Goal: Task Accomplishment & Management: Manage account settings

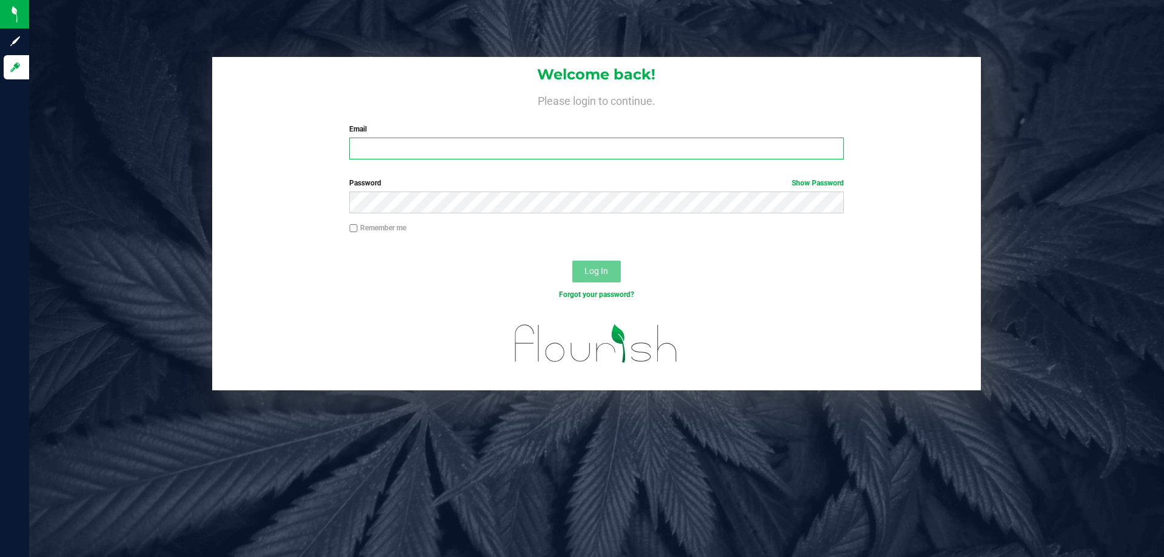
click at [369, 144] on input "Email" at bounding box center [596, 149] width 494 height 22
type input "[EMAIL_ADDRESS][DOMAIN_NAME]"
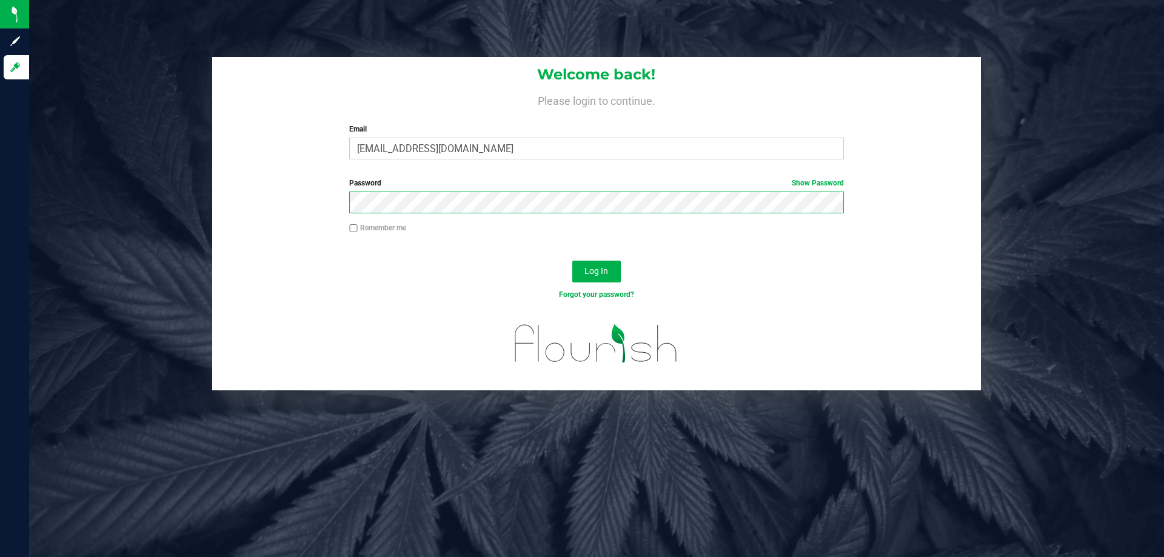
click at [572, 261] on button "Log In" at bounding box center [596, 272] width 49 height 22
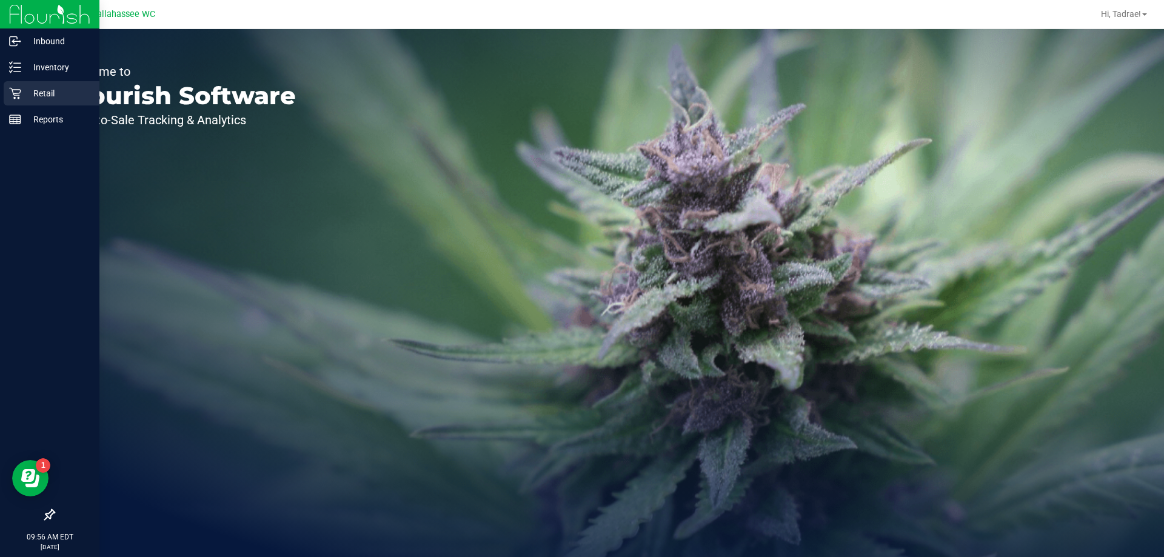
click at [45, 92] on p "Retail" at bounding box center [57, 93] width 73 height 15
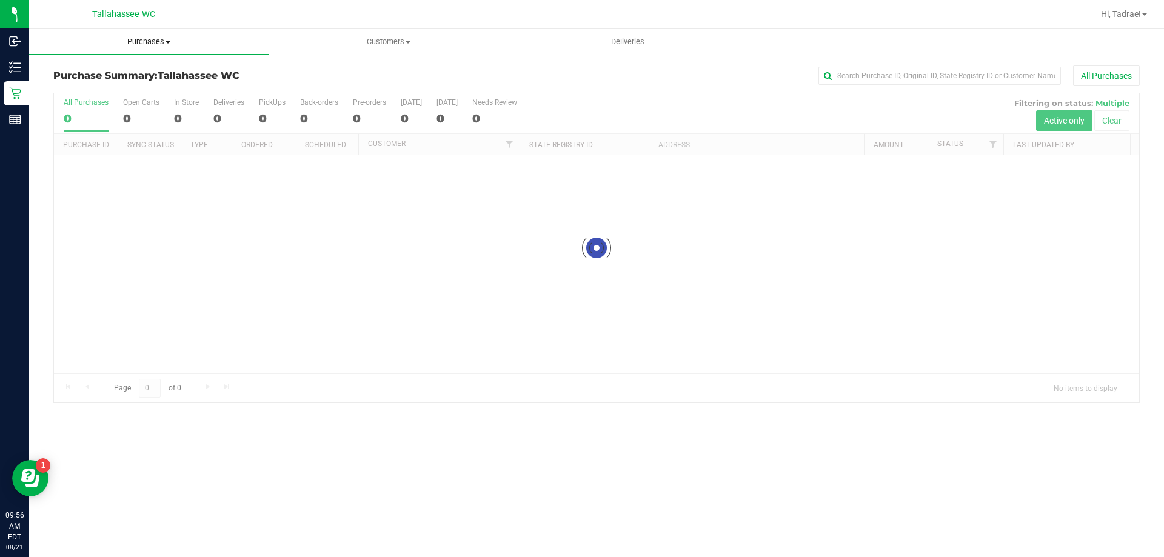
click at [124, 44] on span "Purchases" at bounding box center [149, 41] width 240 height 11
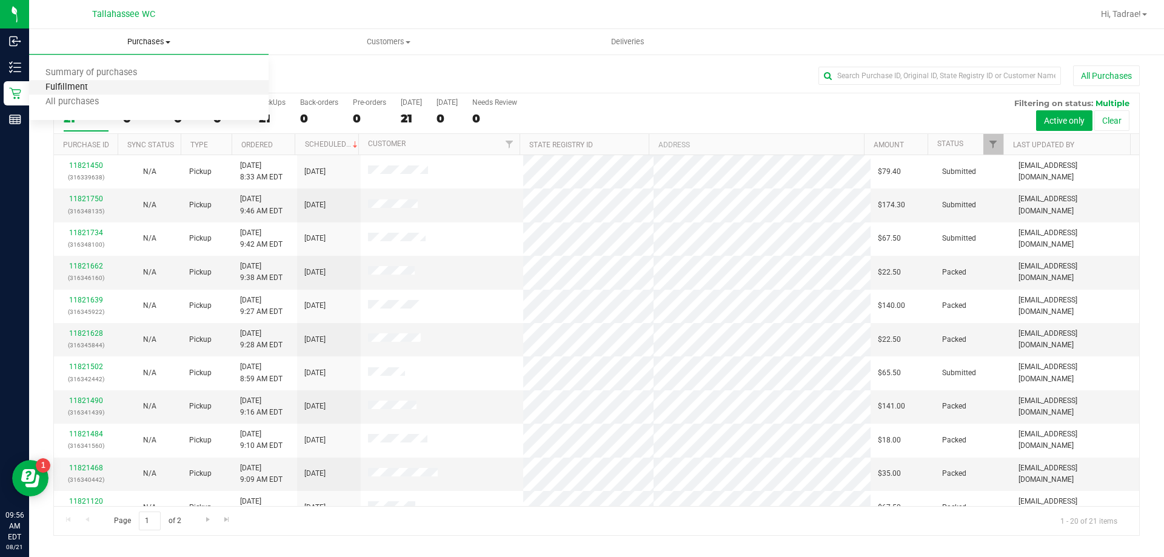
click at [76, 91] on span "Fulfillment" at bounding box center [66, 87] width 75 height 10
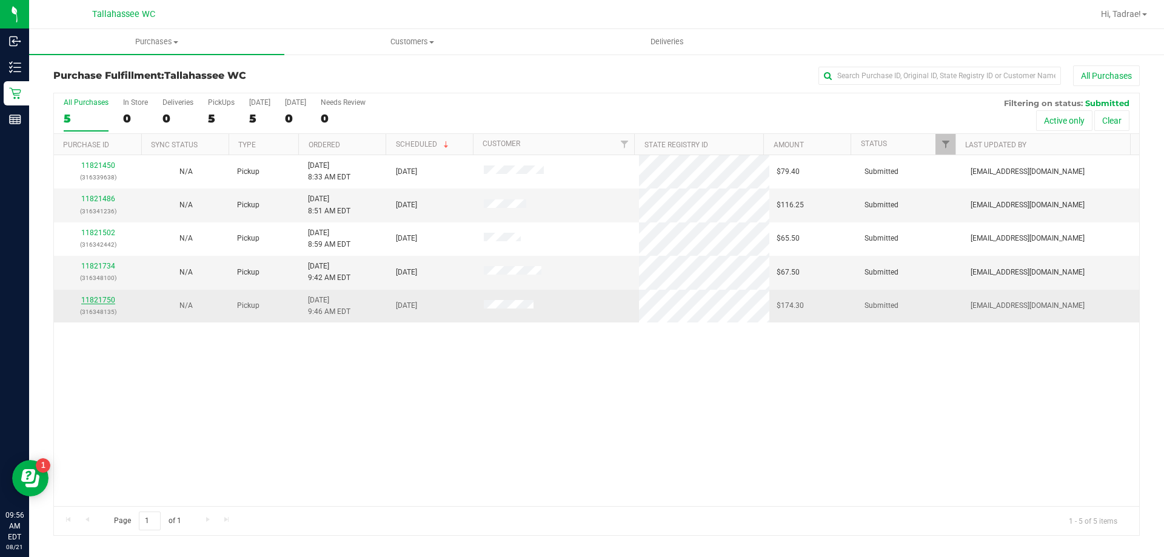
click at [98, 300] on link "11821750" at bounding box center [98, 300] width 34 height 8
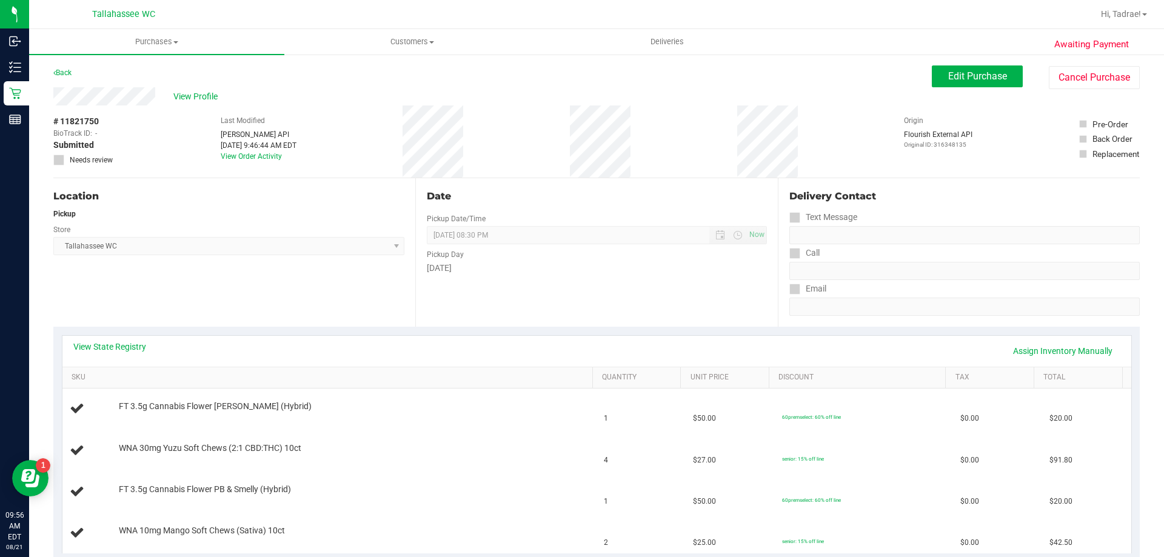
scroll to position [61, 0]
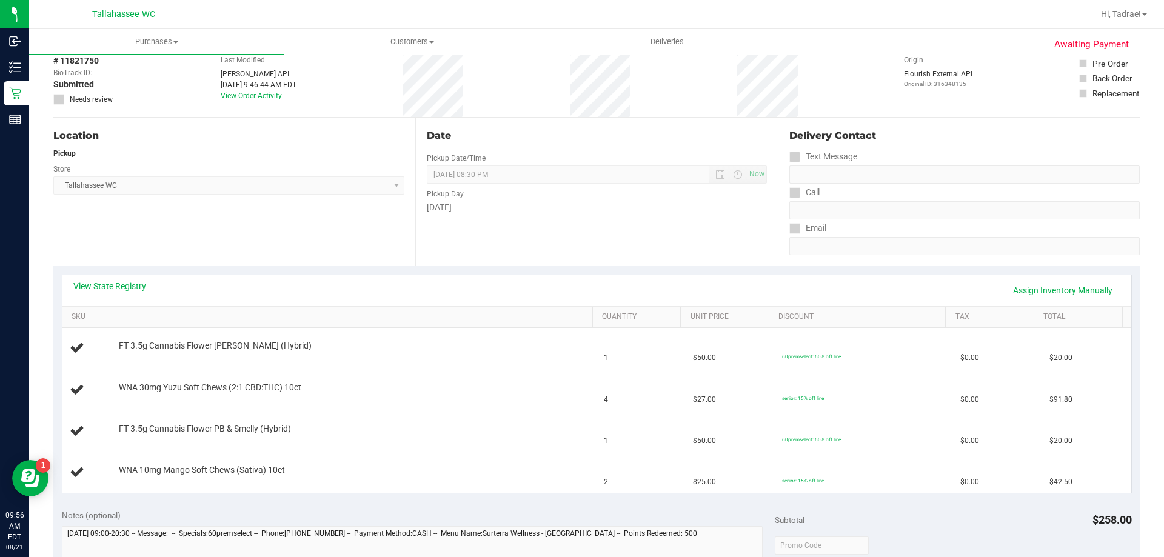
drag, startPoint x: 488, startPoint y: 394, endPoint x: 261, endPoint y: 240, distance: 273.7
click at [261, 240] on div "Location Pickup Store [GEOGRAPHIC_DATA] WC Select Store [PERSON_NAME][GEOGRAPHI…" at bounding box center [234, 192] width 362 height 149
click at [133, 291] on link "View State Registry" at bounding box center [109, 286] width 73 height 12
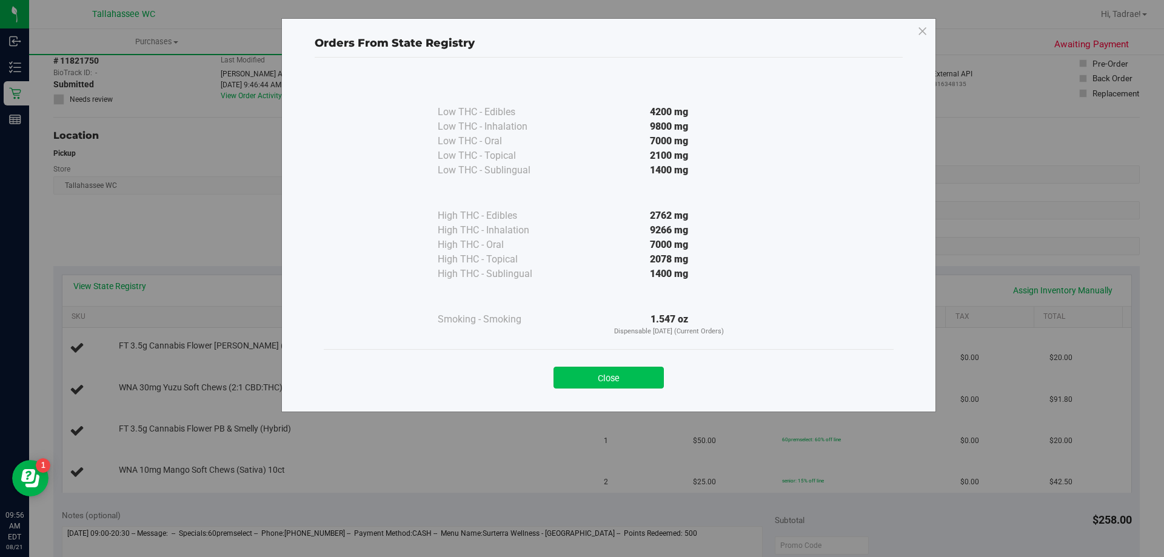
click at [599, 371] on button "Close" at bounding box center [609, 378] width 110 height 22
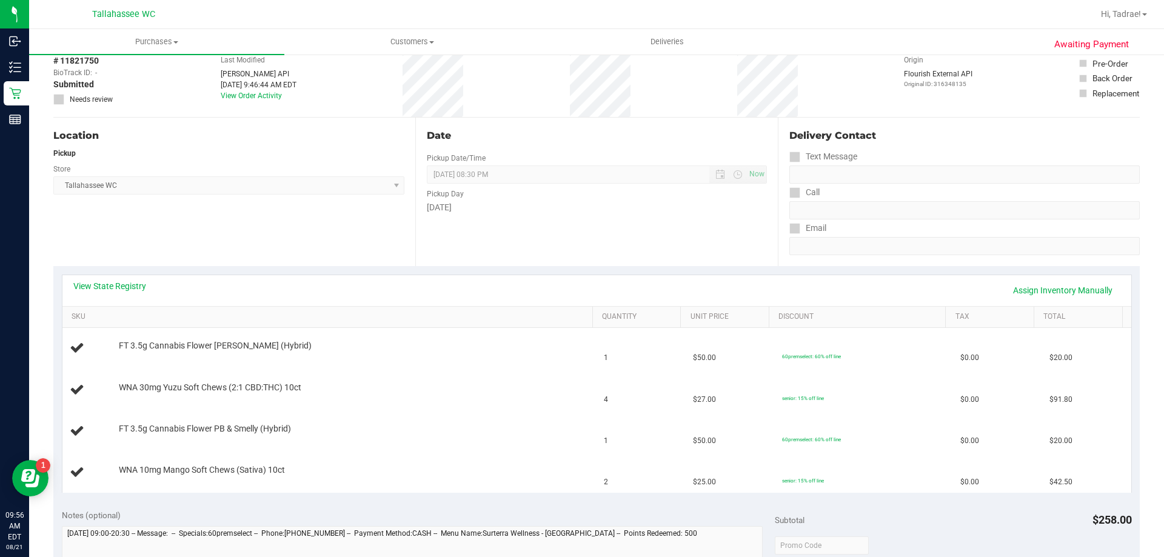
click at [116, 294] on div "View State Registry Assign Inventory Manually" at bounding box center [596, 290] width 1047 height 21
click at [121, 281] on link "View State Registry" at bounding box center [109, 286] width 73 height 12
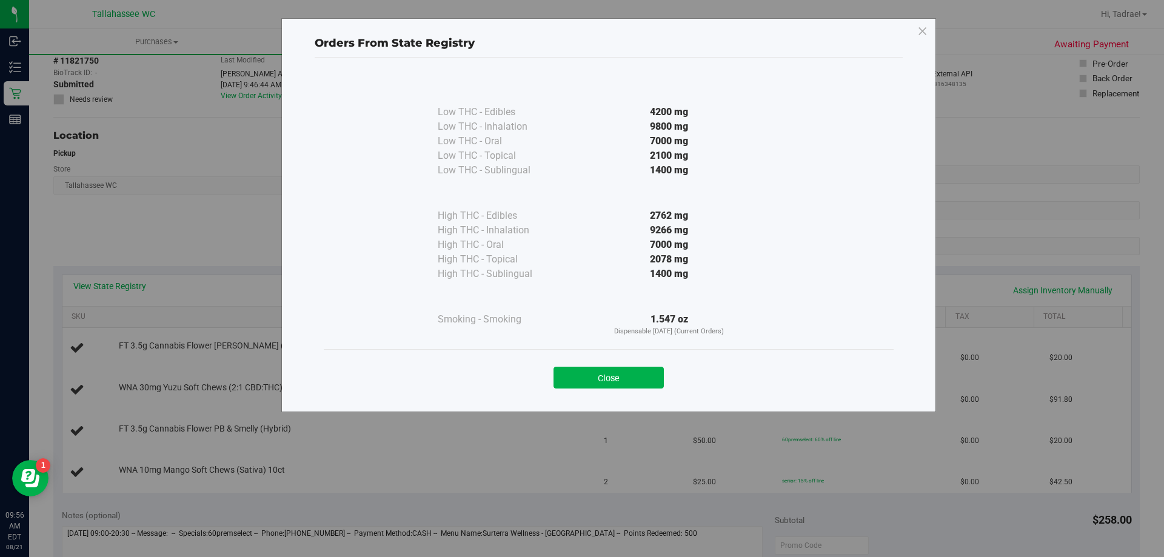
click at [616, 361] on div "Close" at bounding box center [609, 374] width 552 height 30
drag, startPoint x: 600, startPoint y: 367, endPoint x: 583, endPoint y: 378, distance: 19.7
click at [600, 368] on button "Close" at bounding box center [609, 378] width 110 height 22
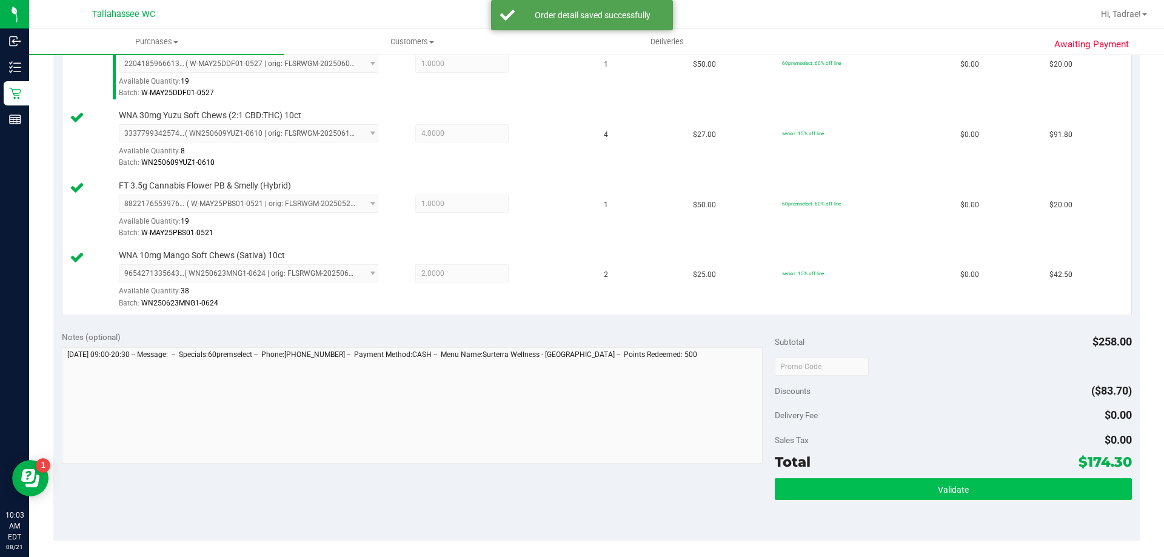
scroll to position [364, 0]
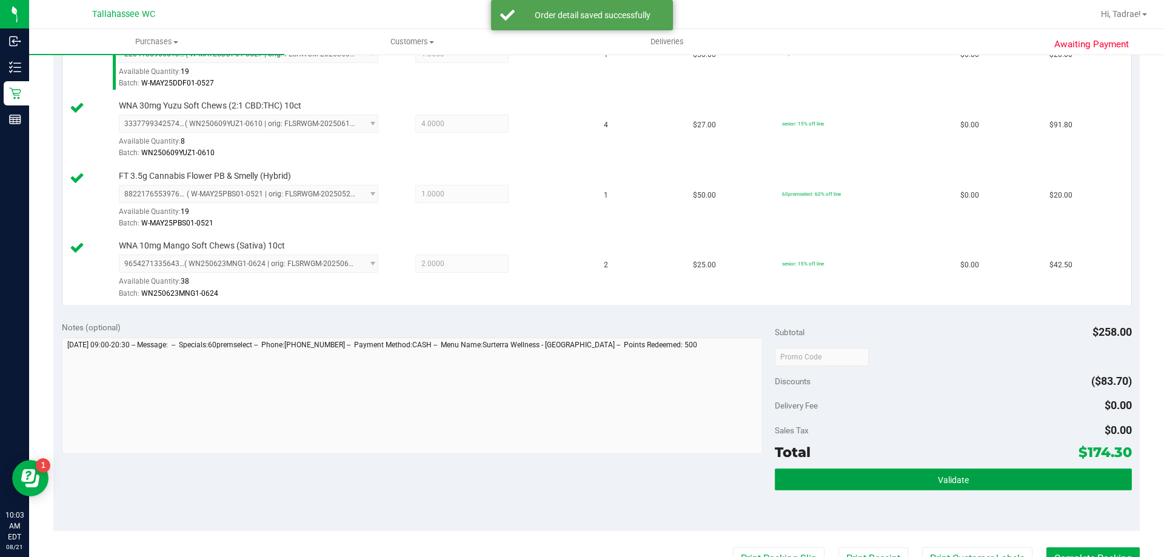
click at [924, 474] on button "Validate" at bounding box center [953, 480] width 357 height 22
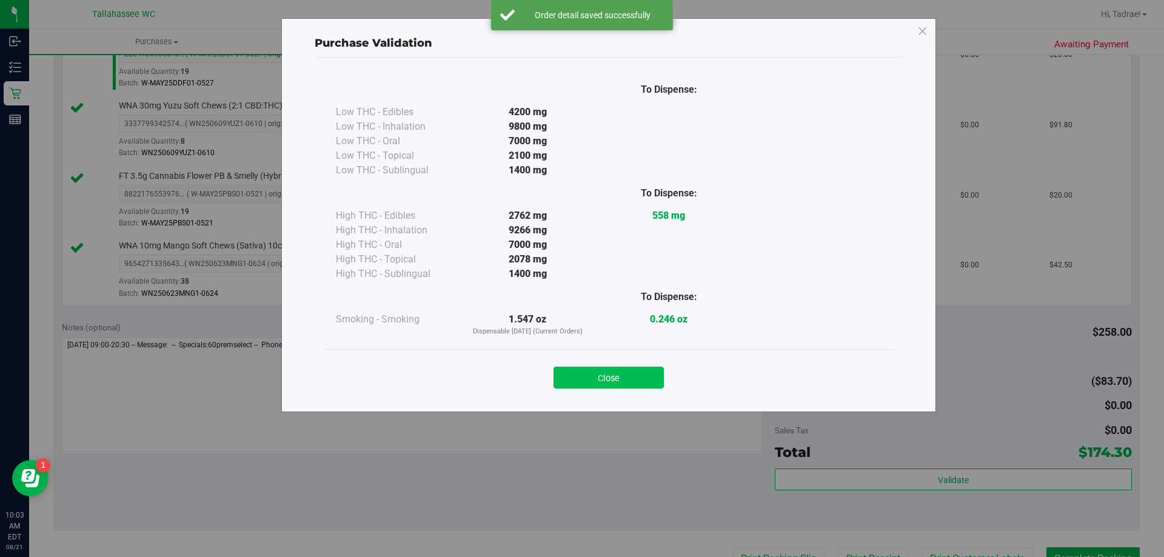
click at [616, 384] on button "Close" at bounding box center [609, 378] width 110 height 22
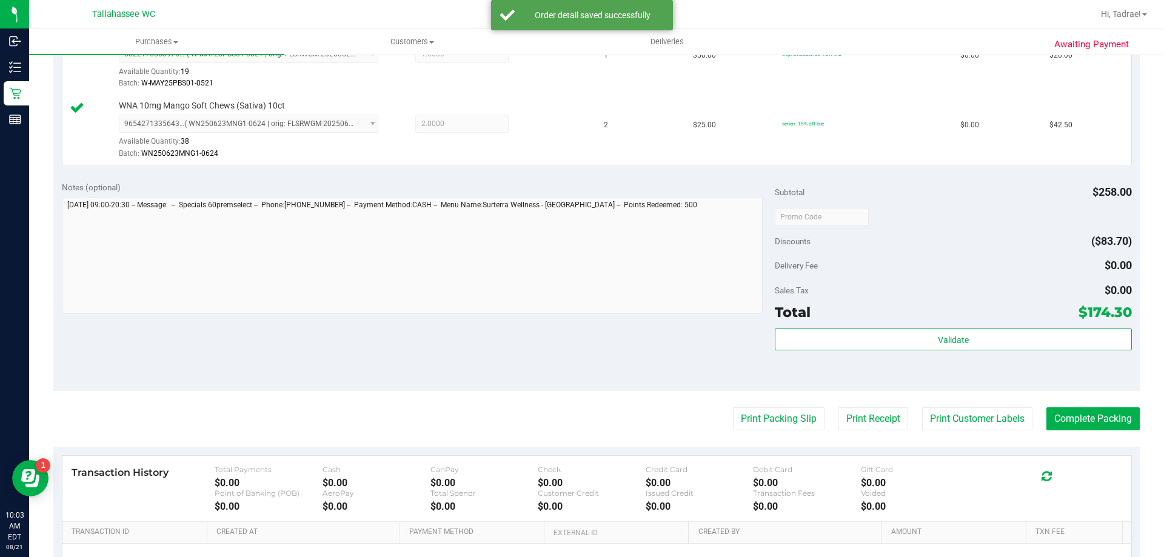
scroll to position [645, 0]
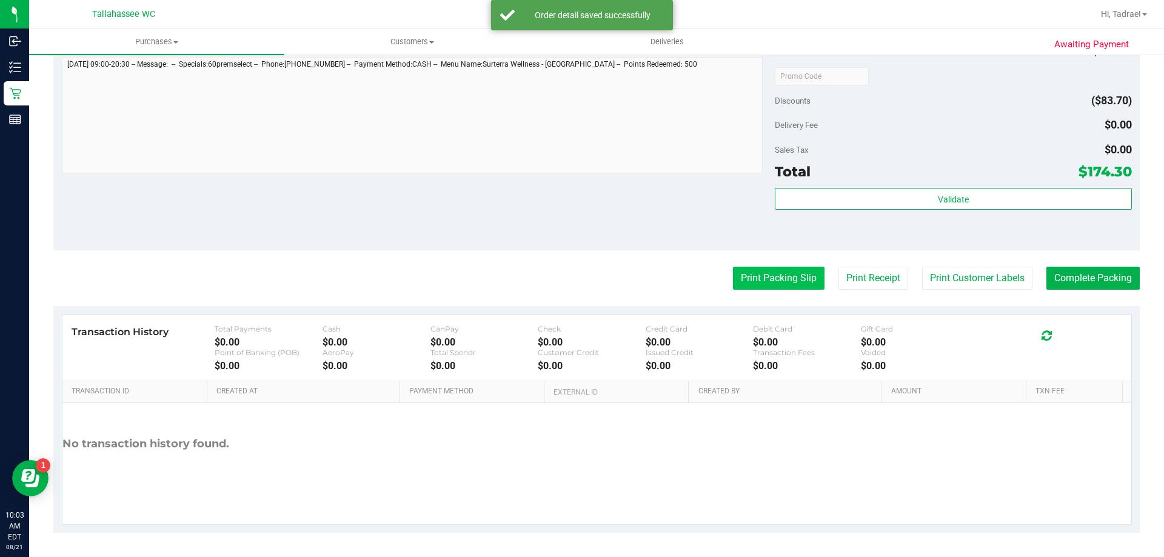
click at [788, 274] on button "Print Packing Slip" at bounding box center [779, 278] width 92 height 23
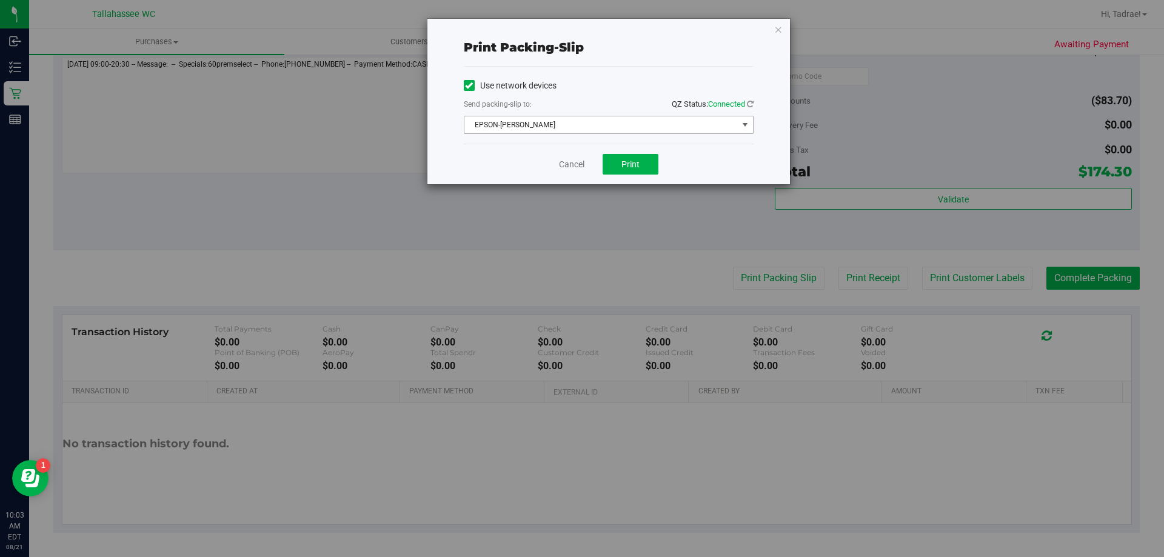
click at [611, 119] on span "EPSON-[PERSON_NAME]" at bounding box center [602, 124] width 274 height 17
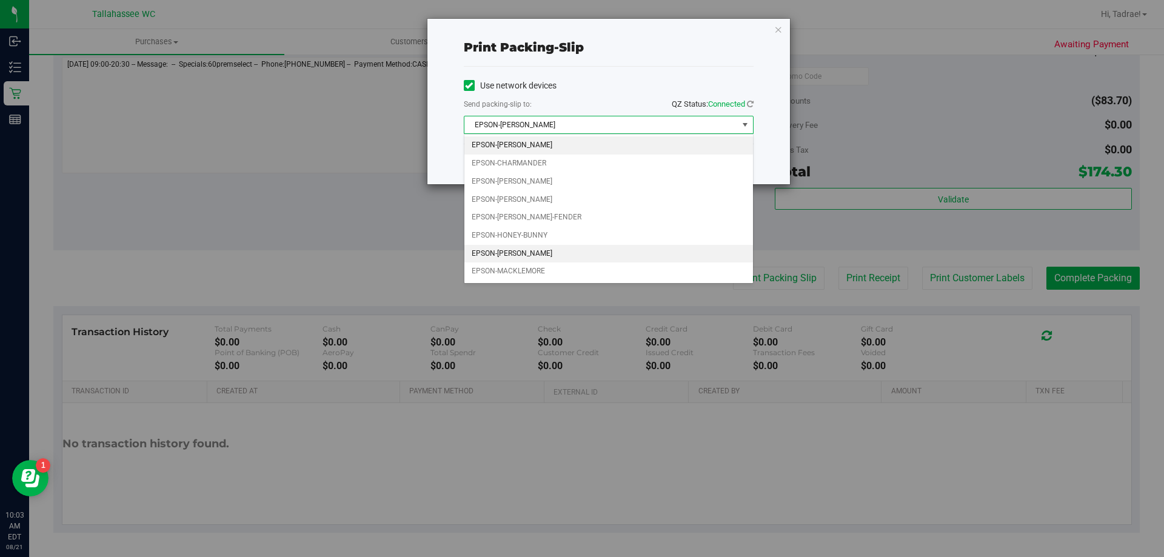
click at [527, 253] on li "EPSON-[PERSON_NAME]" at bounding box center [609, 254] width 289 height 18
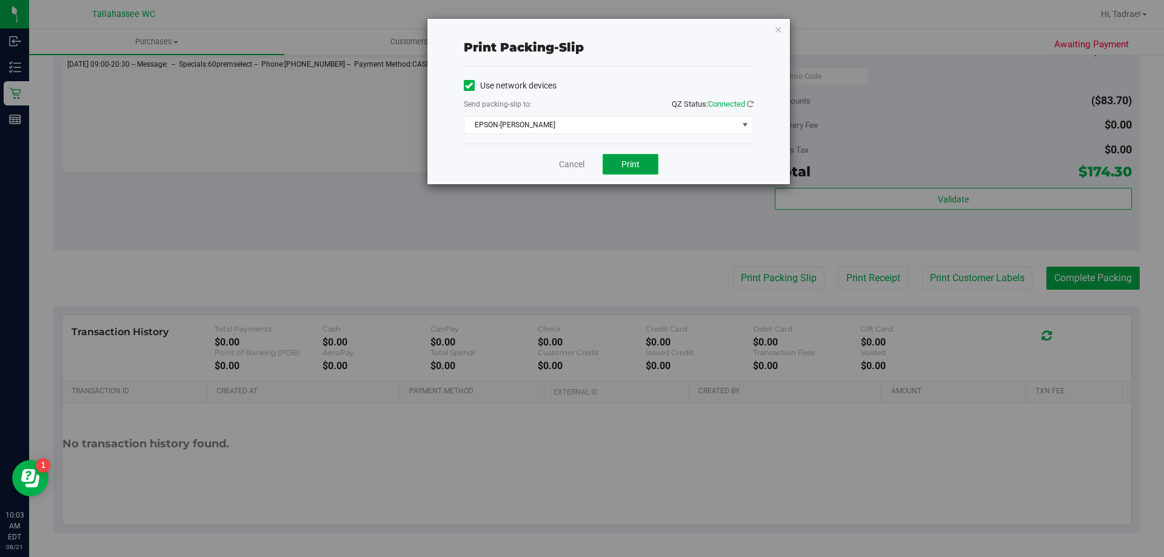
click at [634, 167] on span "Print" at bounding box center [631, 164] width 18 height 10
click at [777, 29] on icon "button" at bounding box center [778, 29] width 8 height 15
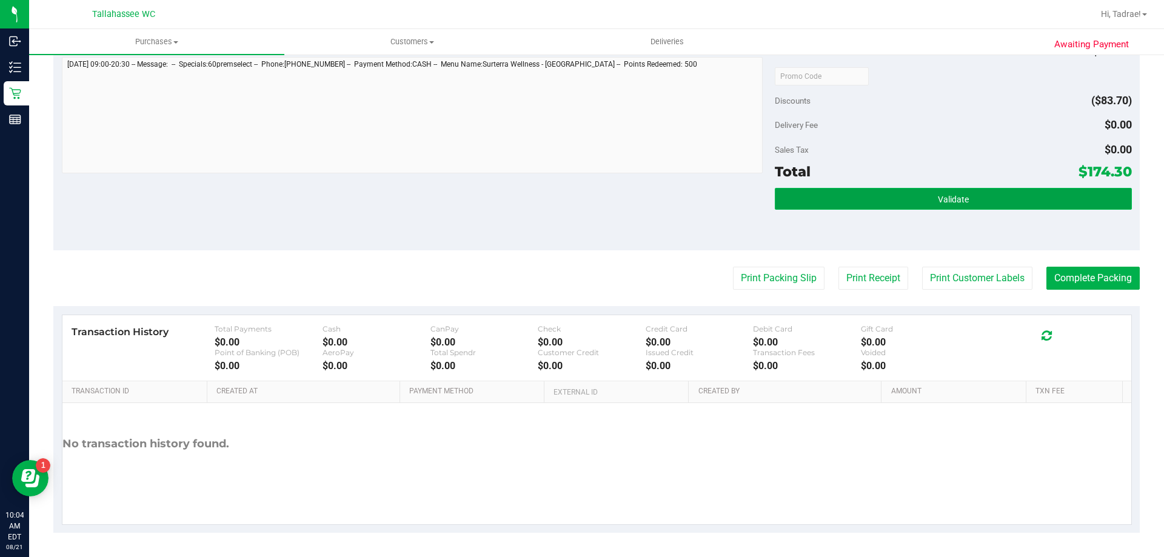
click at [1006, 209] on button "Validate" at bounding box center [953, 199] width 357 height 22
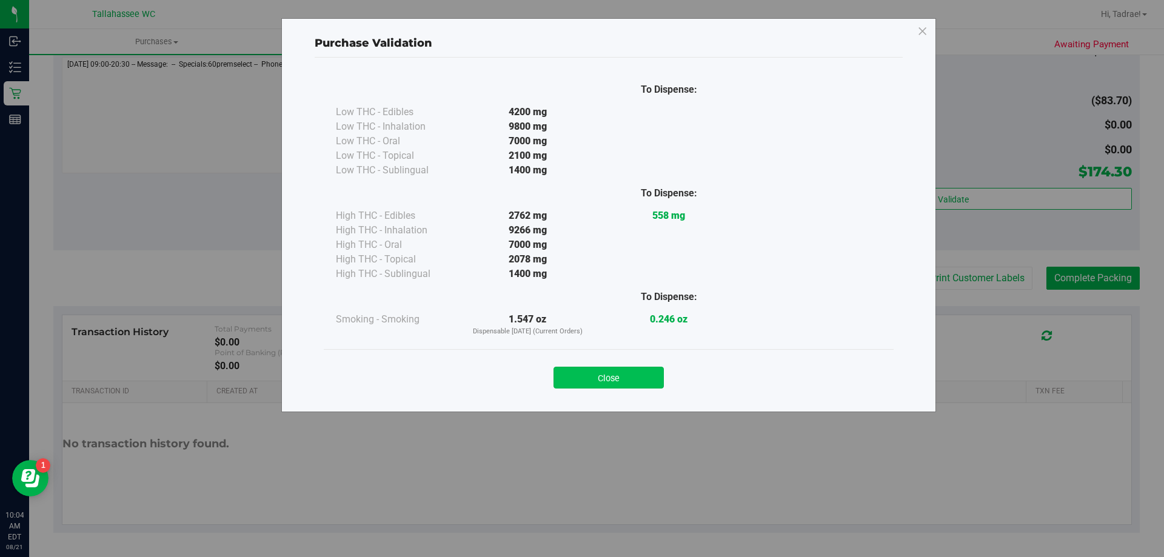
click at [633, 375] on button "Close" at bounding box center [609, 378] width 110 height 22
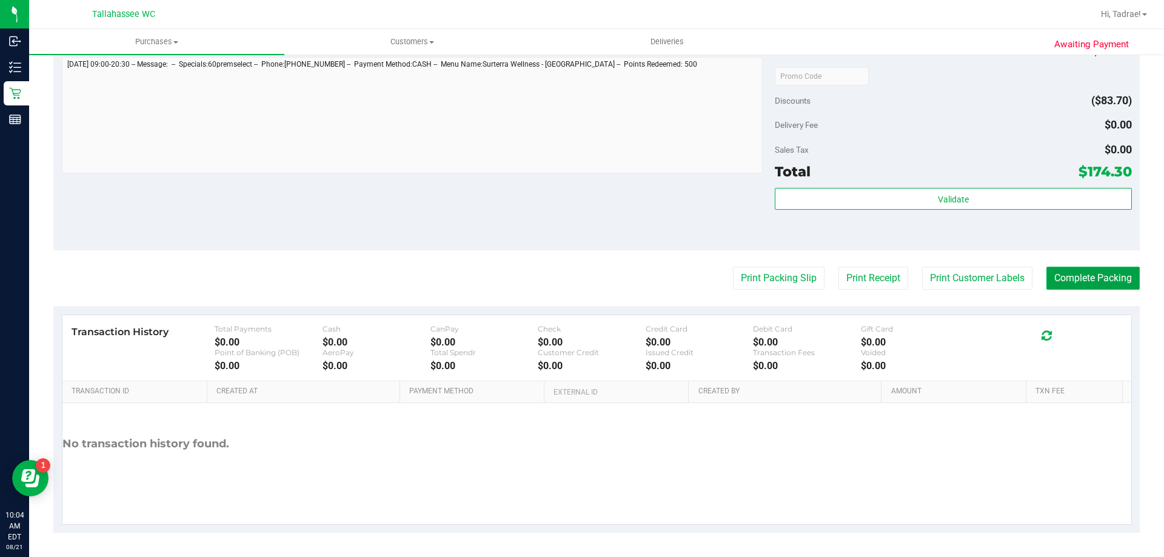
click at [1061, 279] on button "Complete Packing" at bounding box center [1093, 278] width 93 height 23
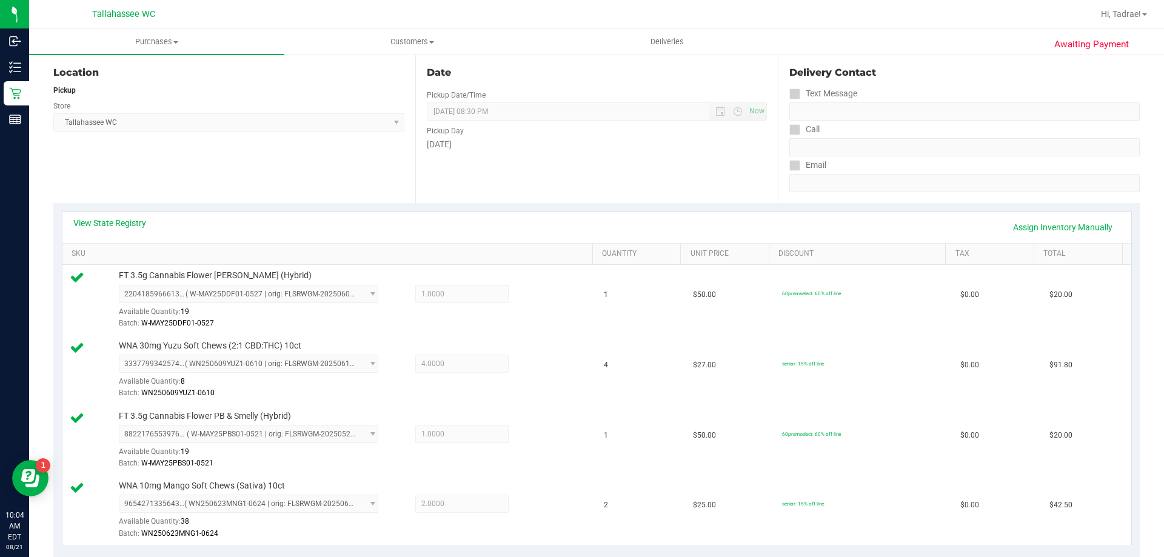
scroll to position [99, 0]
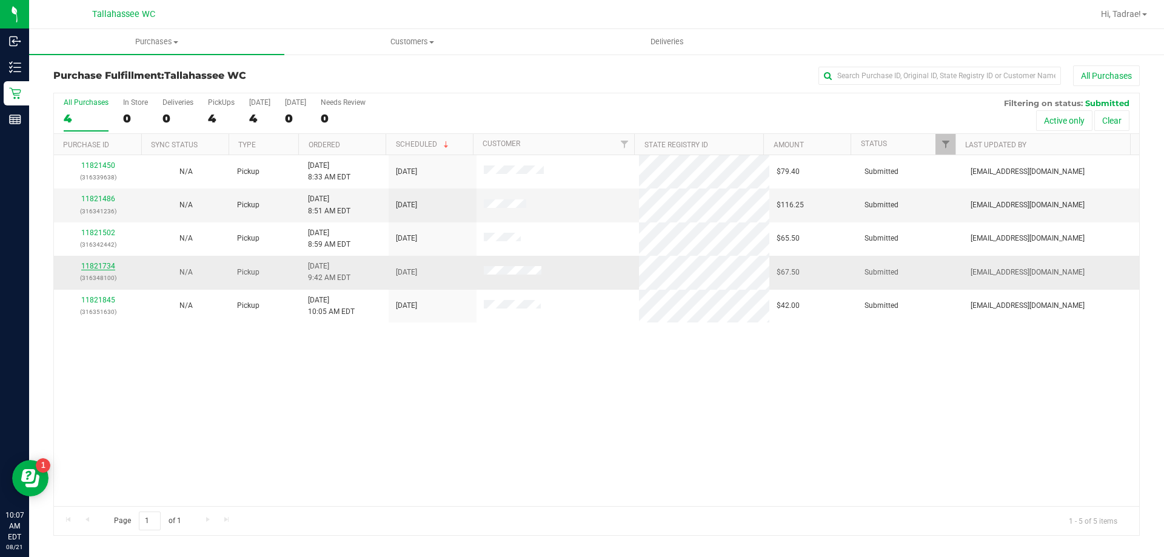
click at [104, 267] on link "11821734" at bounding box center [98, 266] width 34 height 8
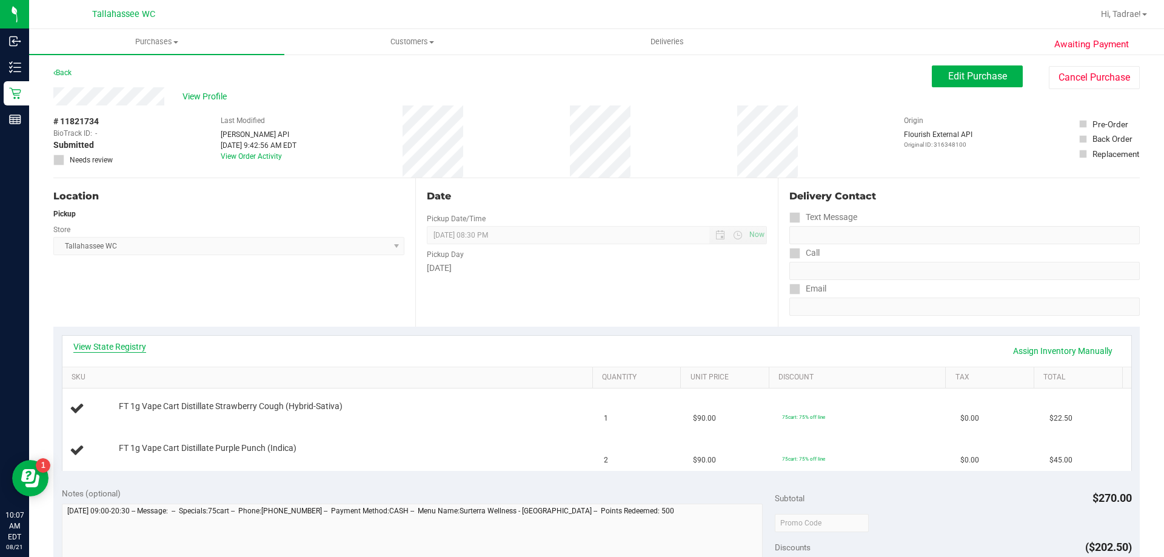
click at [107, 343] on link "View State Registry" at bounding box center [109, 347] width 73 height 12
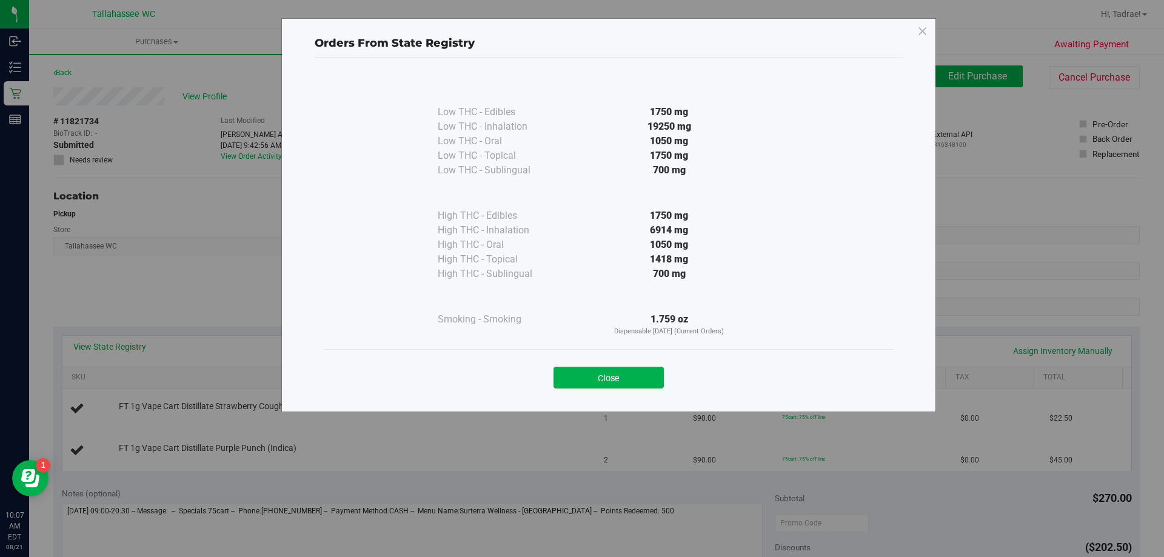
click at [625, 381] on button "Close" at bounding box center [609, 378] width 110 height 22
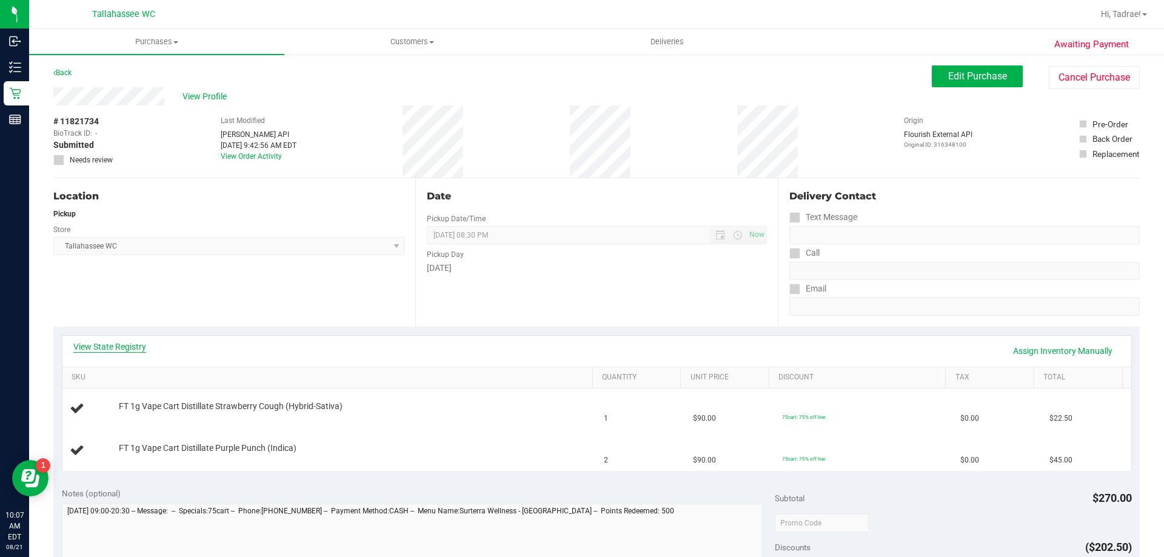
click at [130, 347] on link "View State Registry" at bounding box center [109, 347] width 73 height 12
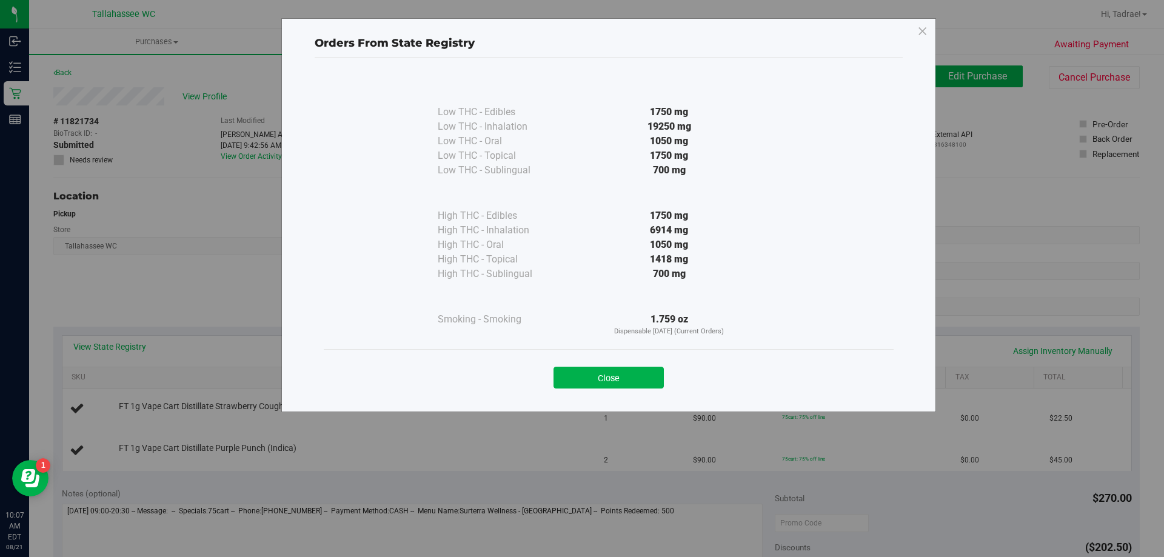
click at [605, 363] on div "Close" at bounding box center [609, 374] width 552 height 30
click at [594, 369] on button "Close" at bounding box center [609, 378] width 110 height 22
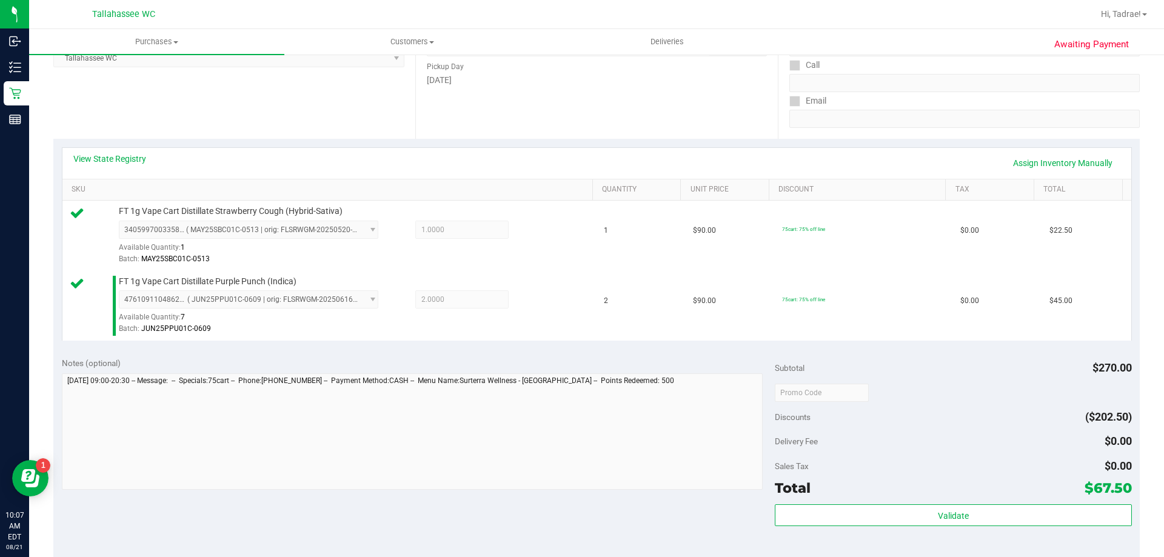
scroll to position [364, 0]
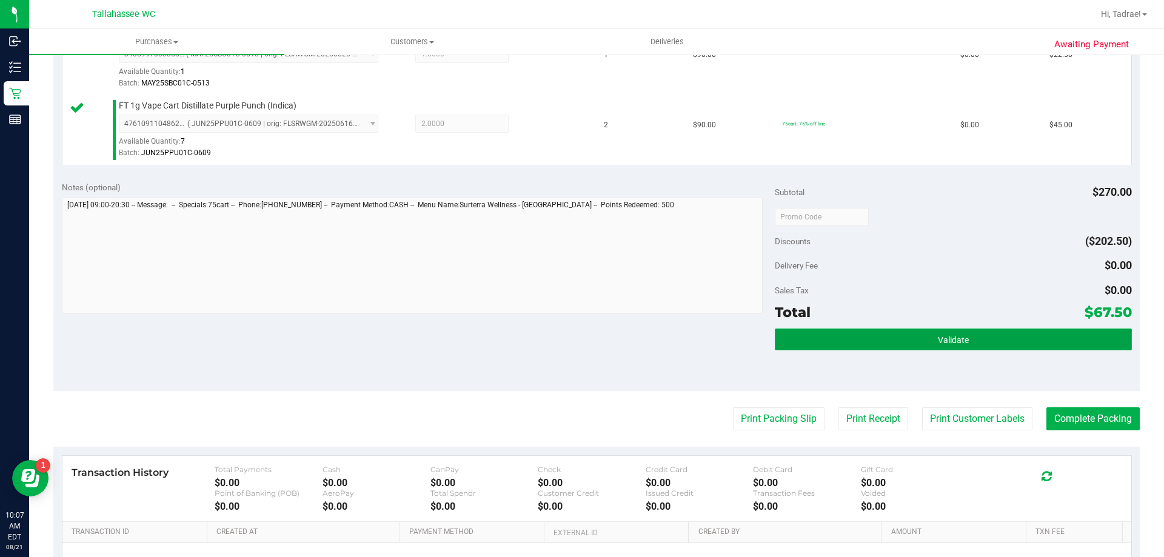
click at [913, 337] on button "Validate" at bounding box center [953, 340] width 357 height 22
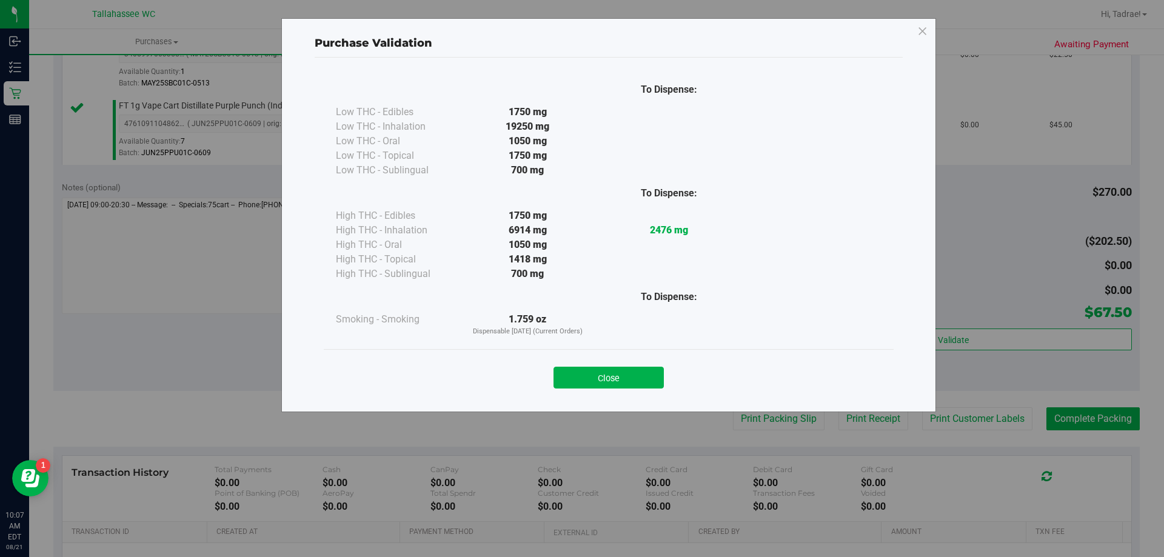
drag, startPoint x: 612, startPoint y: 369, endPoint x: 634, endPoint y: 383, distance: 25.4
click at [612, 370] on button "Close" at bounding box center [609, 378] width 110 height 22
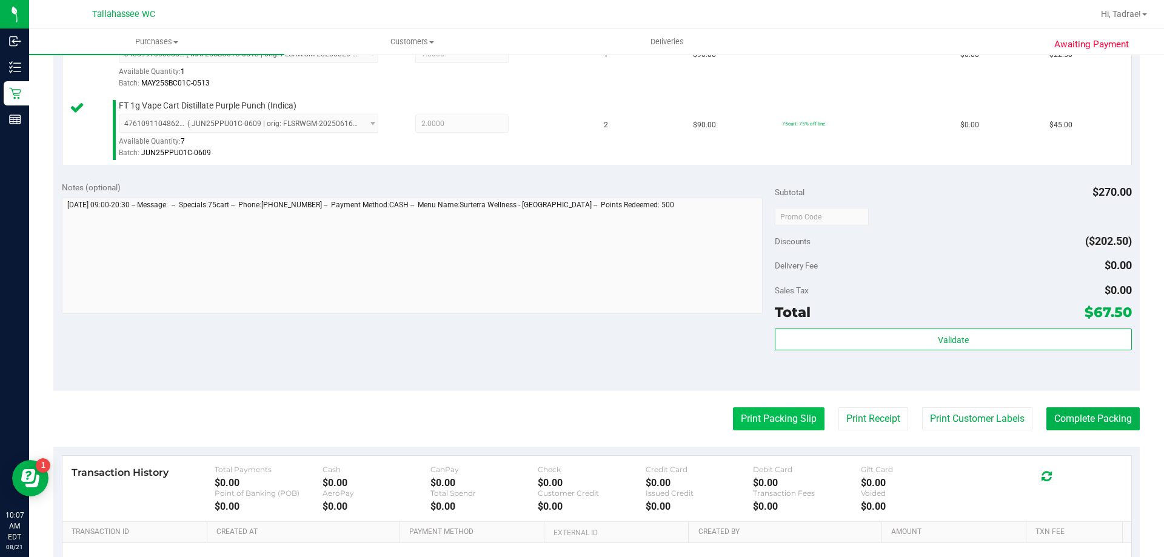
click at [765, 428] on button "Print Packing Slip" at bounding box center [779, 419] width 92 height 23
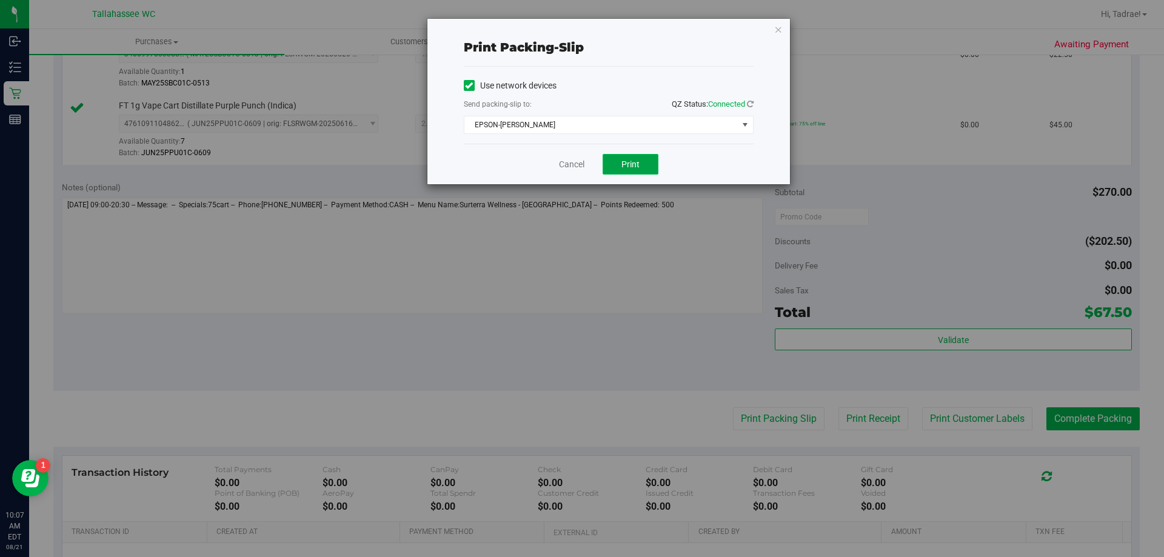
click at [615, 160] on button "Print" at bounding box center [631, 164] width 56 height 21
click at [776, 30] on icon "button" at bounding box center [778, 29] width 8 height 15
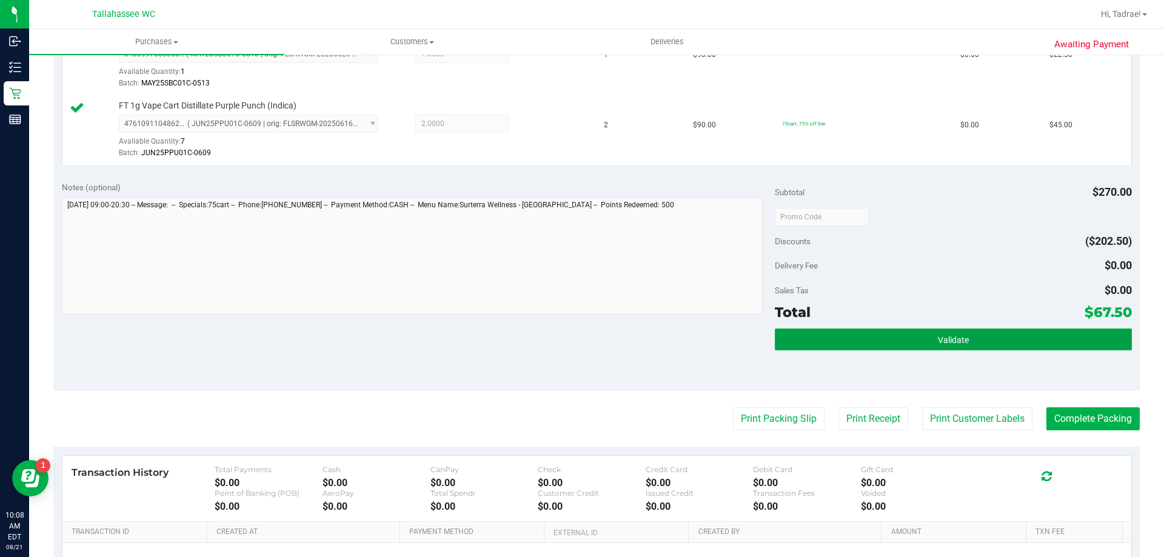
drag, startPoint x: 959, startPoint y: 339, endPoint x: 957, endPoint y: 355, distance: 15.9
click at [959, 344] on span "Validate" at bounding box center [953, 340] width 31 height 10
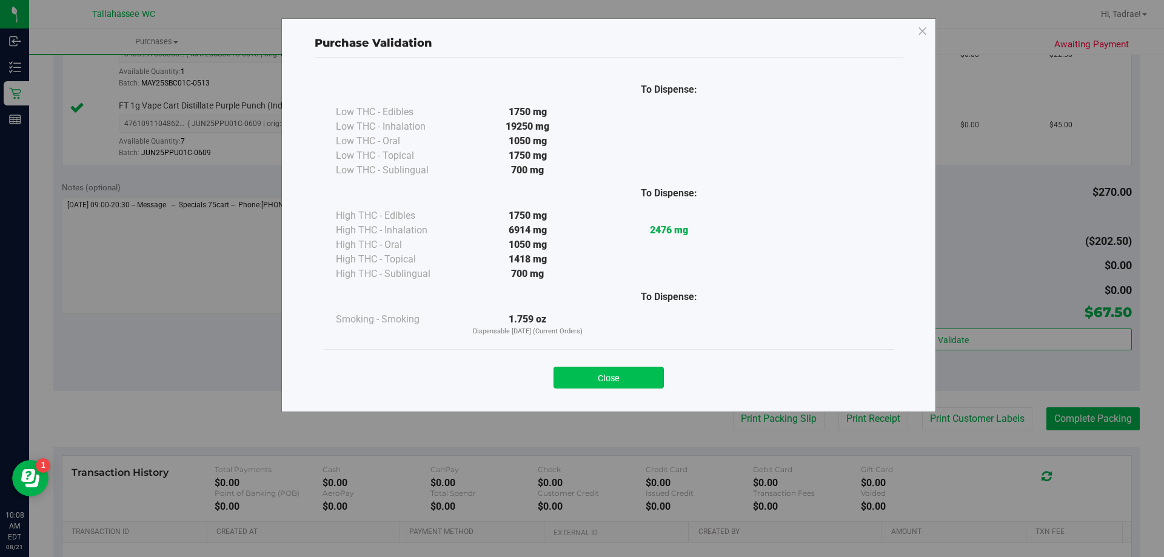
click at [612, 377] on button "Close" at bounding box center [609, 378] width 110 height 22
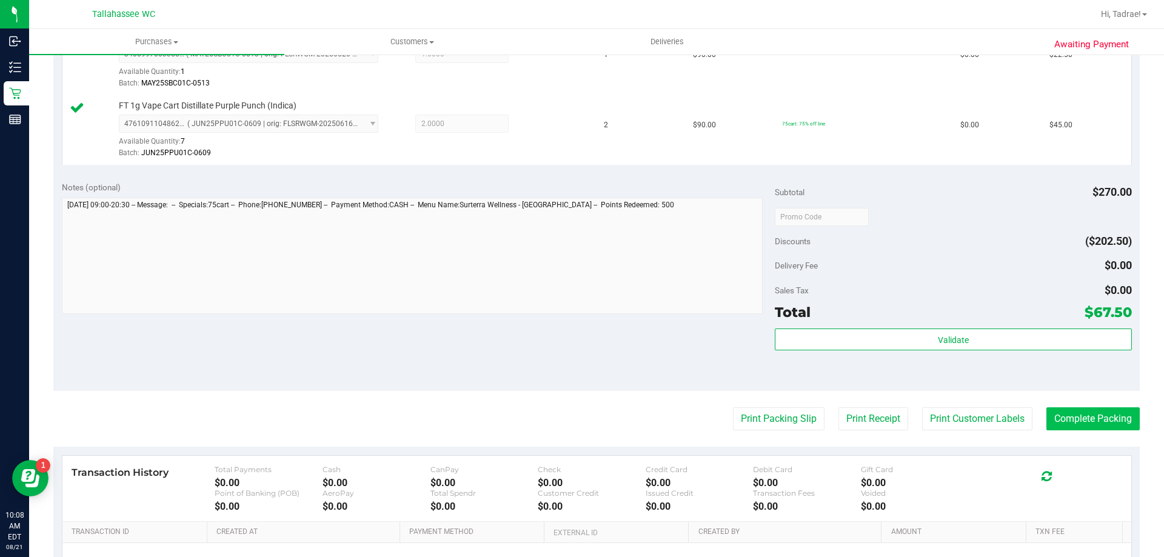
drag, startPoint x: 1033, startPoint y: 426, endPoint x: 1067, endPoint y: 422, distance: 33.6
click at [1039, 426] on div "Print Packing Slip Print Receipt Print Customer Labels Complete Packing" at bounding box center [596, 419] width 1087 height 23
click at [1077, 416] on button "Complete Packing" at bounding box center [1093, 419] width 93 height 23
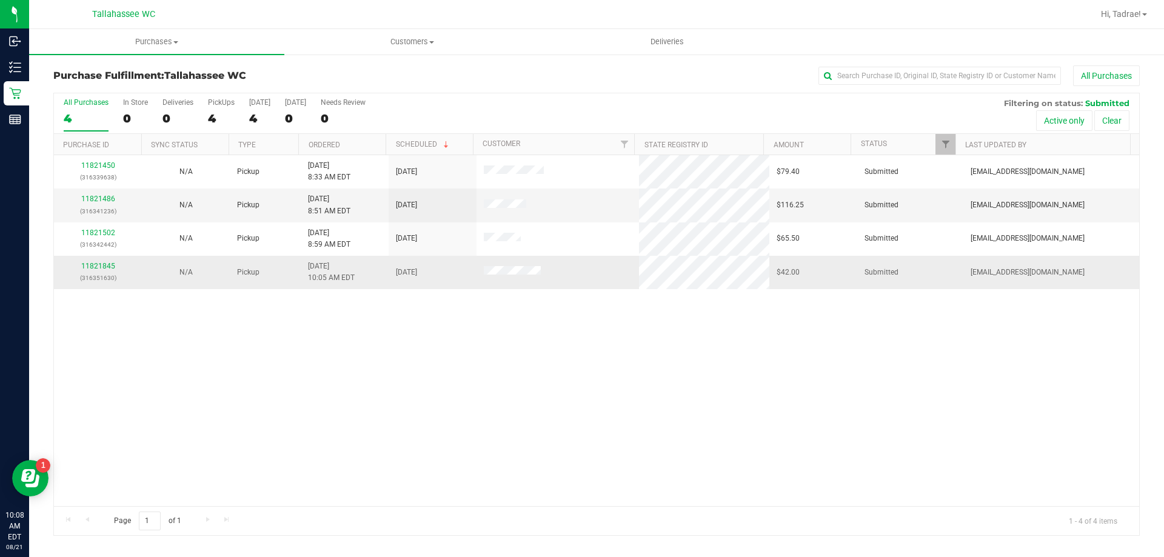
click at [94, 261] on div "11821845 (316351630)" at bounding box center [97, 272] width 73 height 23
click at [94, 265] on link "11821845" at bounding box center [98, 266] width 34 height 8
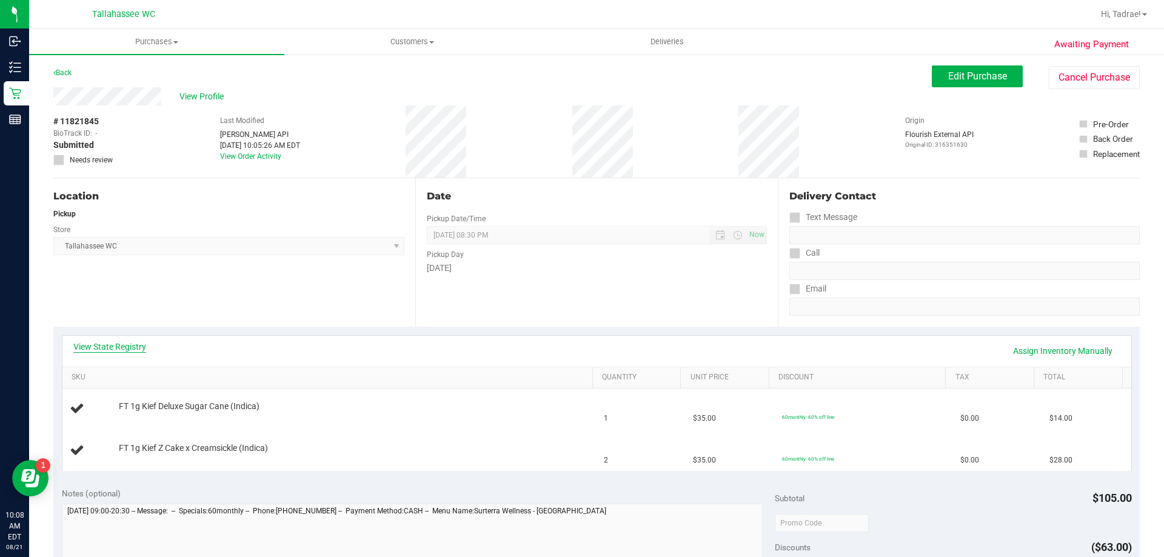
click at [127, 351] on link "View State Registry" at bounding box center [109, 347] width 73 height 12
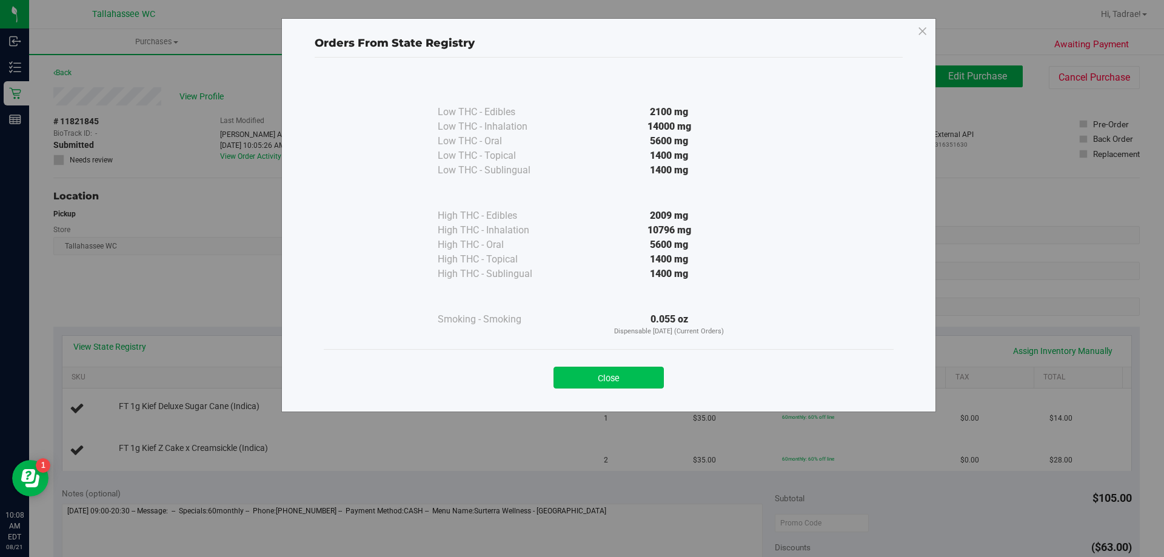
click at [592, 374] on button "Close" at bounding box center [609, 378] width 110 height 22
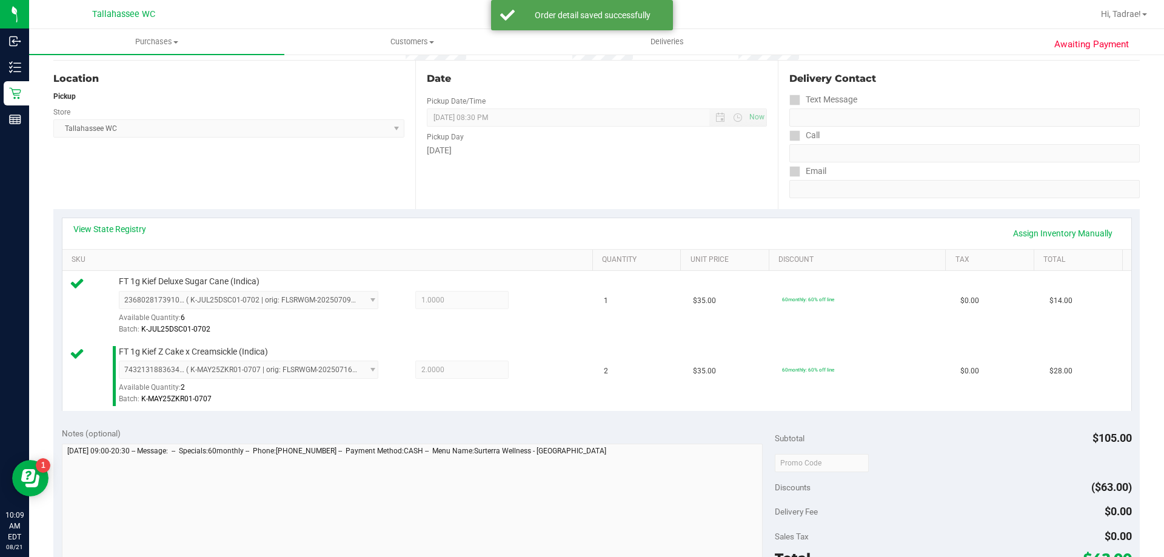
scroll to position [364, 0]
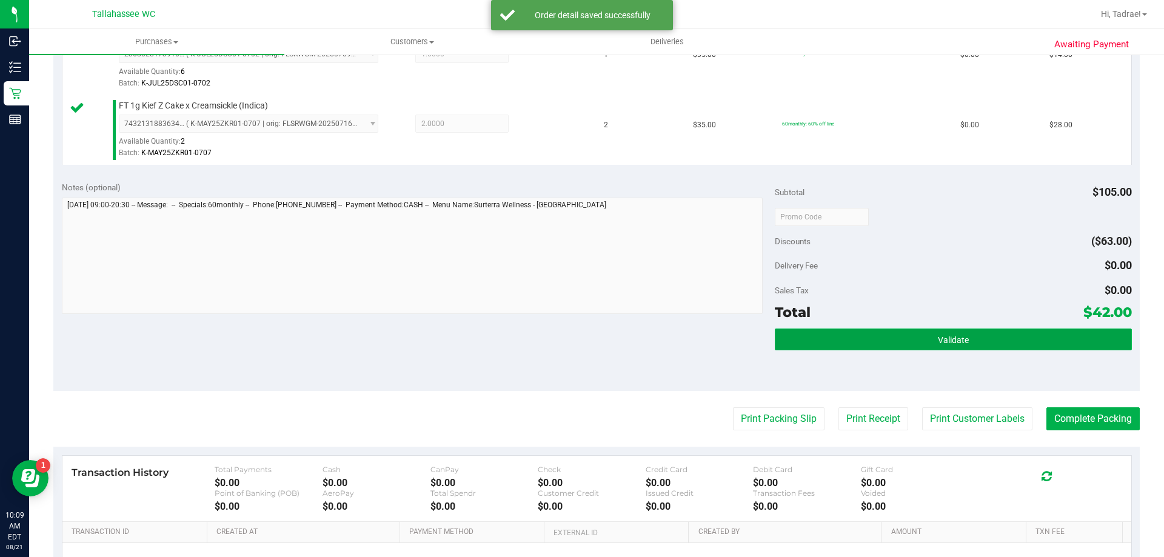
click at [972, 340] on button "Validate" at bounding box center [953, 340] width 357 height 22
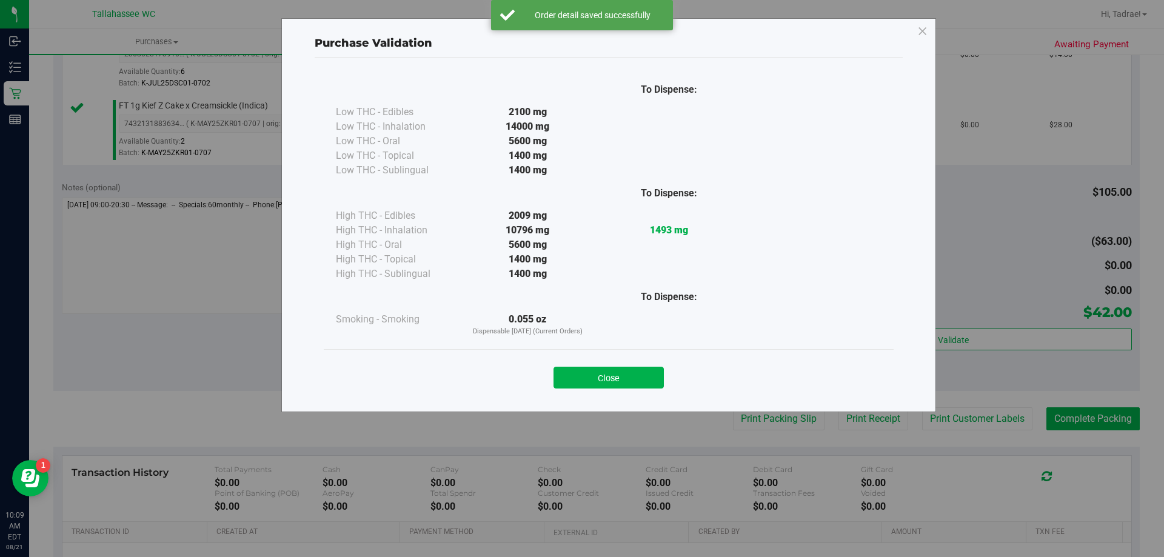
drag, startPoint x: 618, startPoint y: 380, endPoint x: 739, endPoint y: 405, distance: 123.3
click at [620, 381] on button "Close" at bounding box center [609, 378] width 110 height 22
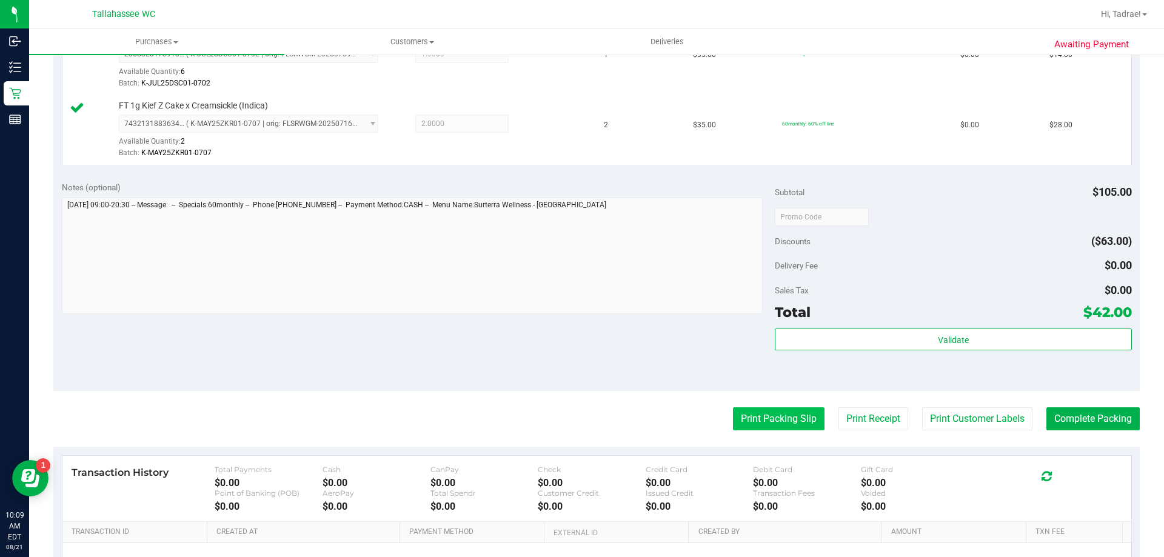
click at [805, 419] on button "Print Packing Slip" at bounding box center [779, 419] width 92 height 23
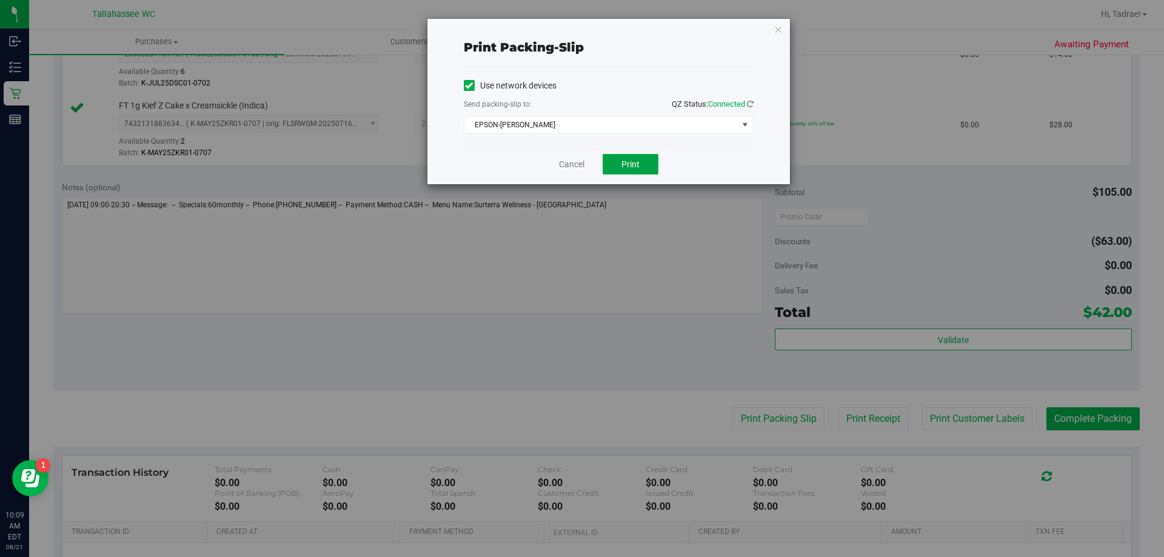
click at [638, 168] on span "Print" at bounding box center [631, 164] width 18 height 10
click at [781, 30] on icon "button" at bounding box center [778, 29] width 8 height 15
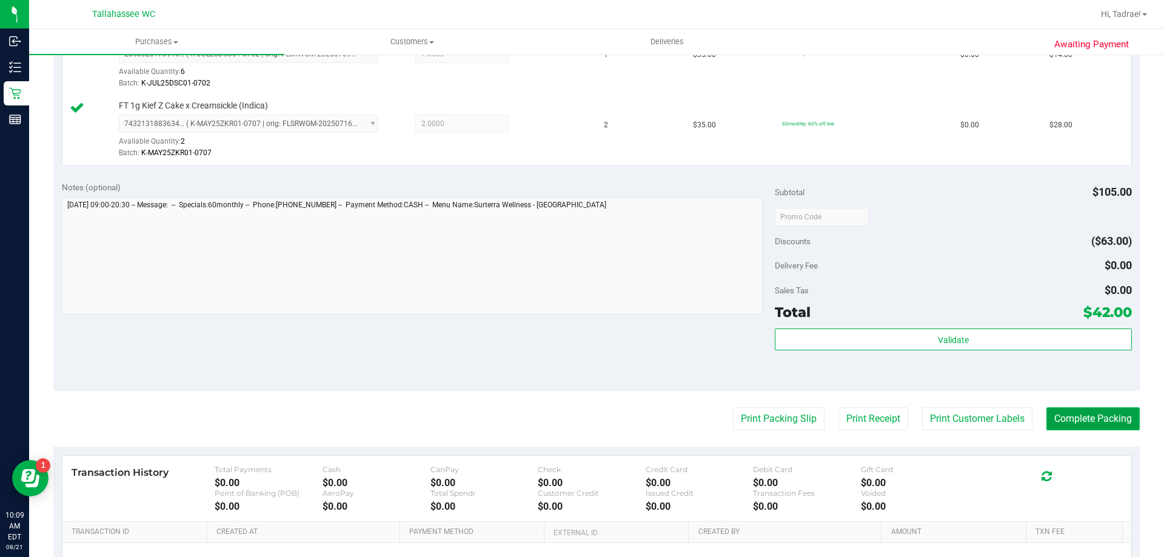
click at [1086, 414] on button "Complete Packing" at bounding box center [1093, 419] width 93 height 23
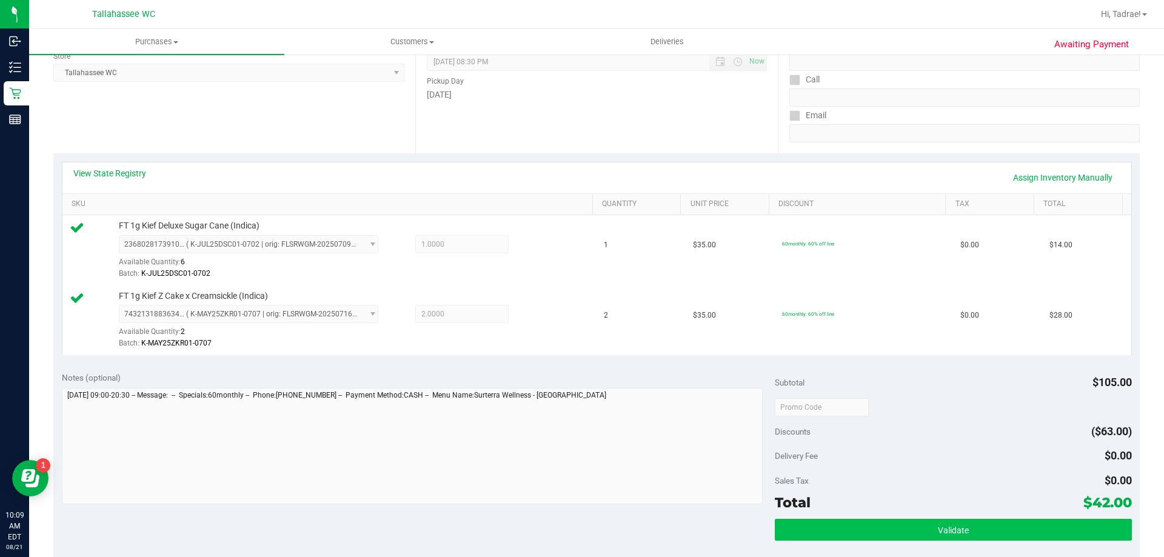
scroll to position [61, 0]
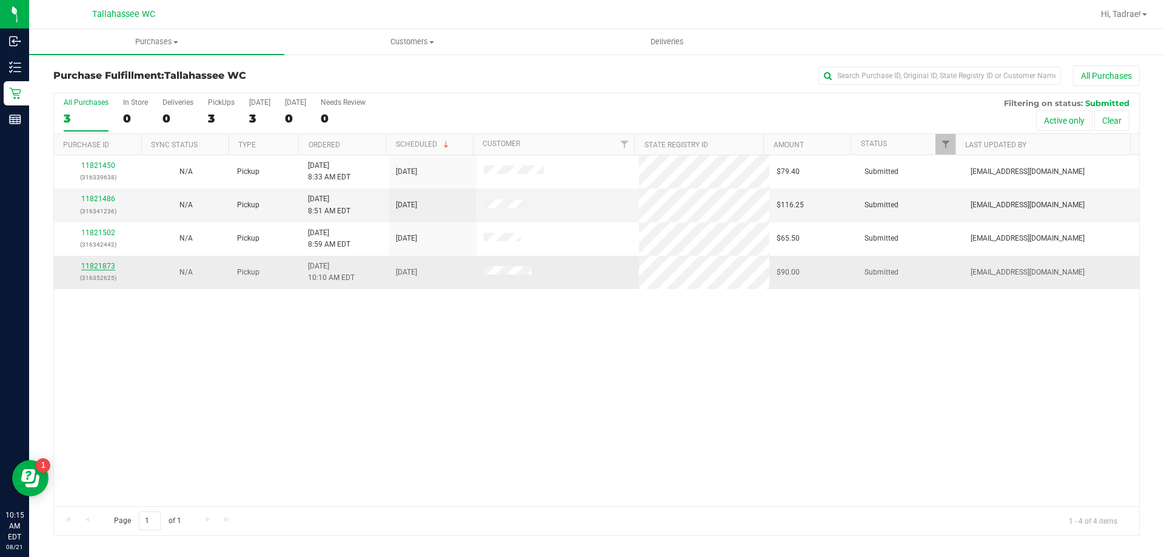
click at [102, 269] on link "11821873" at bounding box center [98, 266] width 34 height 8
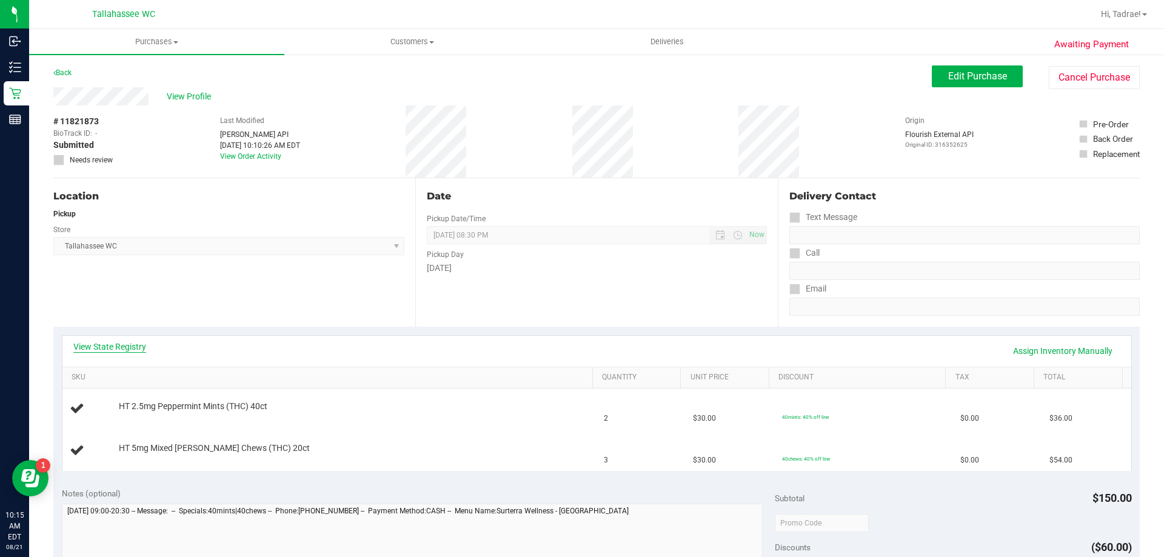
click at [113, 347] on link "View State Registry" at bounding box center [109, 347] width 73 height 12
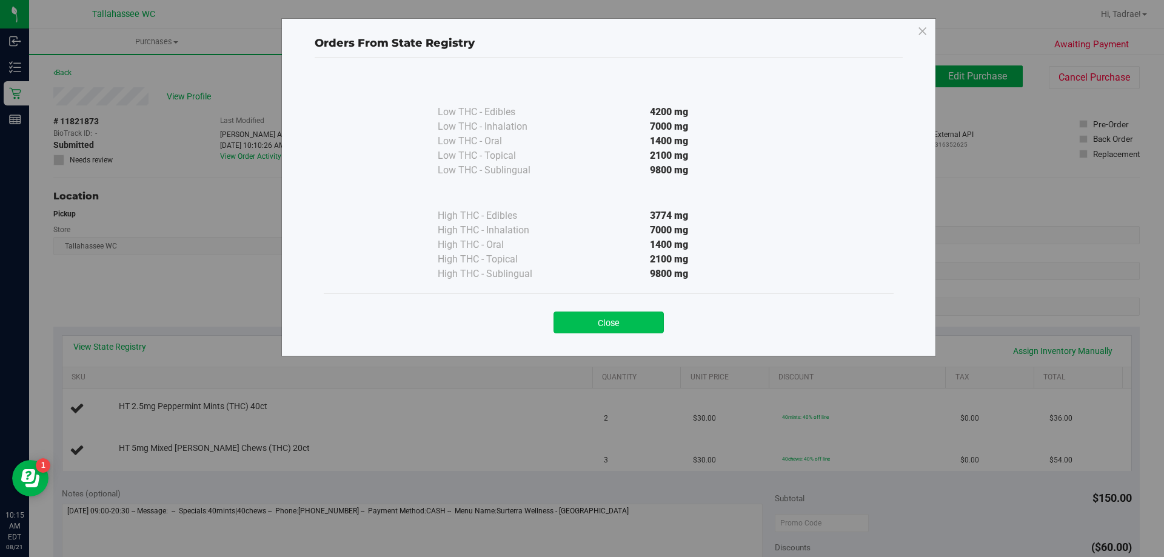
click at [625, 321] on button "Close" at bounding box center [609, 323] width 110 height 22
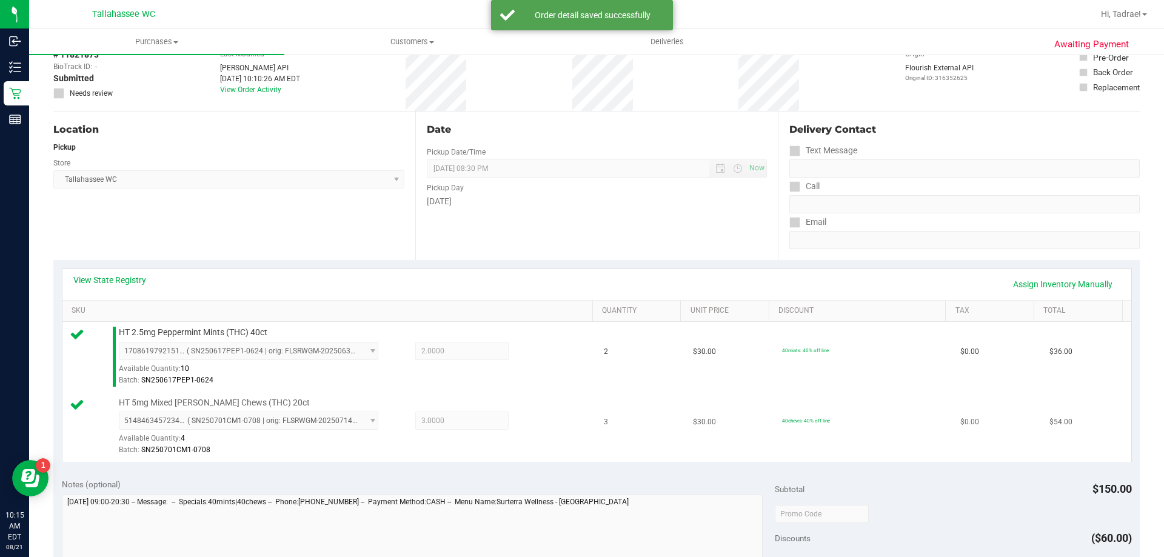
scroll to position [243, 0]
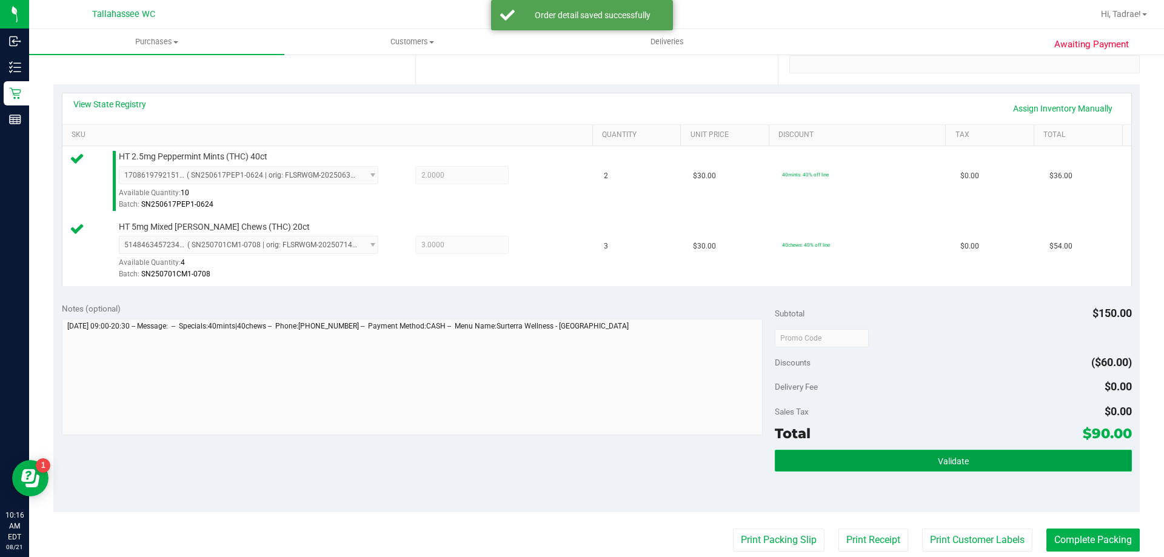
click at [938, 457] on span "Validate" at bounding box center [953, 462] width 31 height 10
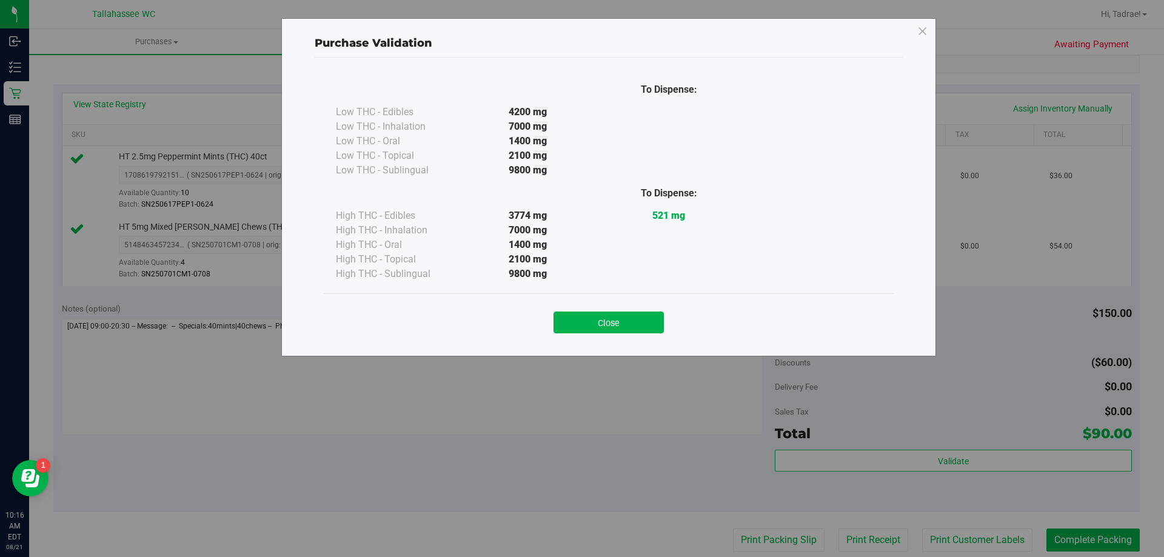
drag, startPoint x: 635, startPoint y: 326, endPoint x: 682, endPoint y: 380, distance: 71.4
click at [633, 326] on button "Close" at bounding box center [609, 323] width 110 height 22
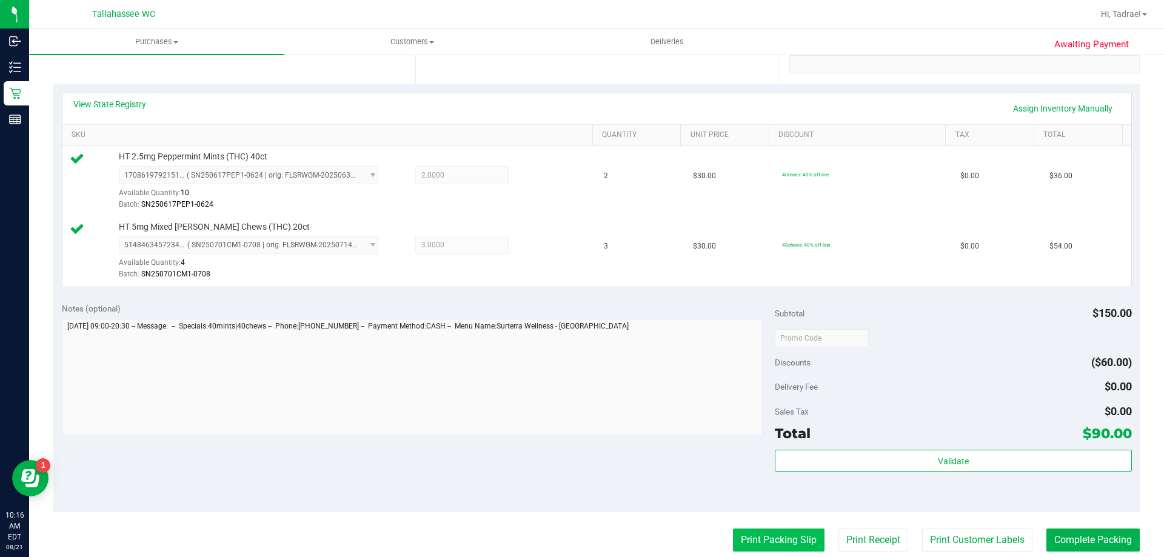
click at [757, 541] on button "Print Packing Slip" at bounding box center [779, 540] width 92 height 23
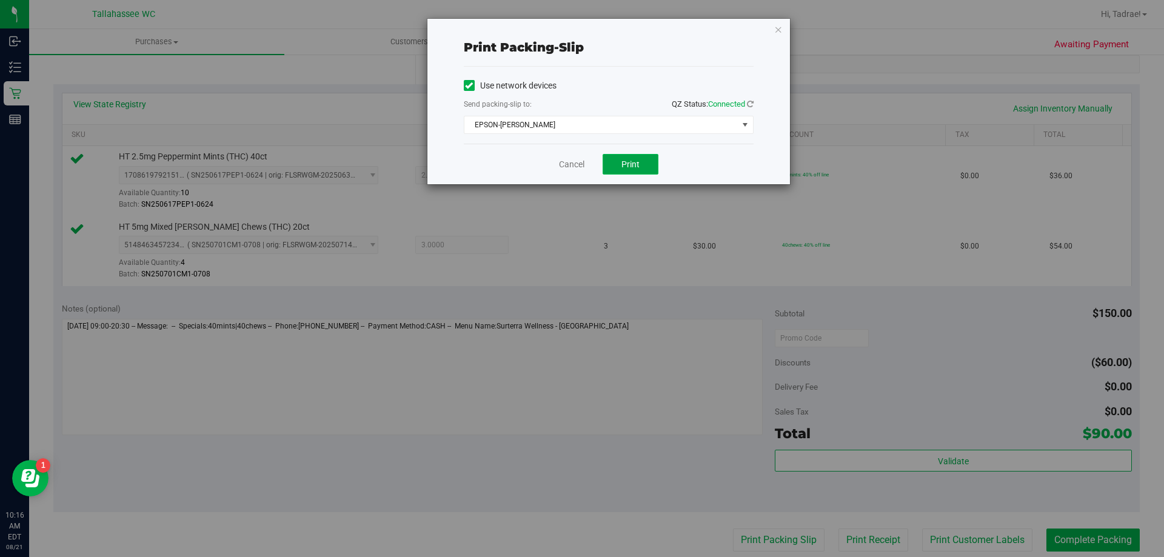
click at [614, 164] on button "Print" at bounding box center [631, 164] width 56 height 21
click at [638, 164] on span "Print" at bounding box center [631, 164] width 18 height 10
drag, startPoint x: 776, startPoint y: 28, endPoint x: 842, endPoint y: 96, distance: 94.8
click at [784, 35] on div "Print packing-slip Use network devices Send packing-slip to: QZ Status: Connect…" at bounding box center [609, 102] width 363 height 166
click at [778, 33] on icon "button" at bounding box center [778, 29] width 8 height 15
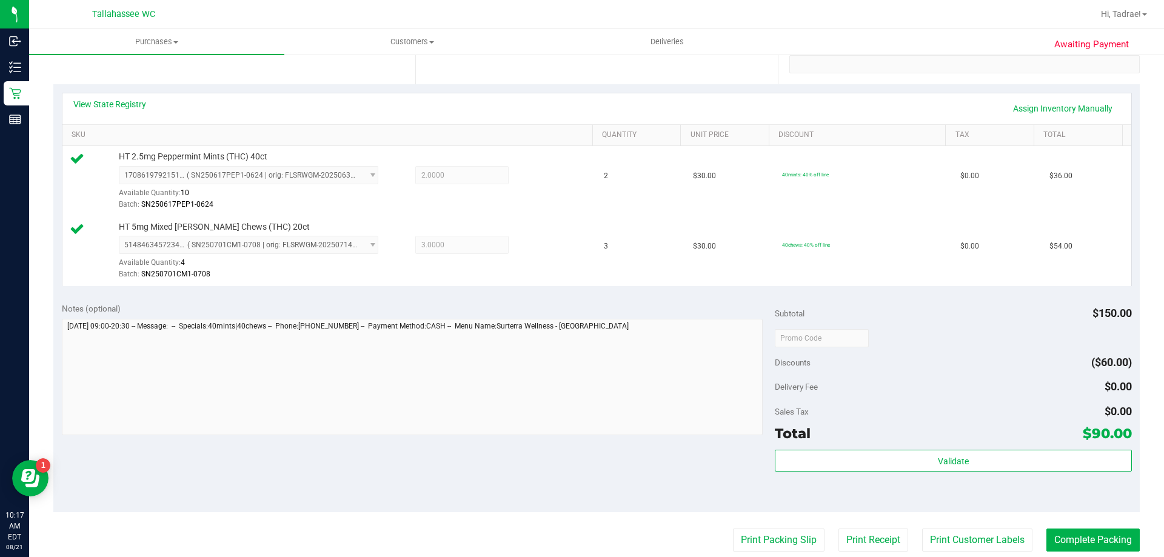
click at [1093, 551] on purchase-details "Back Edit Purchase Cancel Purchase View Profile # 11821873 BioTrack ID: - Submi…" at bounding box center [596, 309] width 1087 height 972
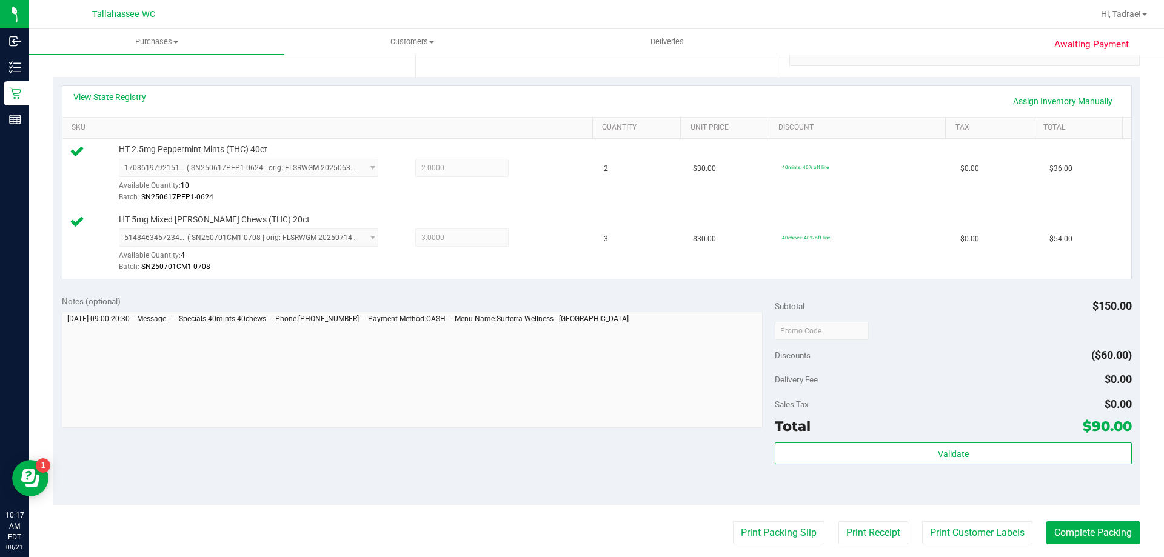
click at [1090, 549] on purchase-details "Back Edit Purchase Cancel Purchase View Profile # 11821873 BioTrack ID: - Submi…" at bounding box center [596, 302] width 1087 height 972
click at [1064, 523] on button "Complete Packing" at bounding box center [1093, 533] width 93 height 23
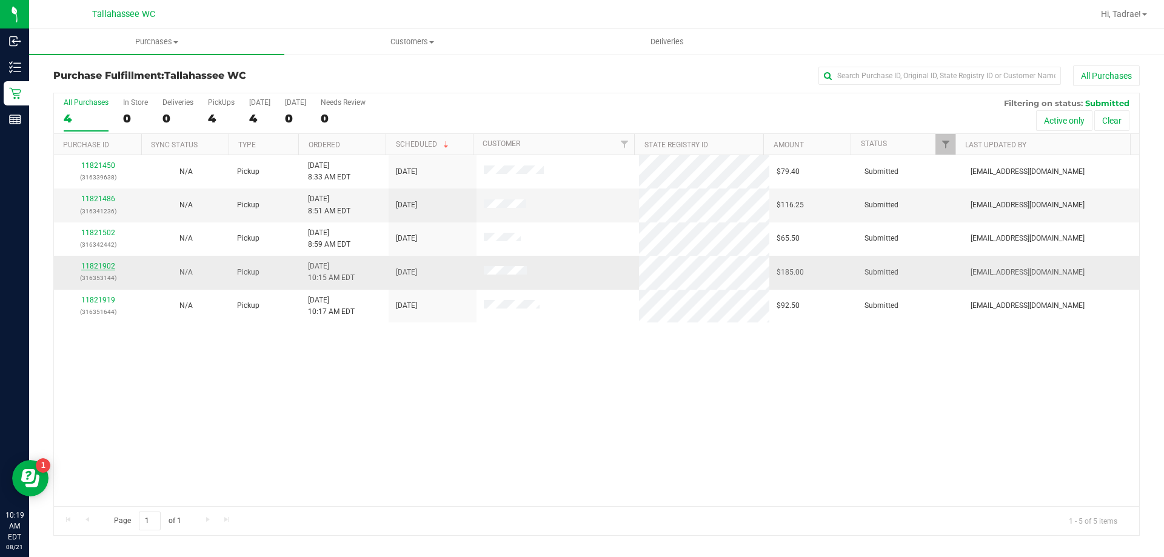
click at [103, 264] on link "11821902" at bounding box center [98, 266] width 34 height 8
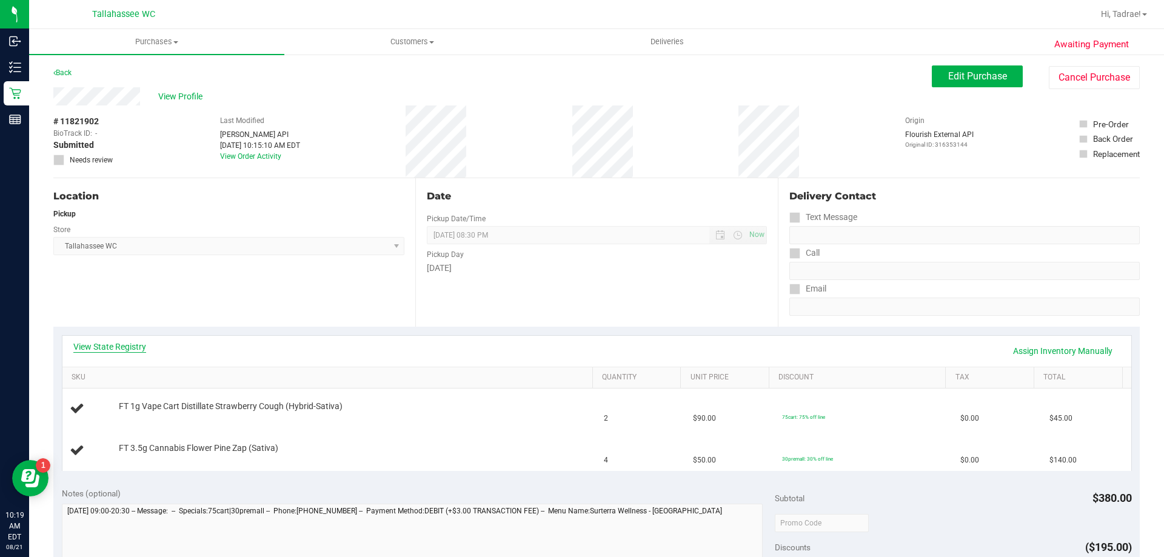
click at [113, 347] on link "View State Registry" at bounding box center [109, 347] width 73 height 12
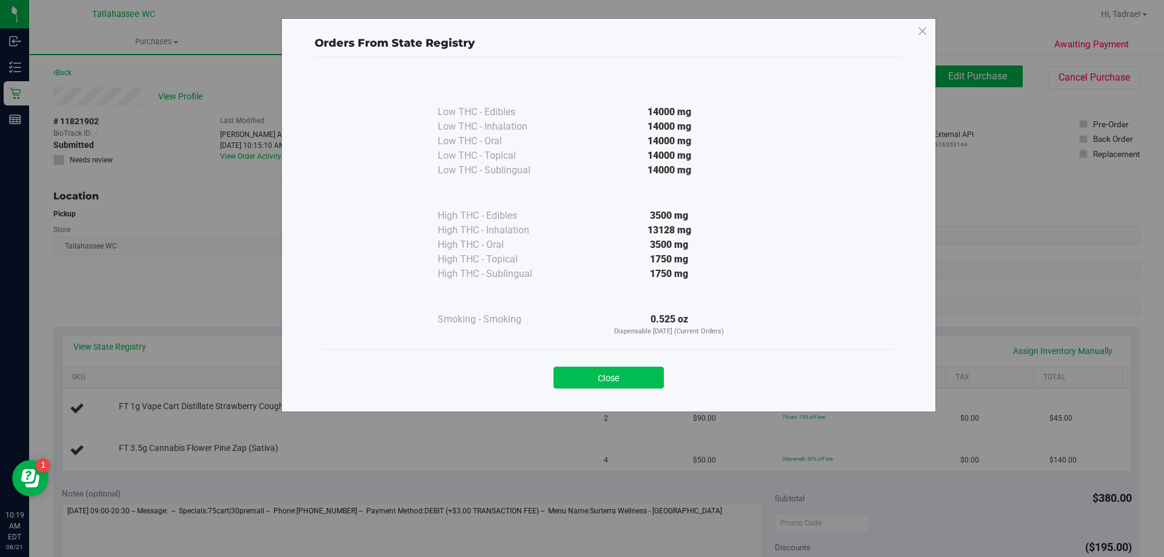
click at [628, 380] on button "Close" at bounding box center [609, 378] width 110 height 22
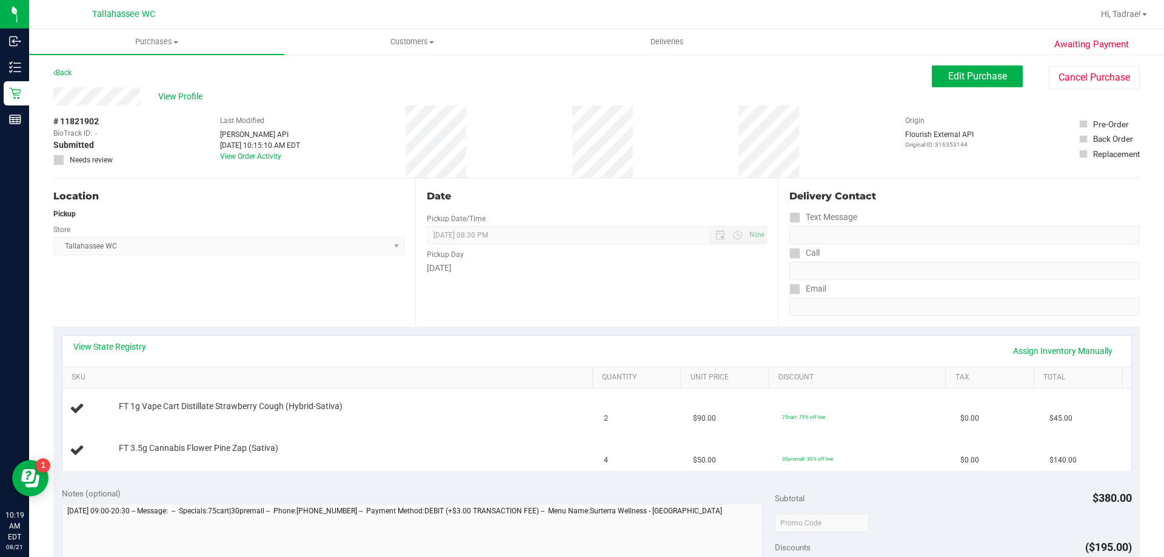
click at [115, 340] on div "View State Registry Assign Inventory Manually" at bounding box center [596, 351] width 1069 height 31
click at [115, 344] on link "View State Registry" at bounding box center [109, 347] width 73 height 12
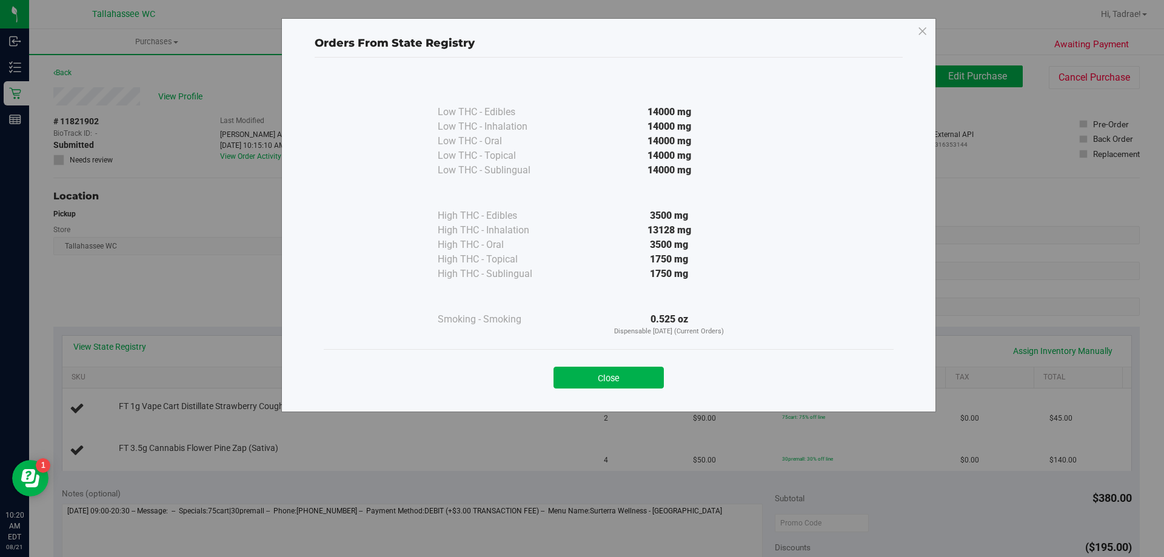
click at [599, 393] on div "Close" at bounding box center [609, 373] width 570 height 49
drag, startPoint x: 611, startPoint y: 391, endPoint x: 619, endPoint y: 383, distance: 11.6
click at [618, 384] on div "Close" at bounding box center [609, 373] width 570 height 49
click at [633, 383] on button "Close" at bounding box center [609, 378] width 110 height 22
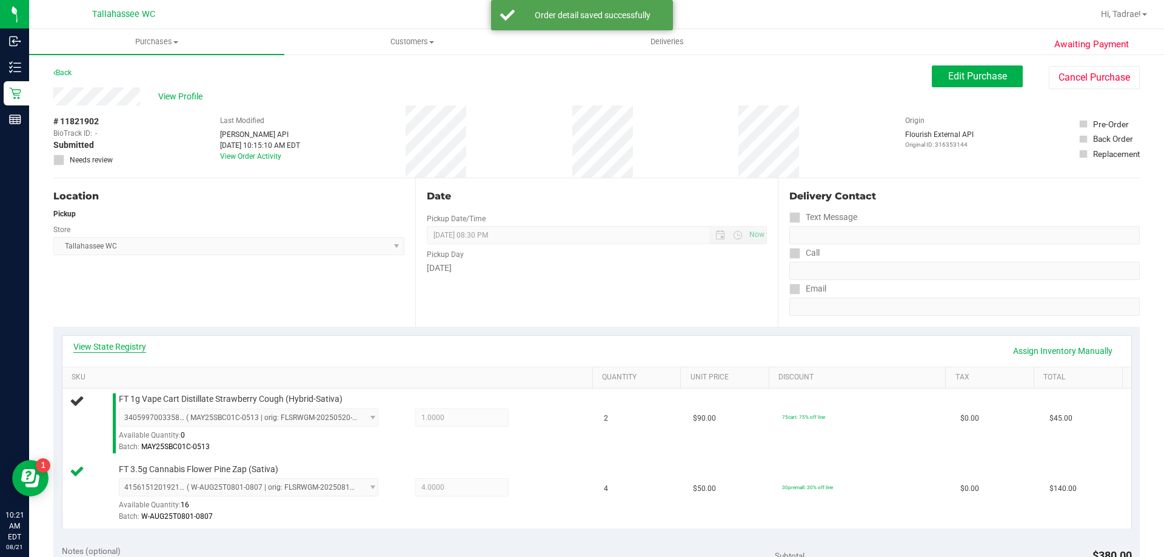
click at [102, 343] on link "View State Registry" at bounding box center [109, 347] width 73 height 12
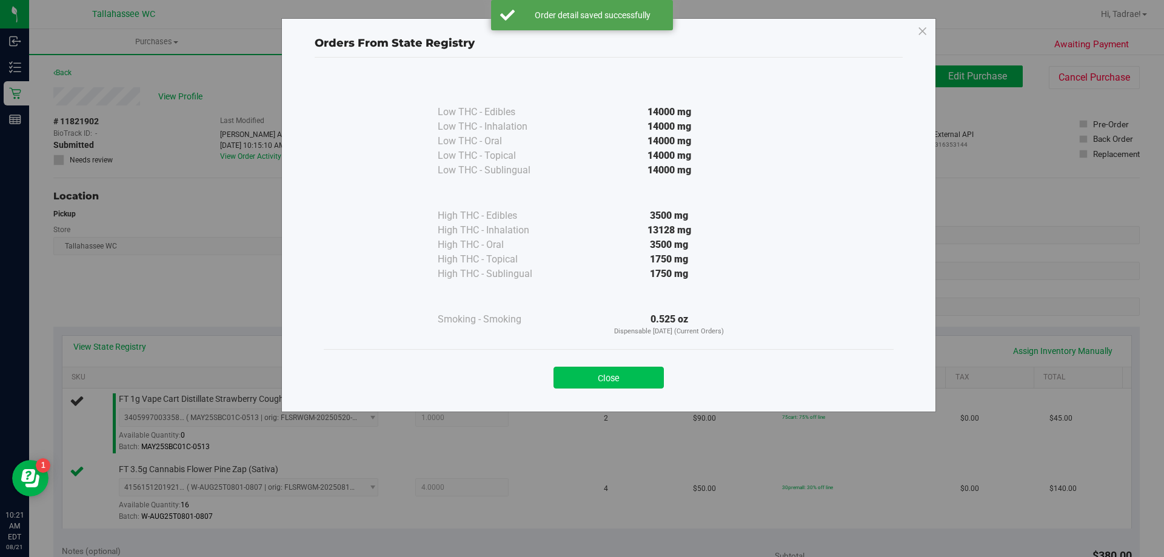
click at [638, 377] on button "Close" at bounding box center [609, 378] width 110 height 22
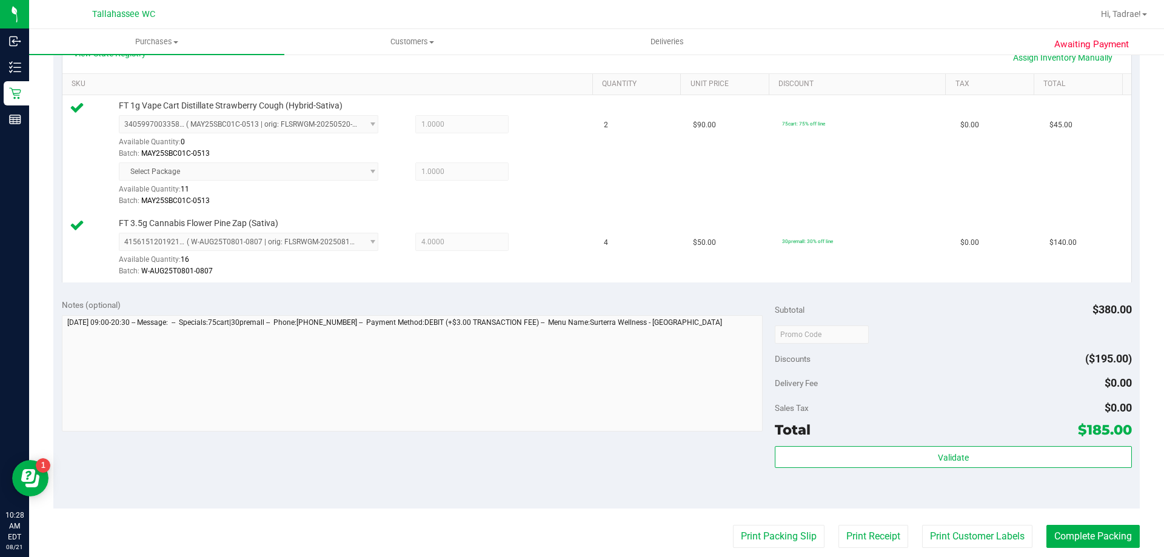
scroll to position [485, 0]
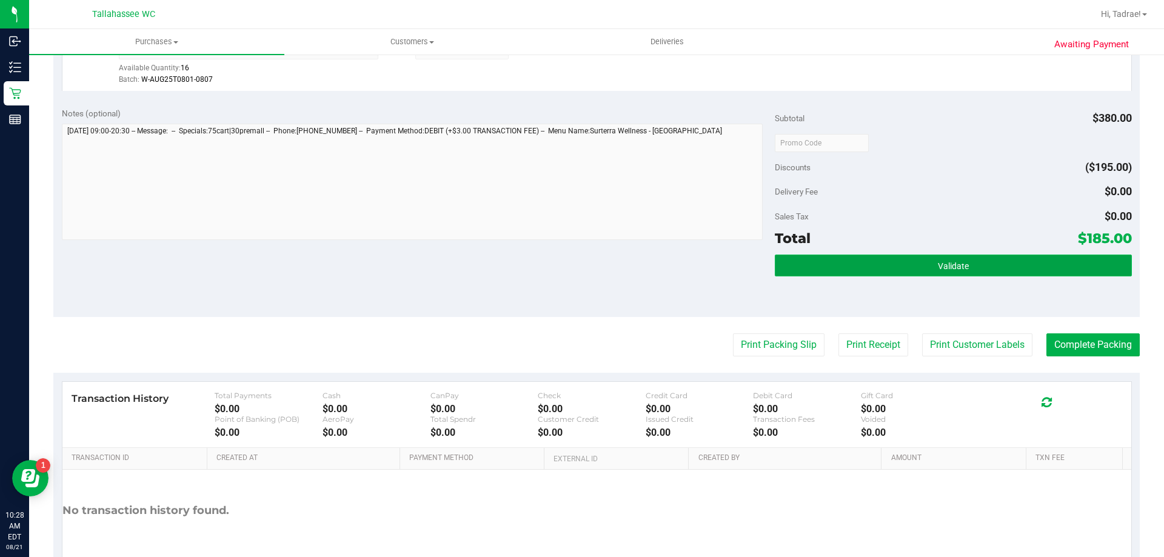
drag, startPoint x: 904, startPoint y: 260, endPoint x: 902, endPoint y: 267, distance: 8.0
click at [905, 263] on button "Validate" at bounding box center [953, 266] width 357 height 22
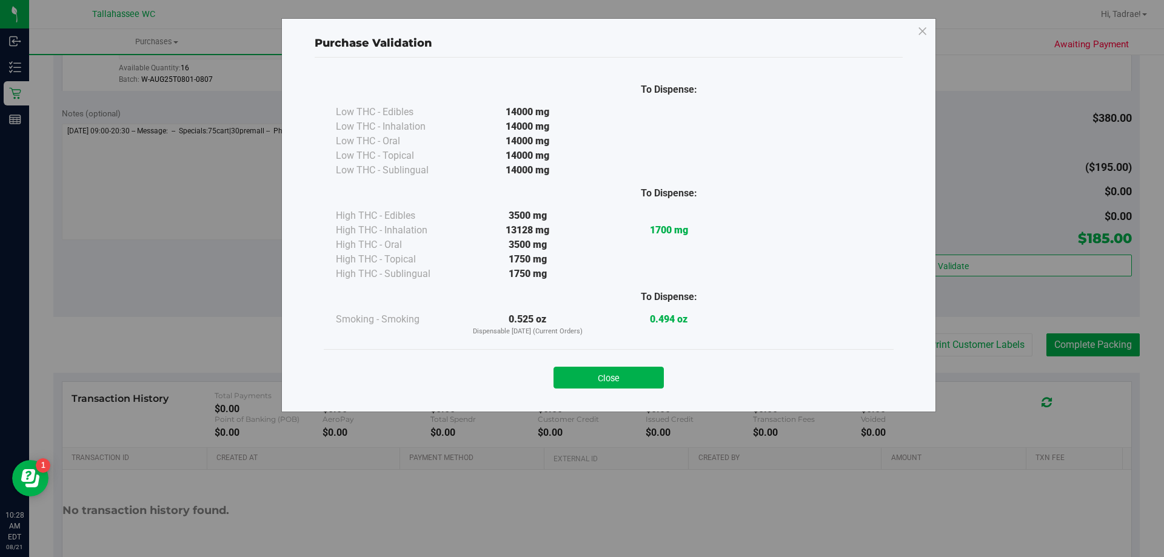
drag, startPoint x: 625, startPoint y: 369, endPoint x: 706, endPoint y: 384, distance: 83.3
click at [625, 371] on button "Close" at bounding box center [609, 378] width 110 height 22
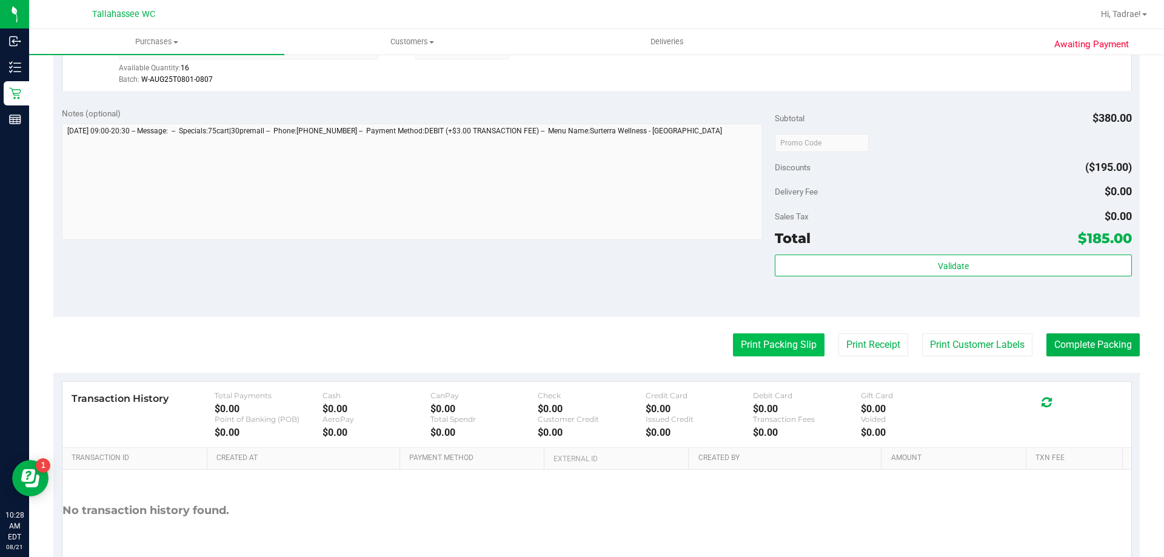
click at [768, 343] on button "Print Packing Slip" at bounding box center [779, 345] width 92 height 23
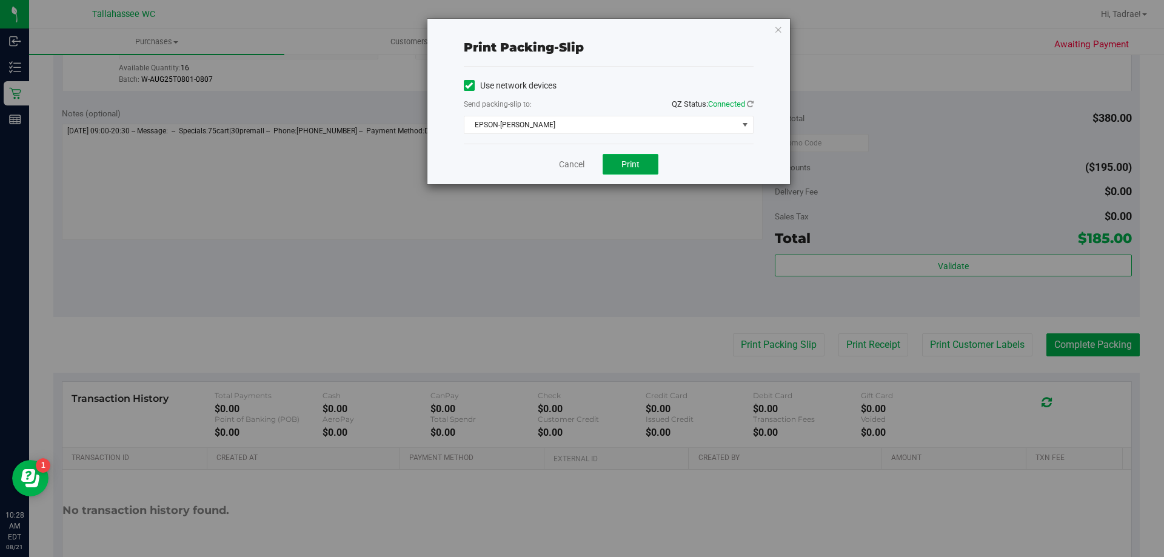
click at [639, 161] on span "Print" at bounding box center [631, 164] width 18 height 10
click at [772, 27] on div "Print packing-slip Use network devices Send packing-slip to: QZ Status: Connect…" at bounding box center [609, 102] width 363 height 166
click at [780, 27] on icon "button" at bounding box center [778, 29] width 8 height 15
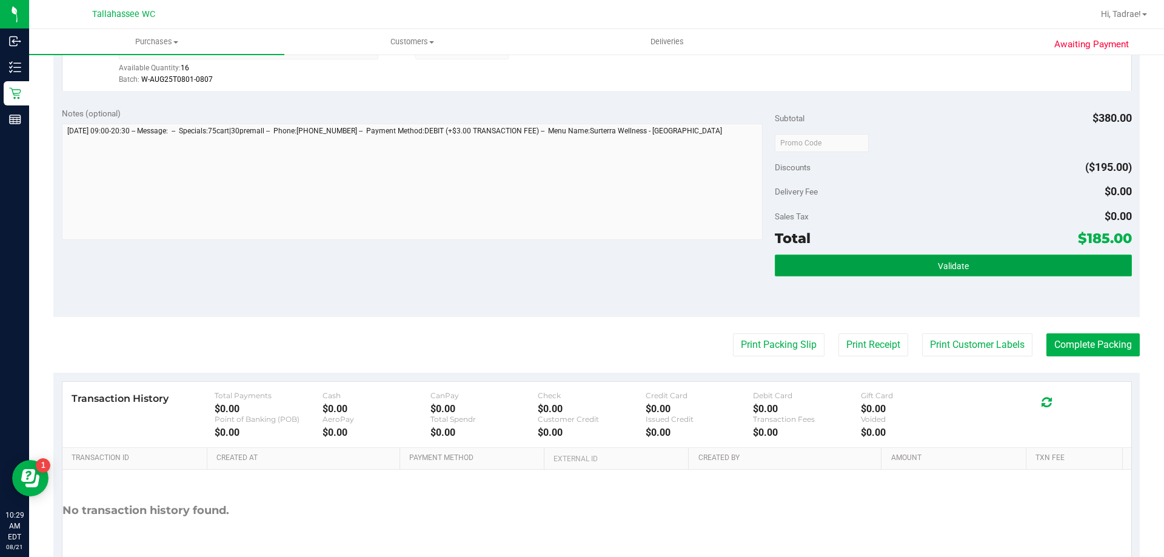
click at [857, 259] on button "Validate" at bounding box center [953, 266] width 357 height 22
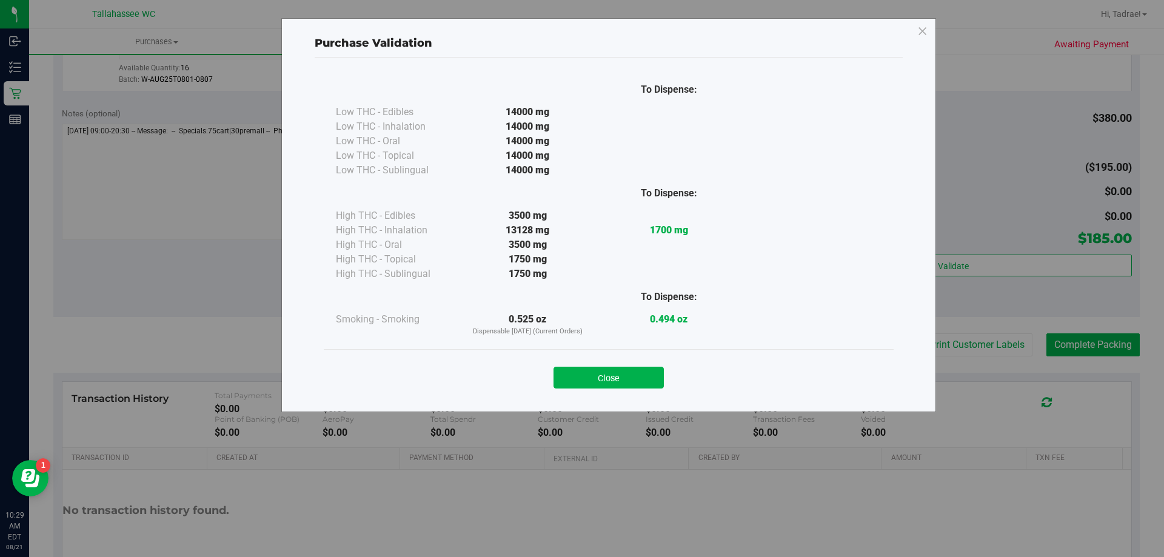
click at [629, 395] on div "Close" at bounding box center [609, 373] width 570 height 49
click at [625, 389] on div "Close" at bounding box center [609, 373] width 570 height 49
click at [660, 380] on button "Close" at bounding box center [609, 378] width 110 height 22
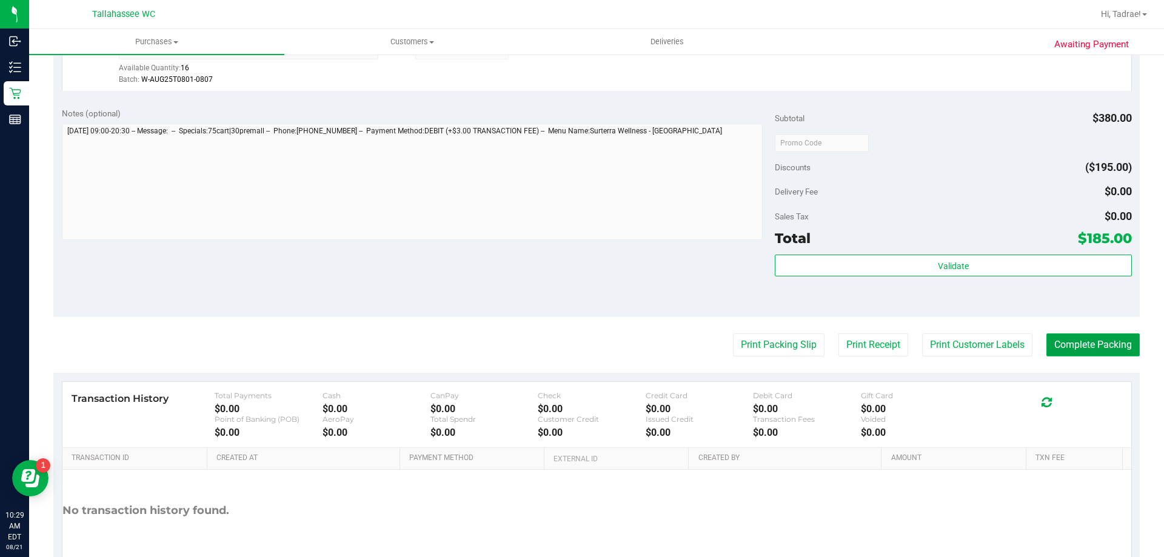
click at [1082, 341] on button "Complete Packing" at bounding box center [1093, 345] width 93 height 23
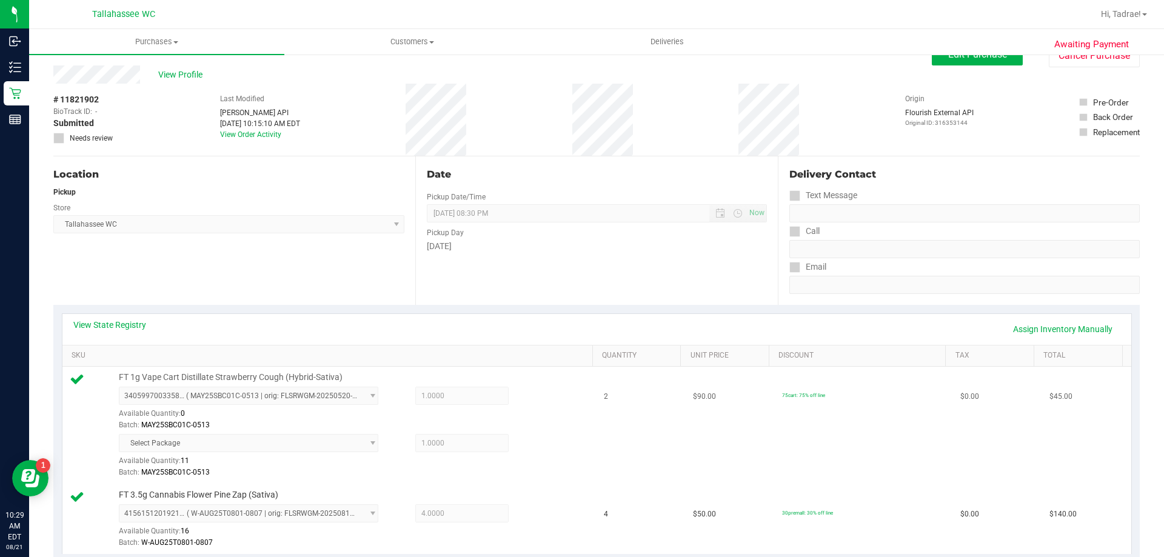
scroll to position [0, 0]
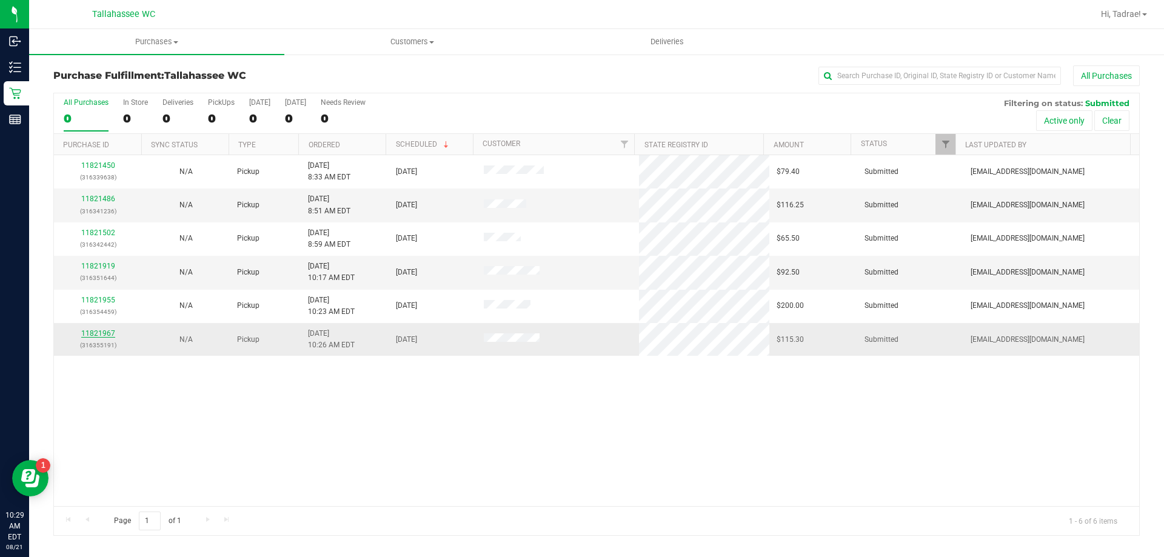
click at [101, 332] on link "11821967" at bounding box center [98, 333] width 34 height 8
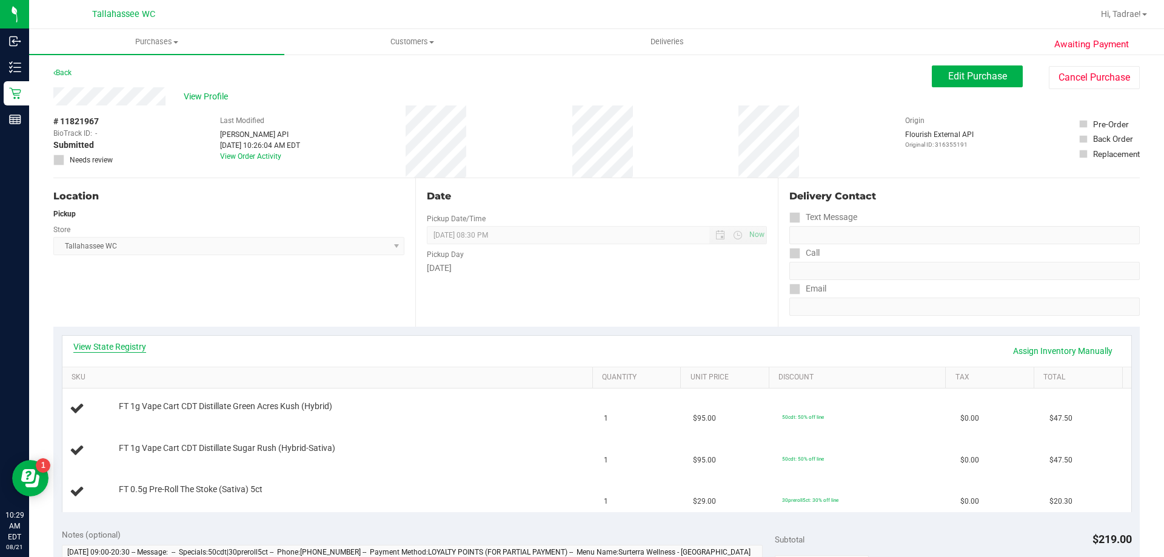
click at [124, 347] on link "View State Registry" at bounding box center [109, 347] width 73 height 12
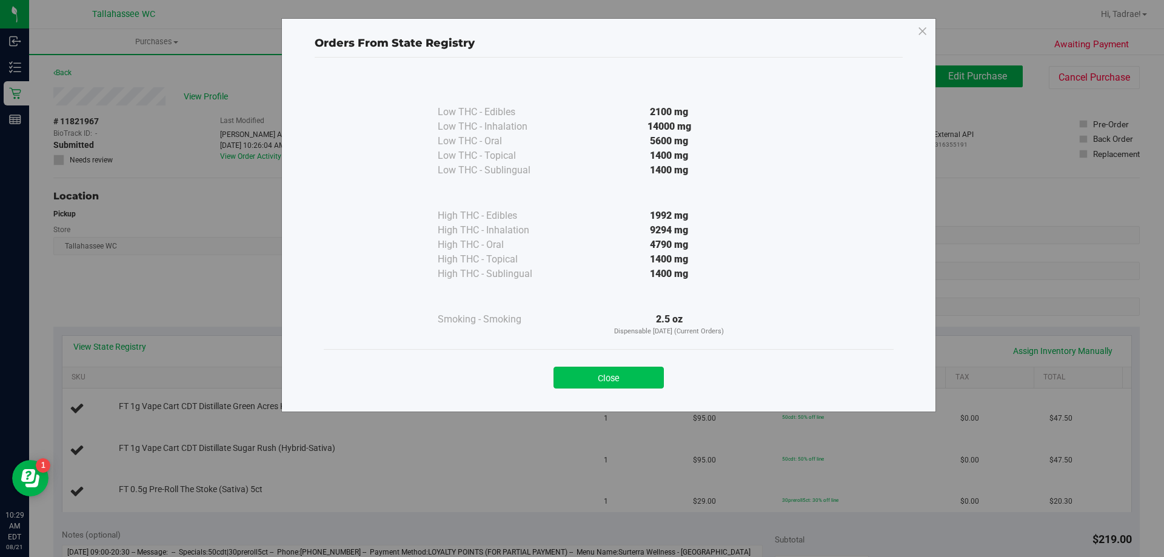
click at [627, 376] on button "Close" at bounding box center [609, 378] width 110 height 22
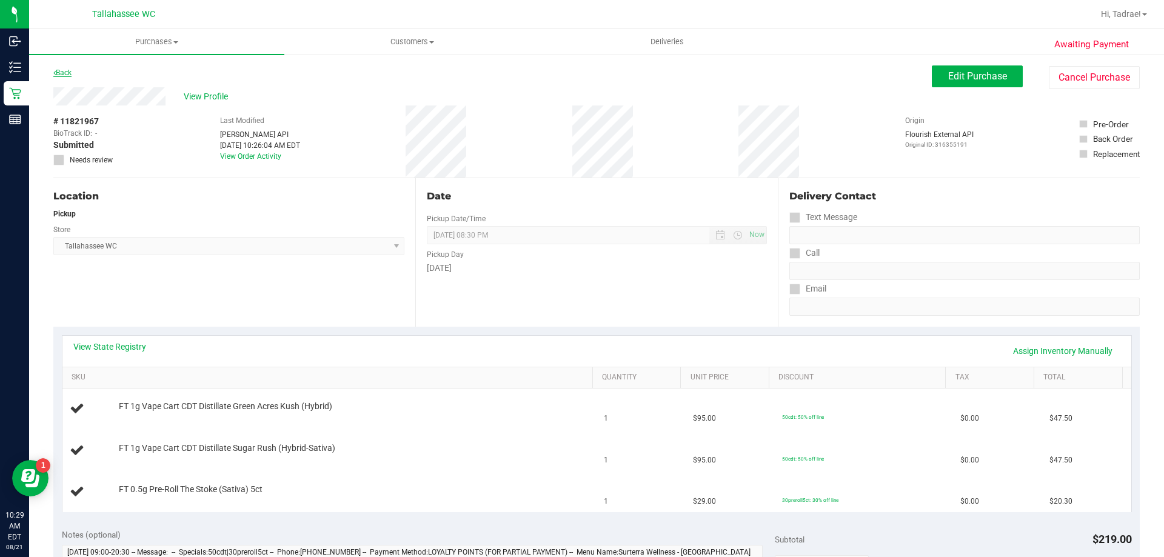
click at [61, 76] on link "Back" at bounding box center [62, 73] width 18 height 8
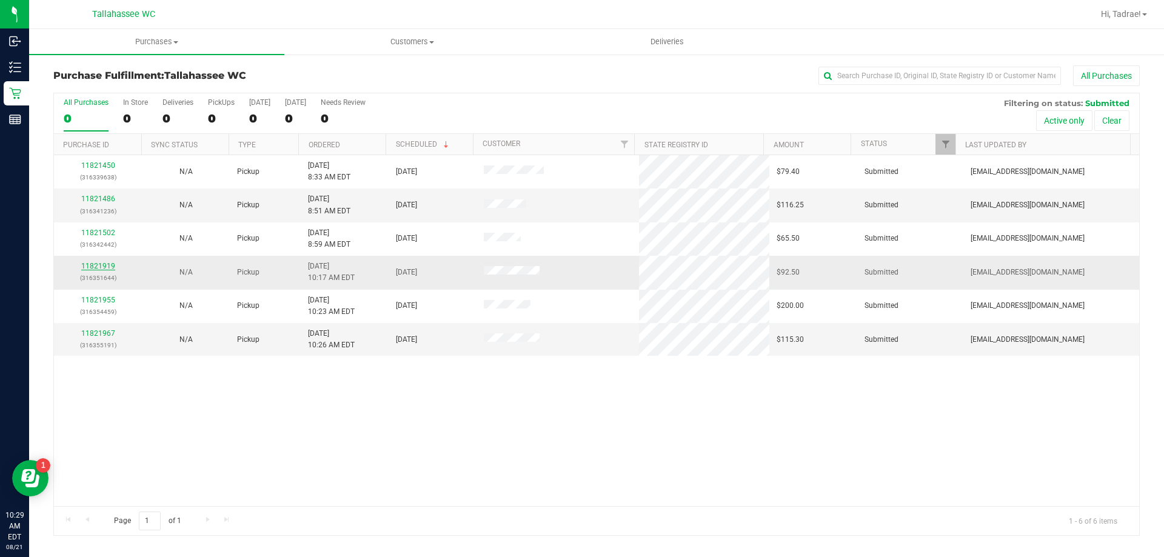
click at [102, 263] on link "11821919" at bounding box center [98, 266] width 34 height 8
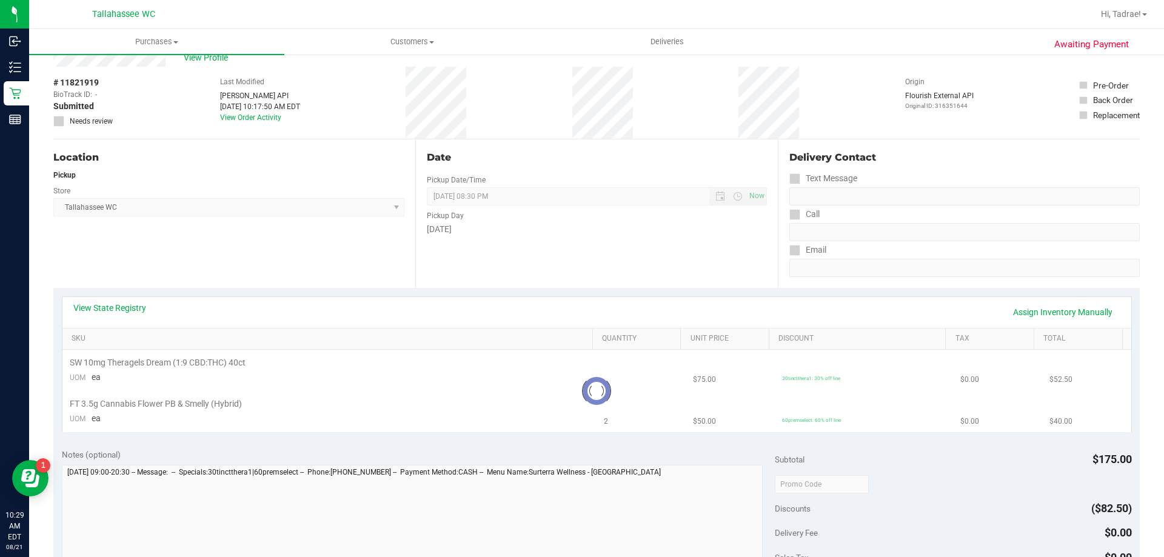
scroll to position [61, 0]
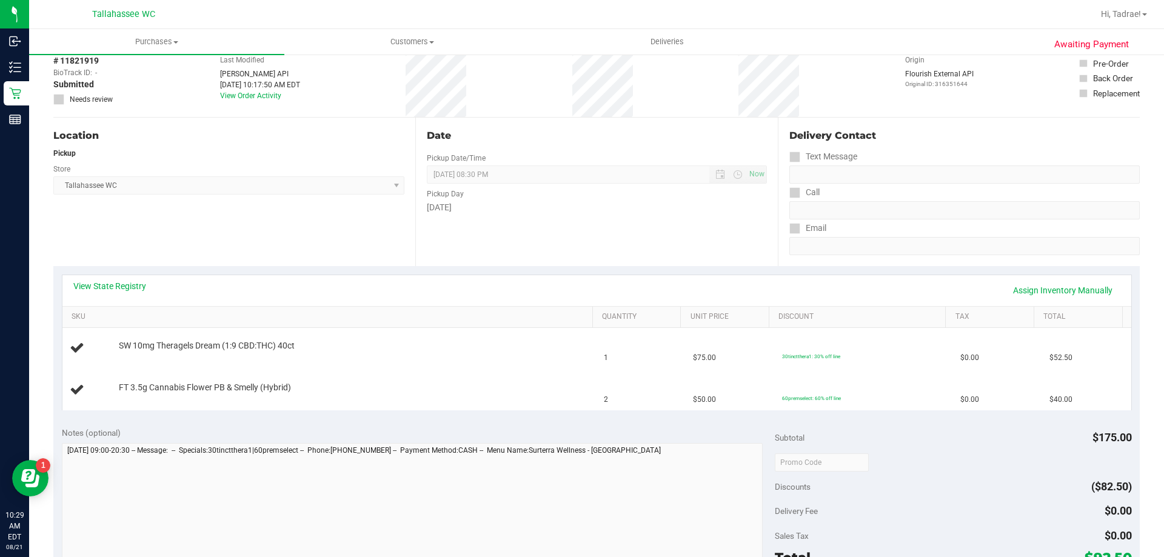
click at [127, 279] on div "View State Registry Assign Inventory Manually" at bounding box center [596, 290] width 1069 height 31
click at [127, 283] on link "View State Registry" at bounding box center [109, 286] width 73 height 12
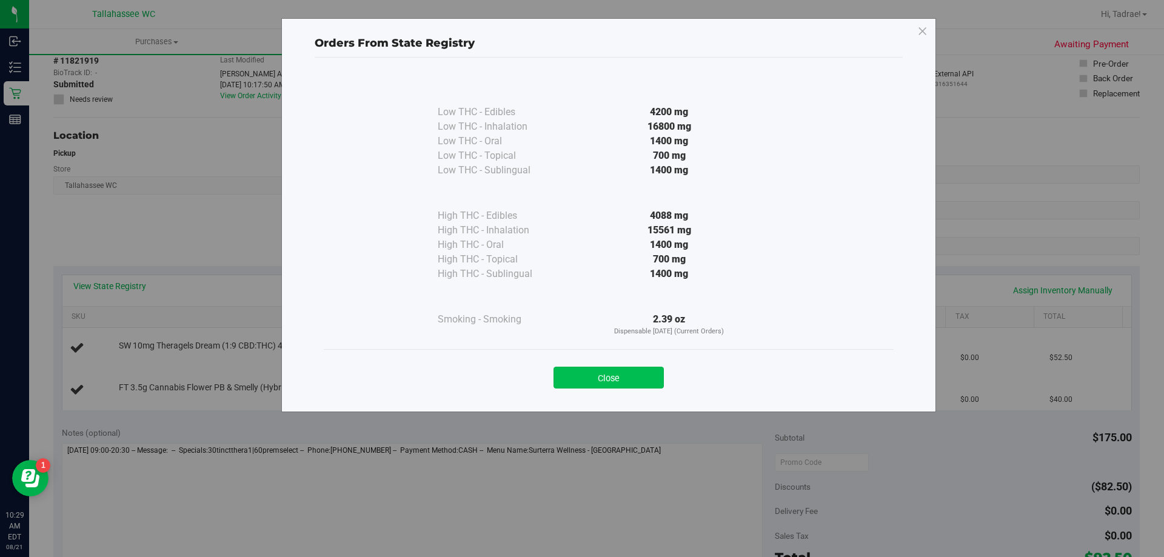
click at [596, 388] on button "Close" at bounding box center [609, 378] width 110 height 22
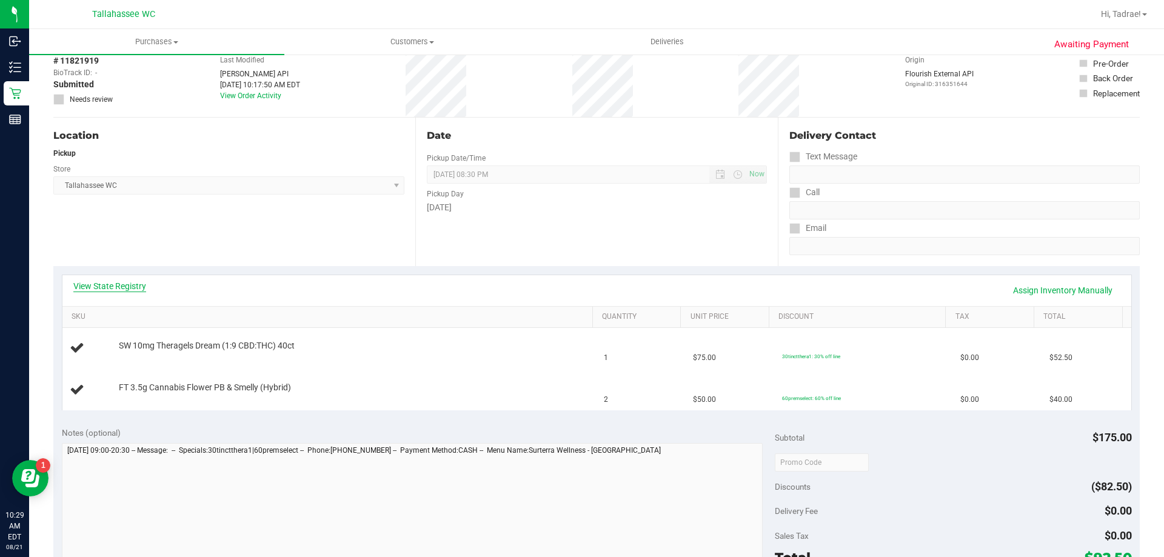
click at [107, 288] on link "View State Registry" at bounding box center [109, 286] width 73 height 12
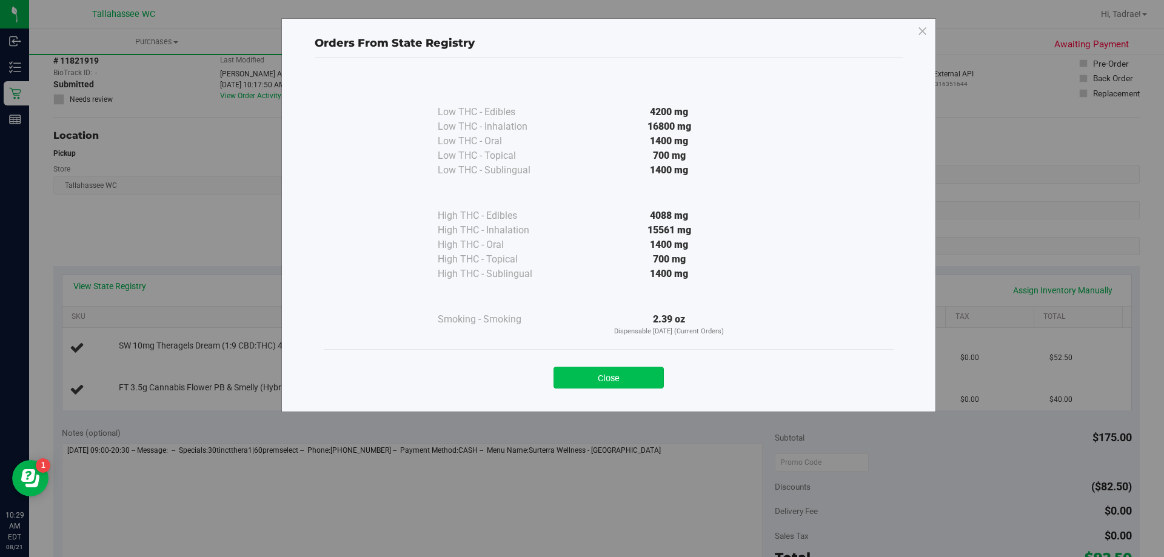
click at [589, 375] on button "Close" at bounding box center [609, 378] width 110 height 22
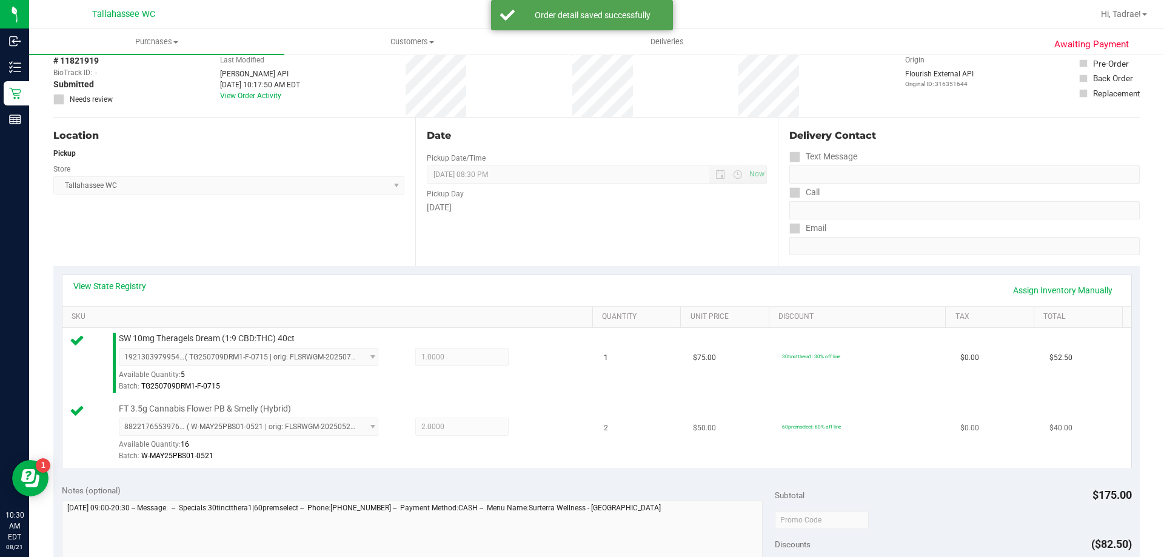
scroll to position [364, 0]
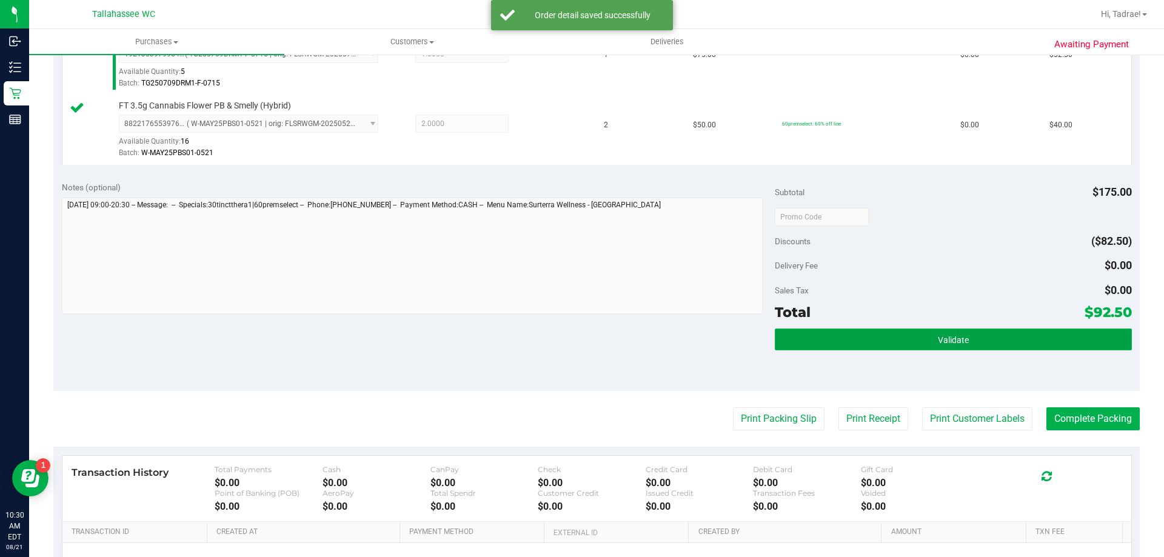
click at [925, 329] on button "Validate" at bounding box center [953, 340] width 357 height 22
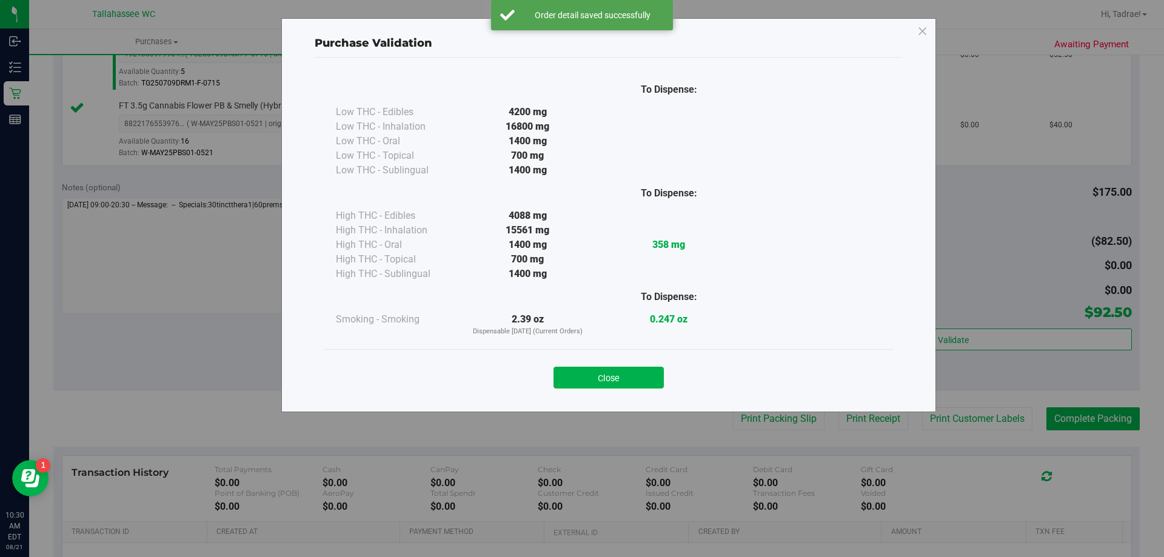
drag, startPoint x: 629, startPoint y: 366, endPoint x: 657, endPoint y: 400, distance: 43.6
click at [632, 375] on div "Close" at bounding box center [609, 374] width 552 height 30
click at [614, 381] on button "Close" at bounding box center [609, 378] width 110 height 22
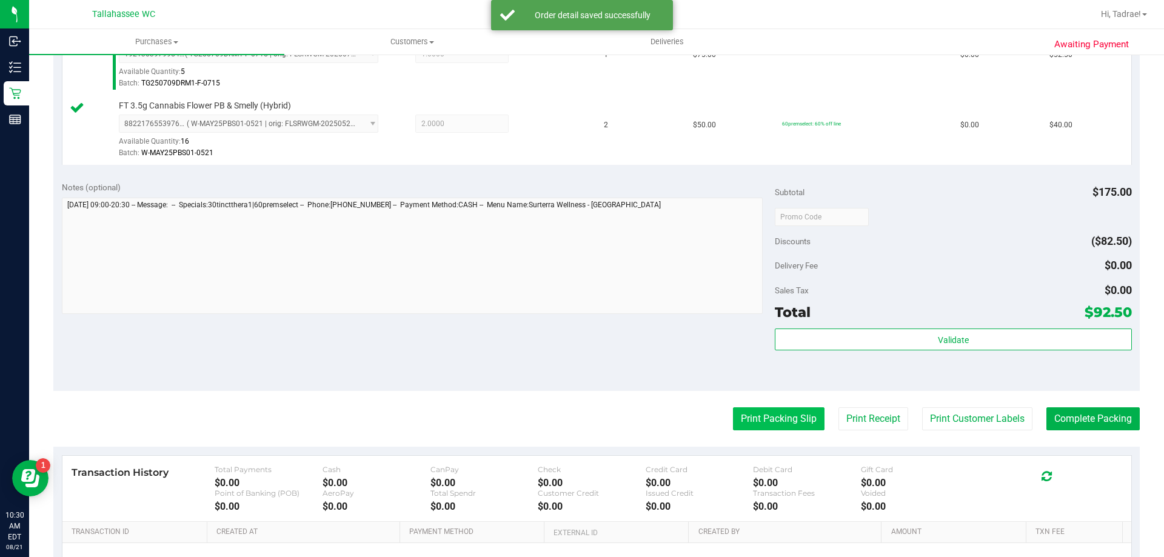
click at [763, 429] on button "Print Packing Slip" at bounding box center [779, 419] width 92 height 23
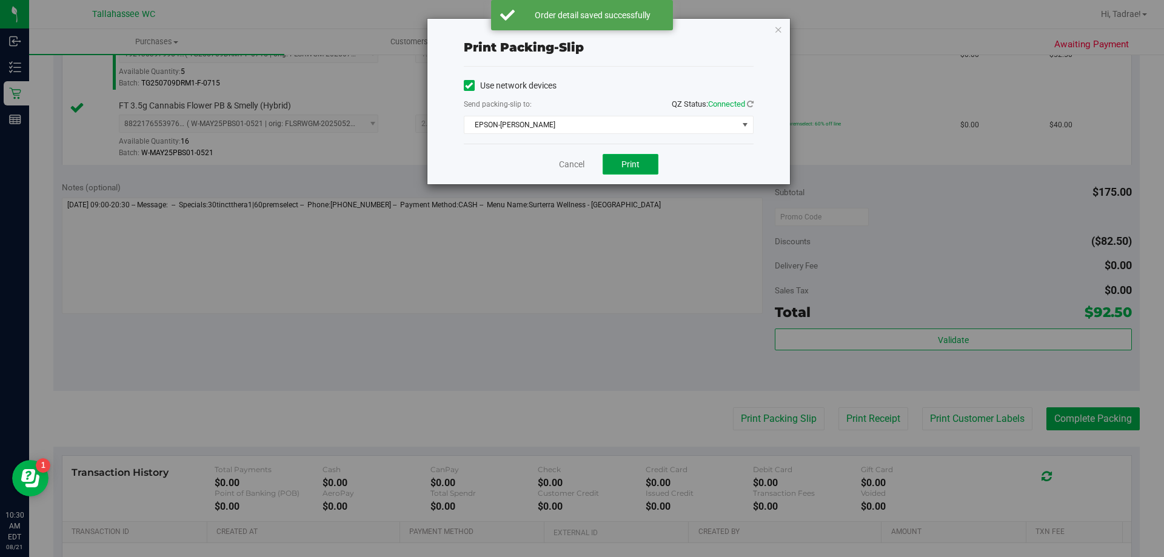
click at [646, 160] on button "Print" at bounding box center [631, 164] width 56 height 21
click at [780, 28] on icon "button" at bounding box center [778, 29] width 8 height 15
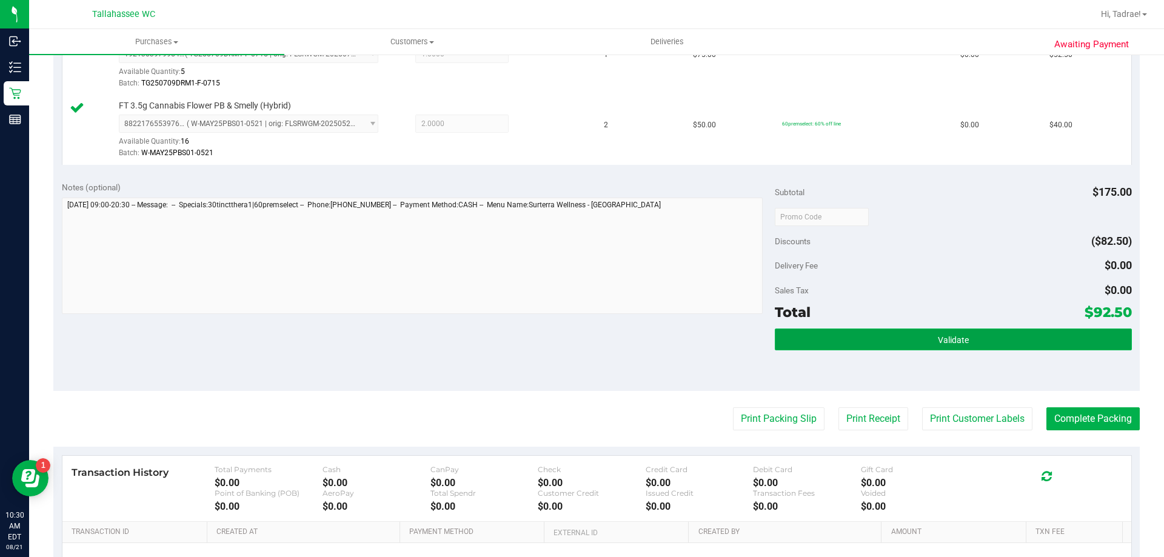
click at [868, 347] on button "Validate" at bounding box center [953, 340] width 357 height 22
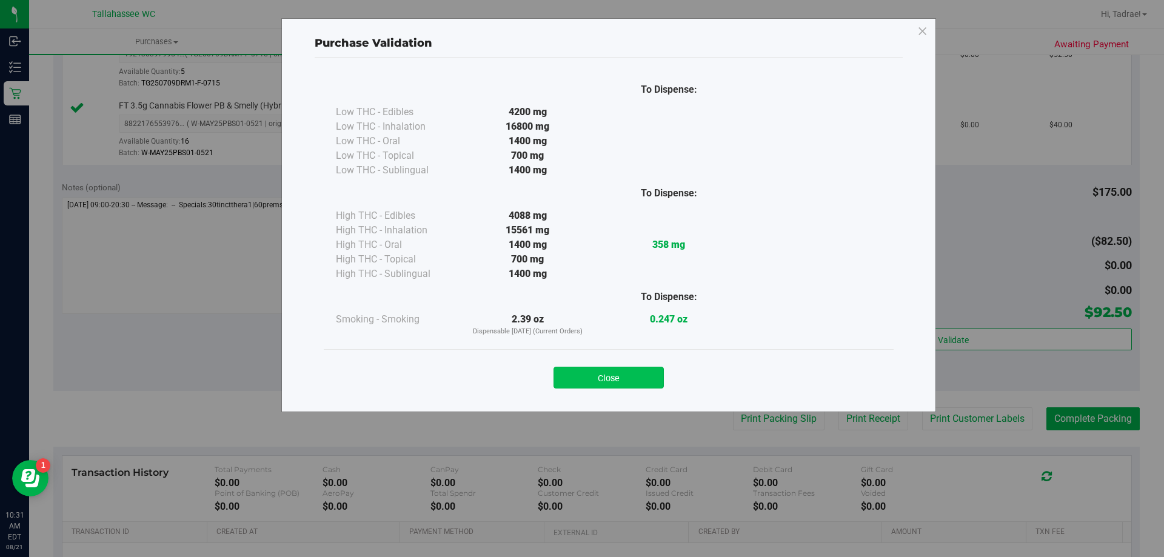
drag, startPoint x: 619, startPoint y: 378, endPoint x: 848, endPoint y: 401, distance: 230.9
click at [619, 378] on button "Close" at bounding box center [609, 378] width 110 height 22
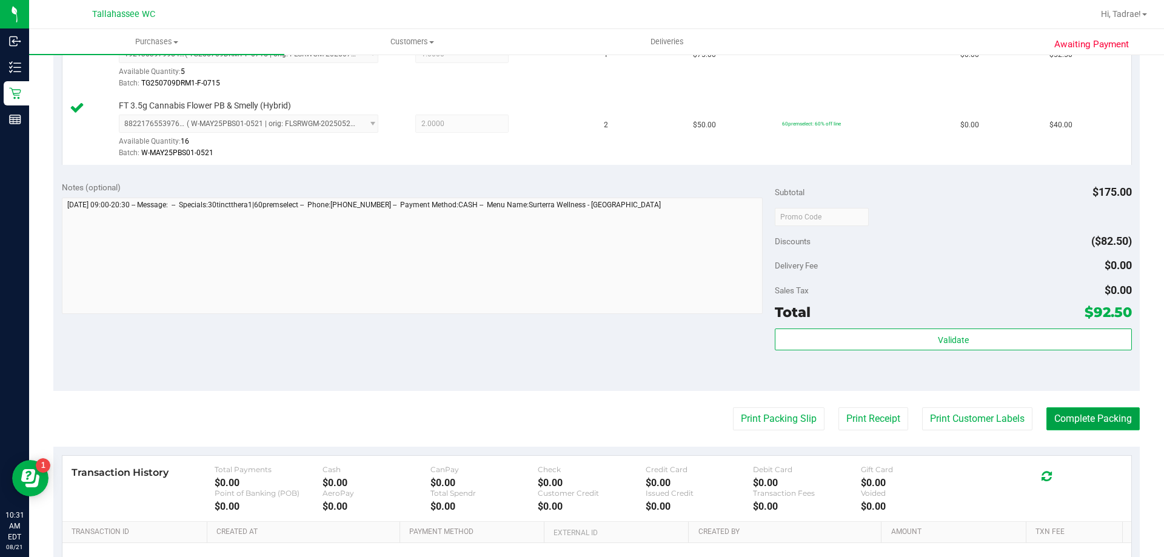
click at [1072, 411] on button "Complete Packing" at bounding box center [1093, 419] width 93 height 23
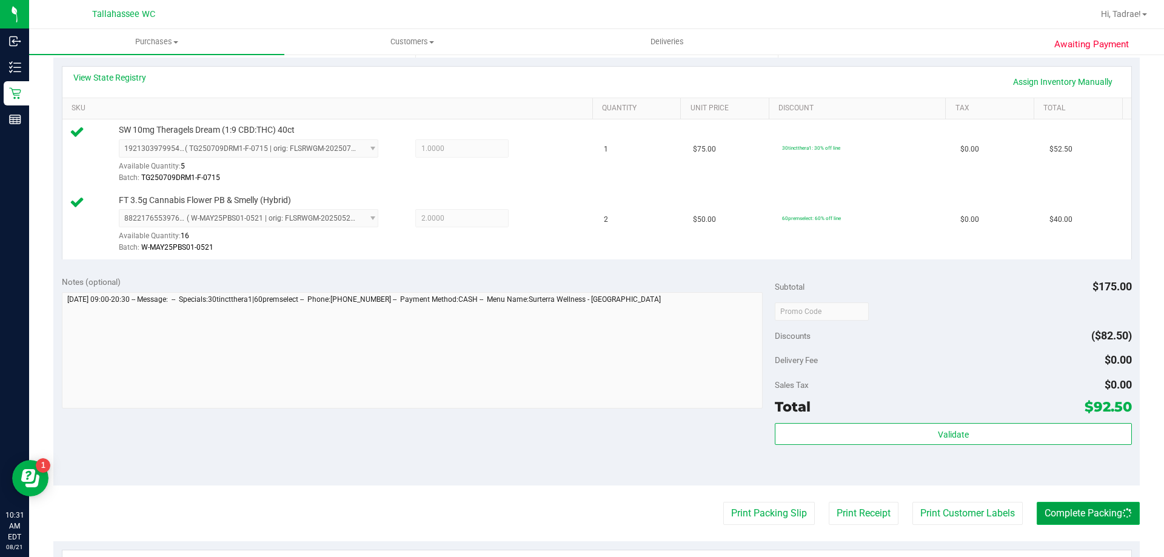
scroll to position [121, 0]
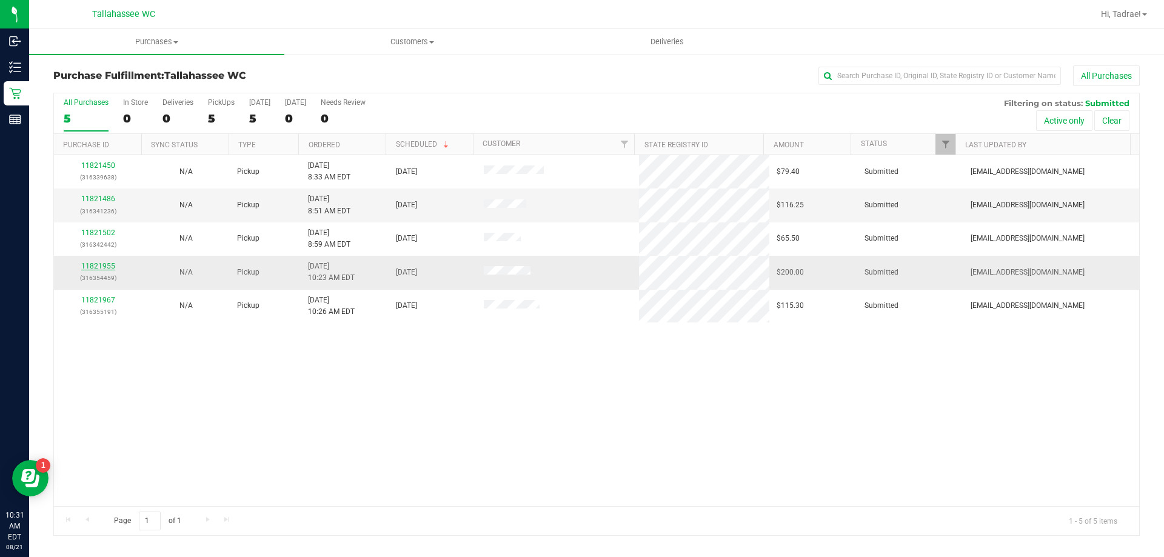
click at [108, 264] on link "11821955" at bounding box center [98, 266] width 34 height 8
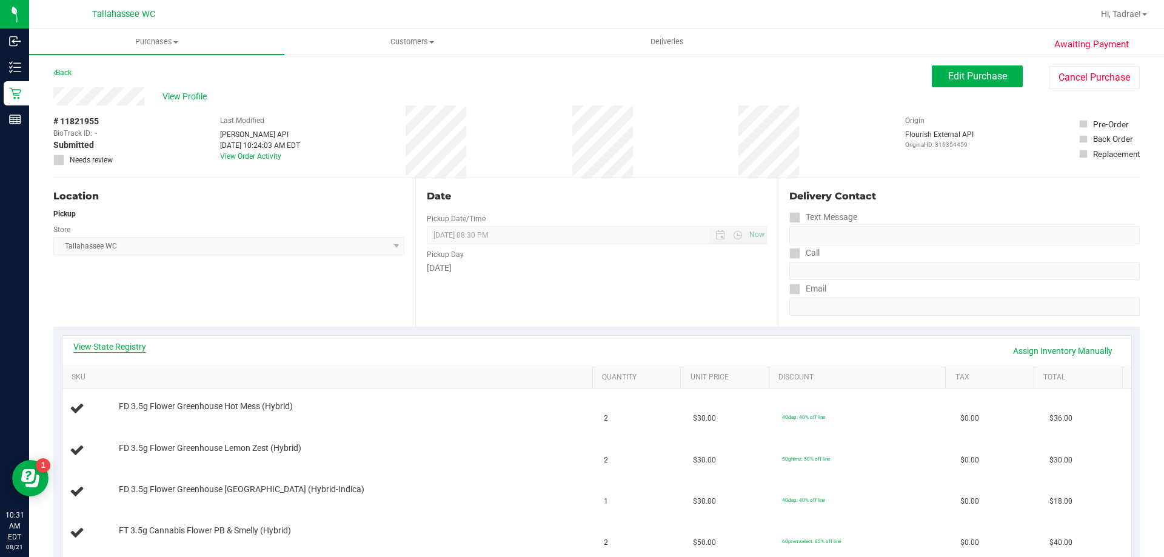
click at [126, 345] on link "View State Registry" at bounding box center [109, 347] width 73 height 12
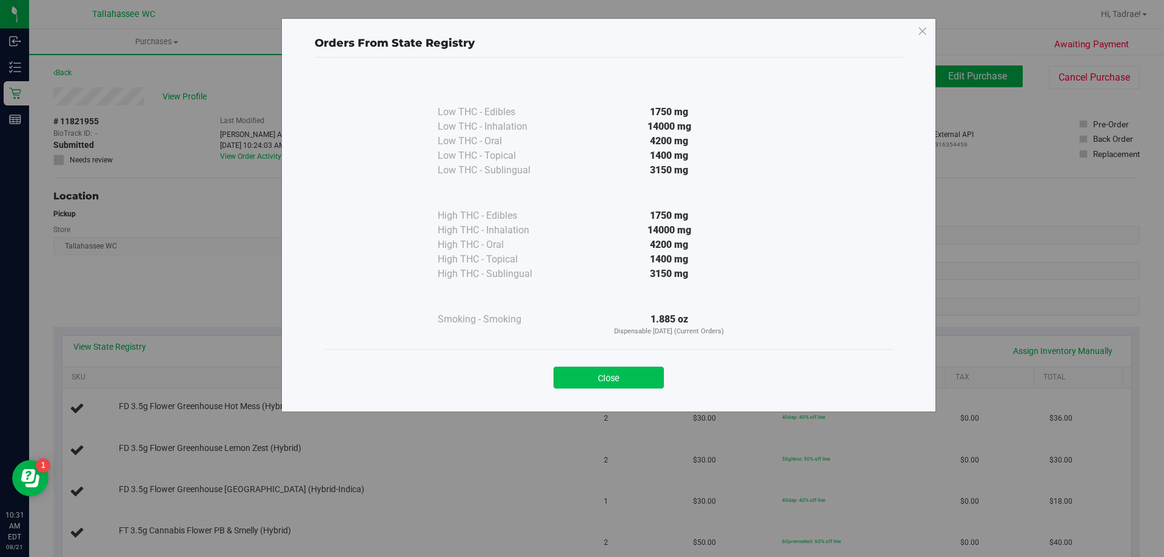
click at [594, 378] on button "Close" at bounding box center [609, 378] width 110 height 22
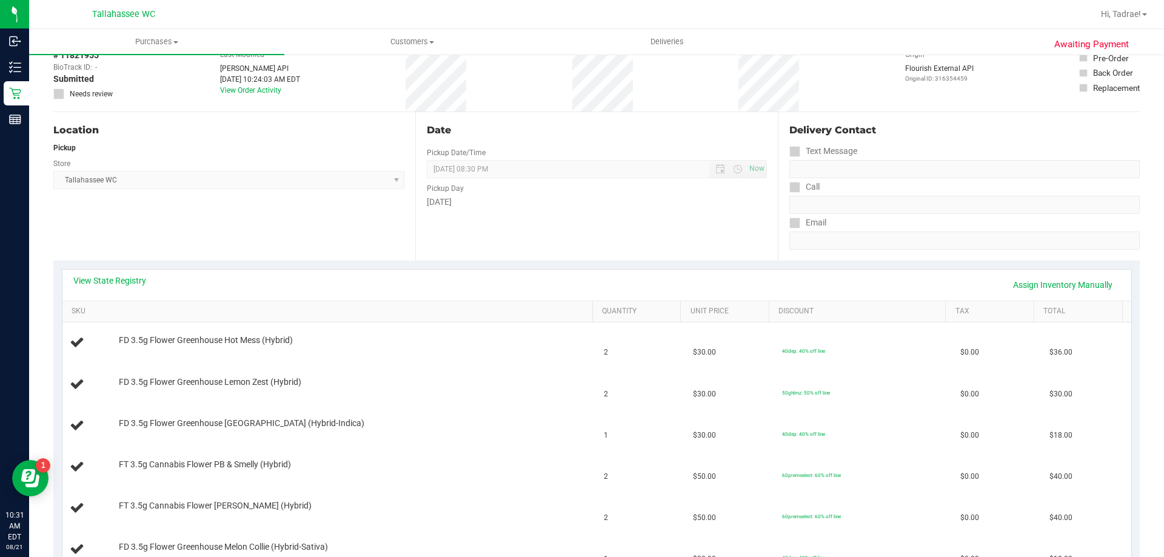
scroll to position [182, 0]
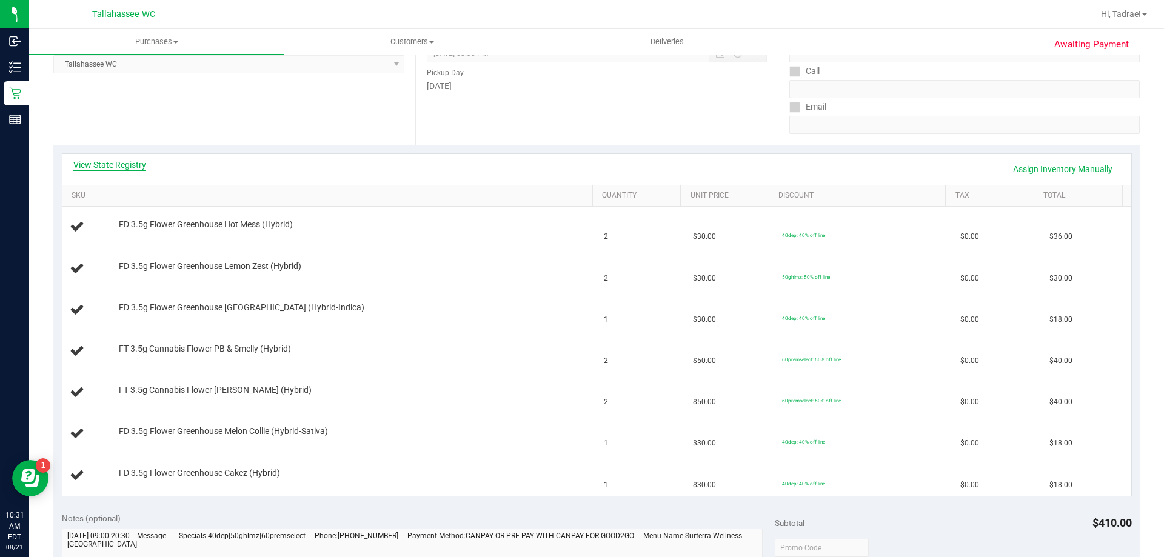
click at [130, 164] on link "View State Registry" at bounding box center [109, 165] width 73 height 12
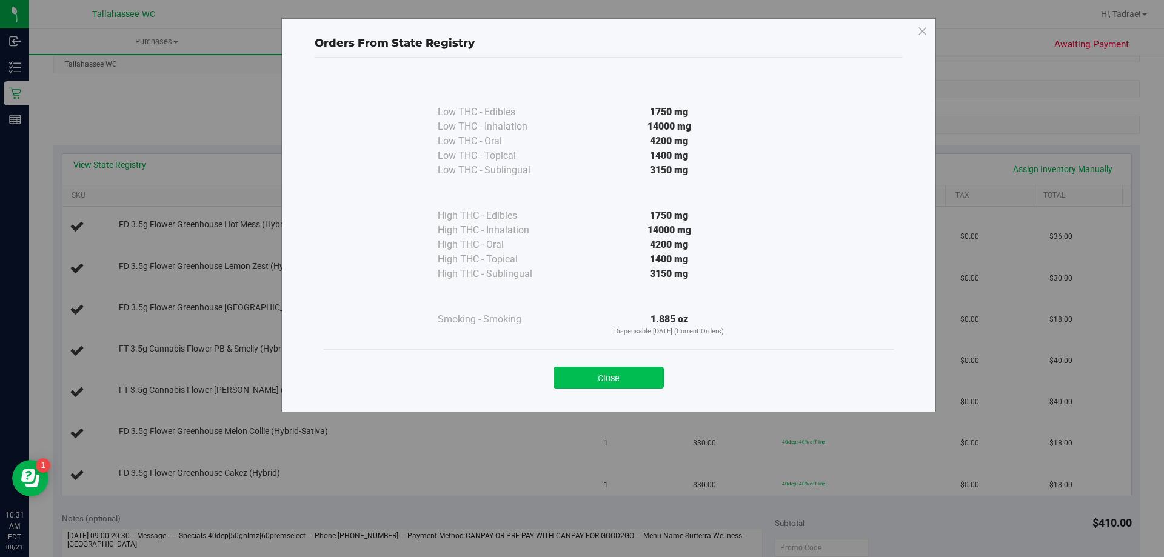
click at [612, 371] on button "Close" at bounding box center [609, 378] width 110 height 22
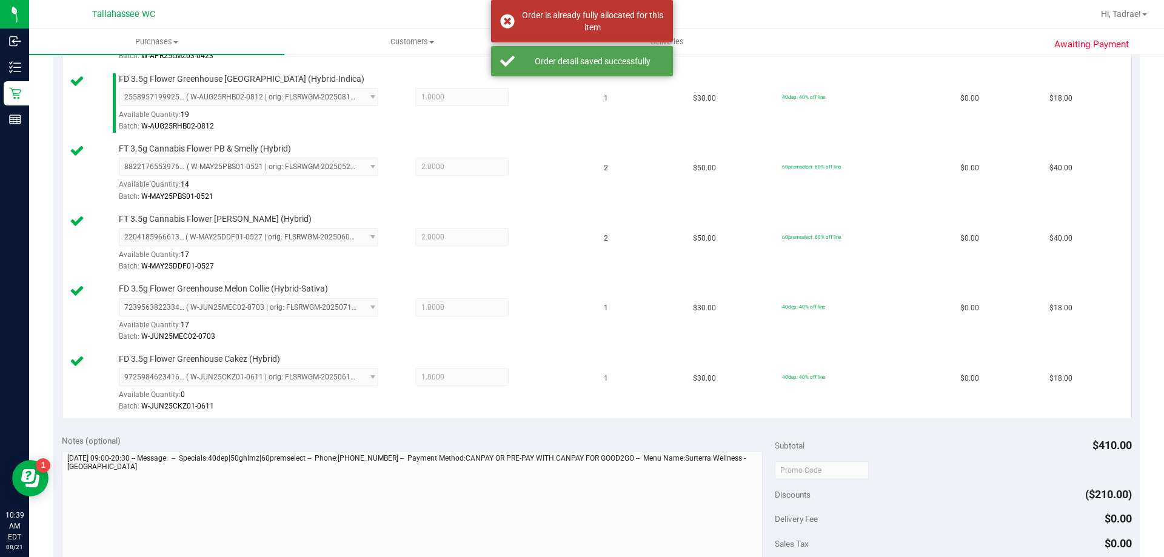
scroll to position [728, 0]
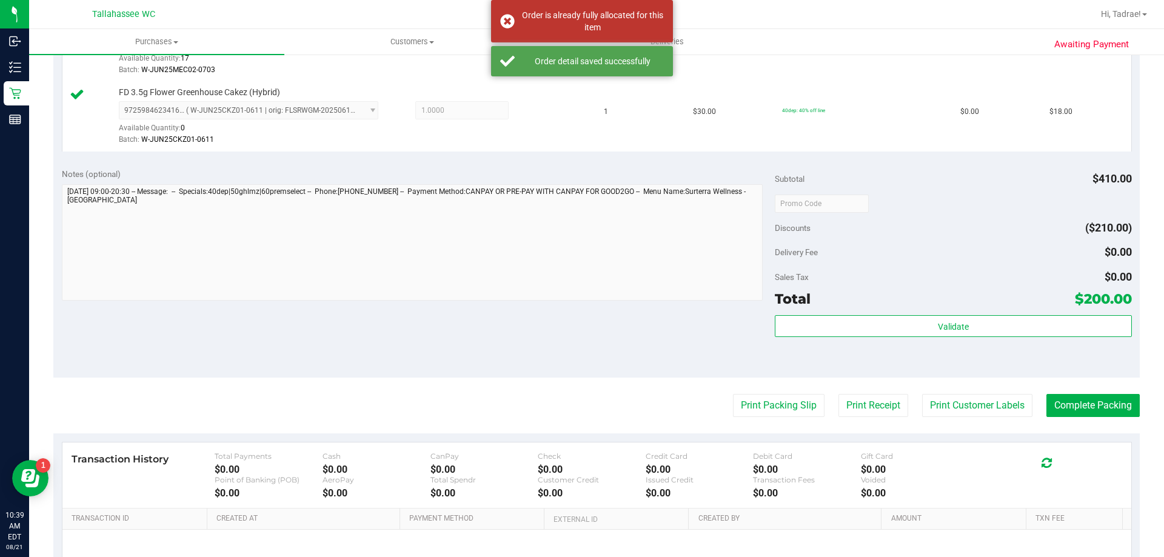
click at [994, 314] on div "Subtotal $410.00 Discounts ($210.00) Delivery Fee $0.00 Sales Tax $0.00 Total $…" at bounding box center [953, 269] width 357 height 202
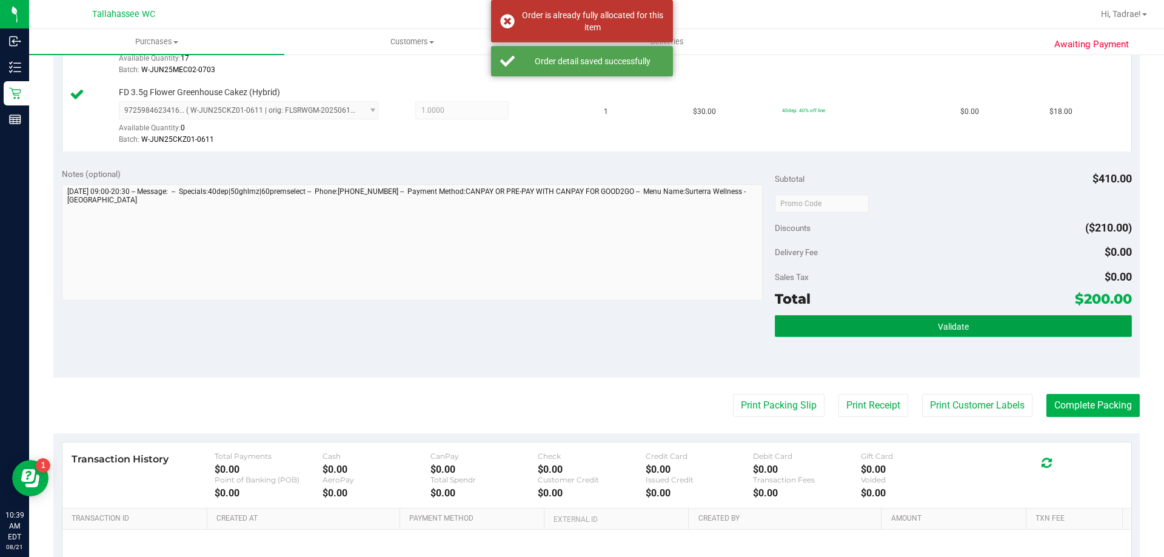
click at [963, 328] on button "Validate" at bounding box center [953, 326] width 357 height 22
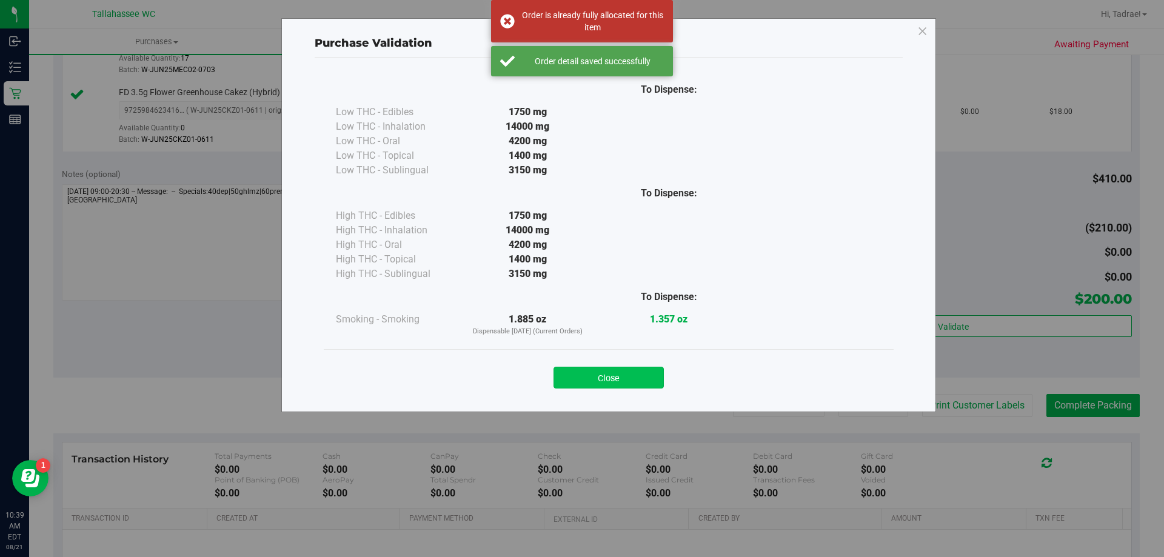
click at [625, 376] on button "Close" at bounding box center [609, 378] width 110 height 22
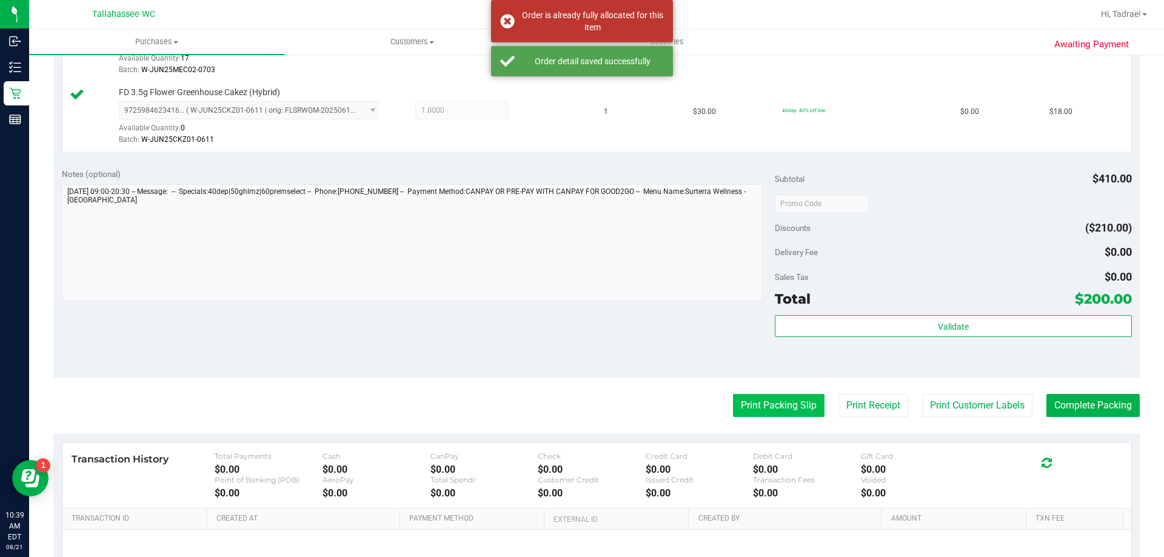
click at [801, 403] on button "Print Packing Slip" at bounding box center [779, 405] width 92 height 23
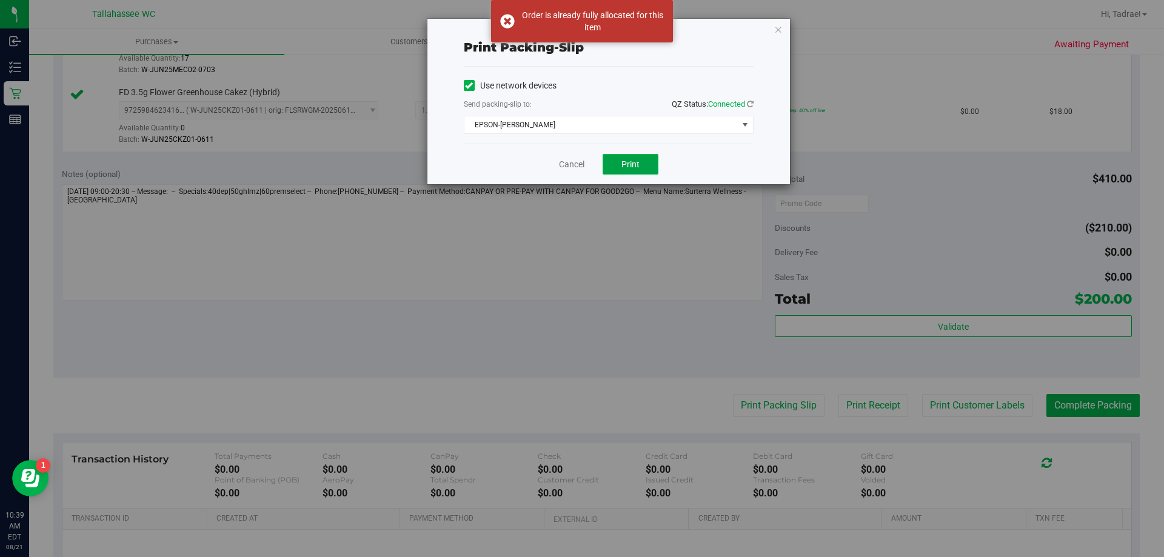
click at [642, 169] on button "Print" at bounding box center [631, 164] width 56 height 21
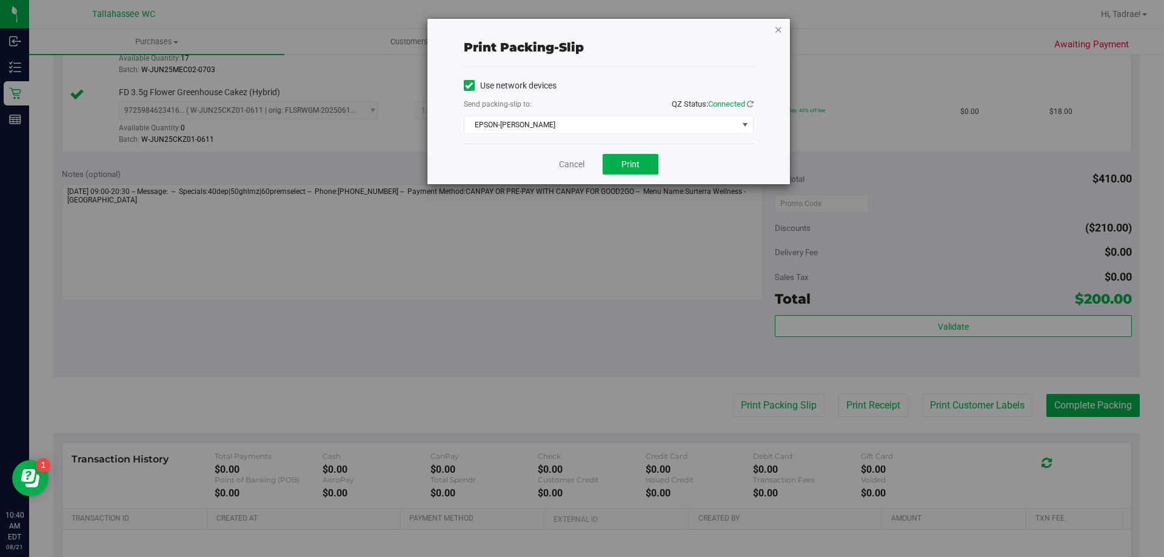
click at [780, 28] on icon "button" at bounding box center [778, 29] width 8 height 15
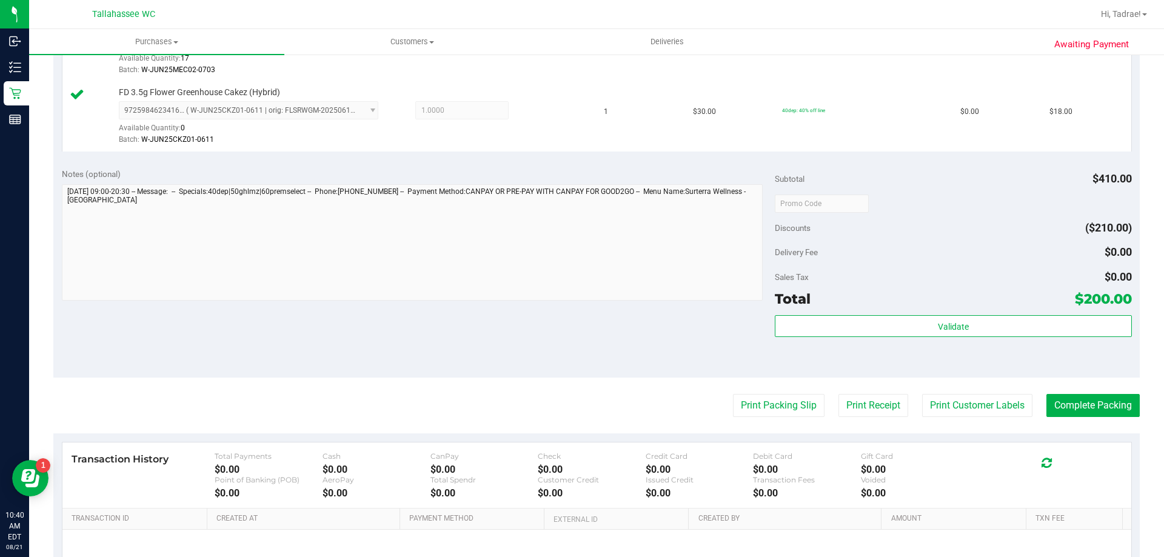
click at [865, 309] on div "Total $200.00" at bounding box center [953, 299] width 357 height 22
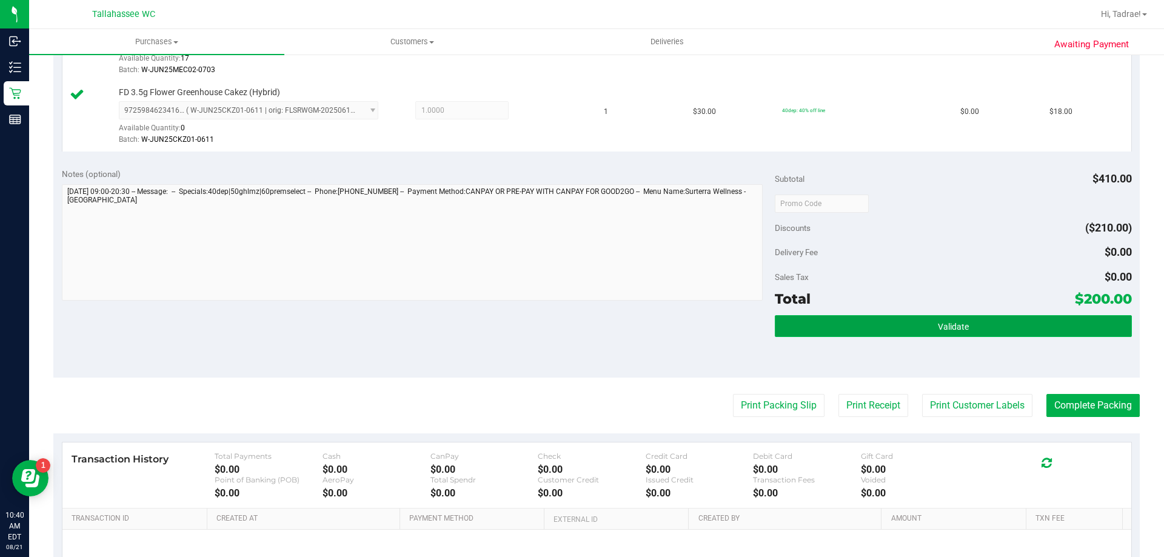
click at [865, 315] on button "Validate" at bounding box center [953, 326] width 357 height 22
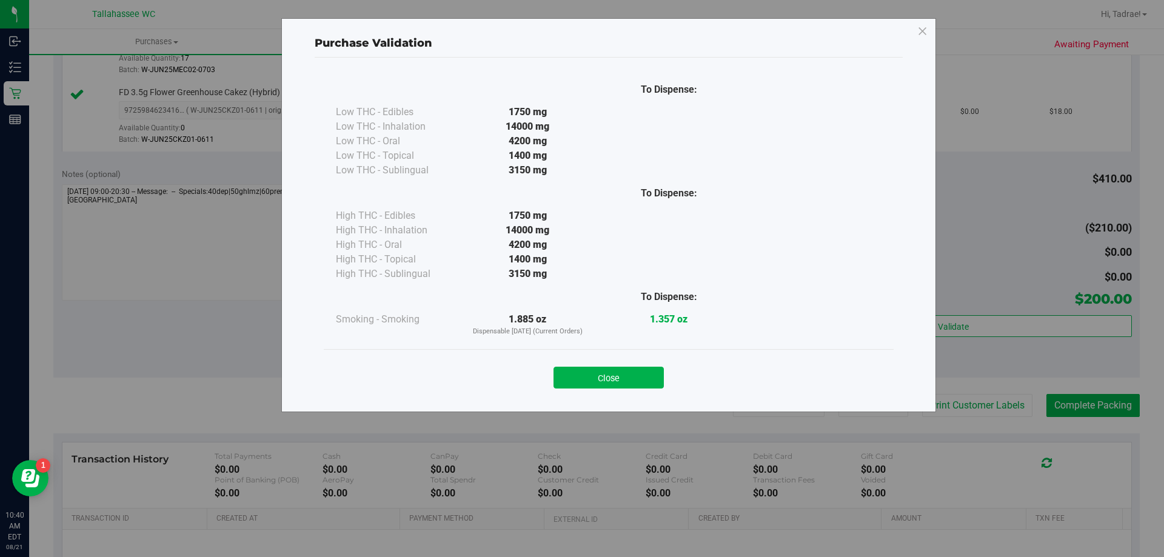
drag, startPoint x: 605, startPoint y: 387, endPoint x: 687, endPoint y: 386, distance: 81.9
click at [607, 386] on button "Close" at bounding box center [609, 378] width 110 height 22
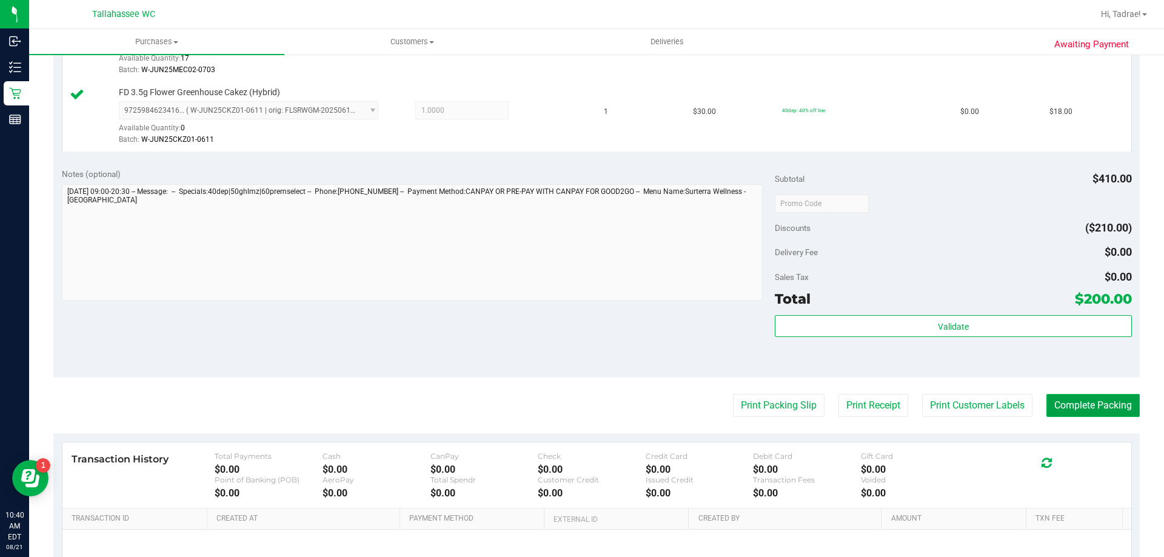
click at [1086, 410] on button "Complete Packing" at bounding box center [1093, 405] width 93 height 23
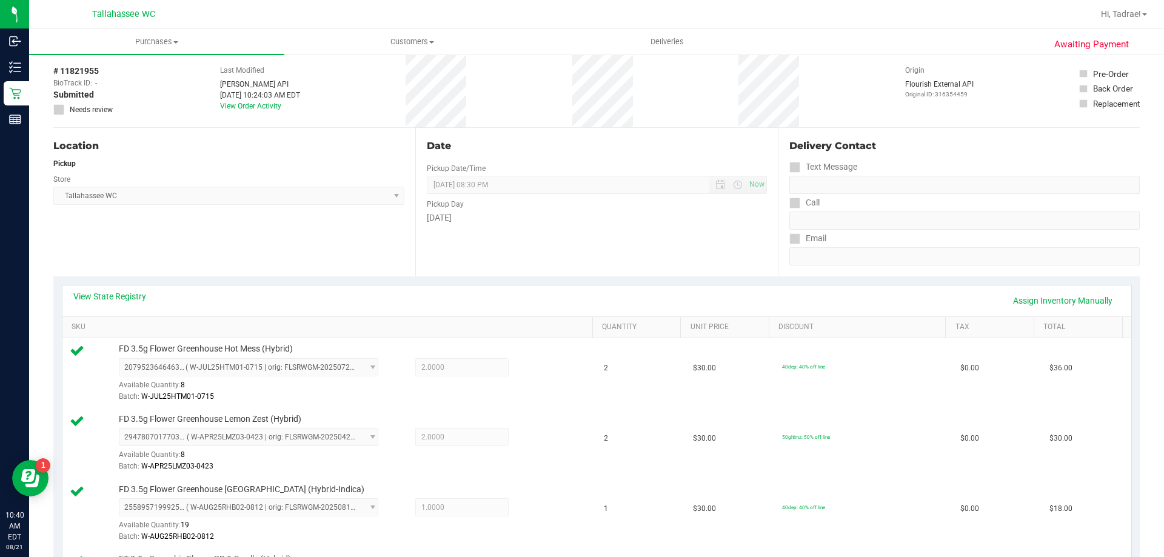
scroll to position [0, 0]
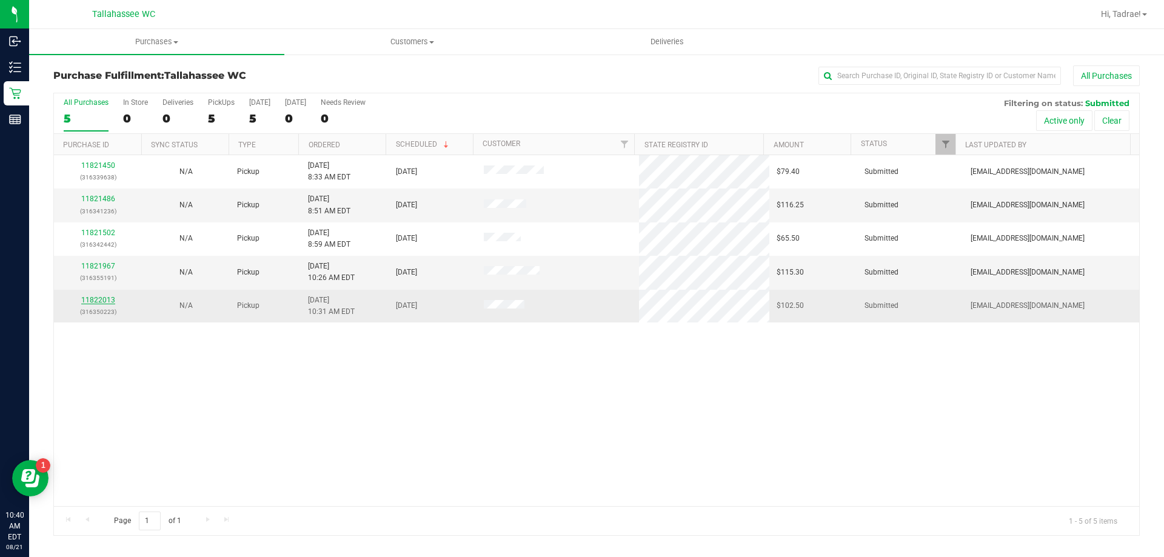
click at [104, 303] on link "11822013" at bounding box center [98, 300] width 34 height 8
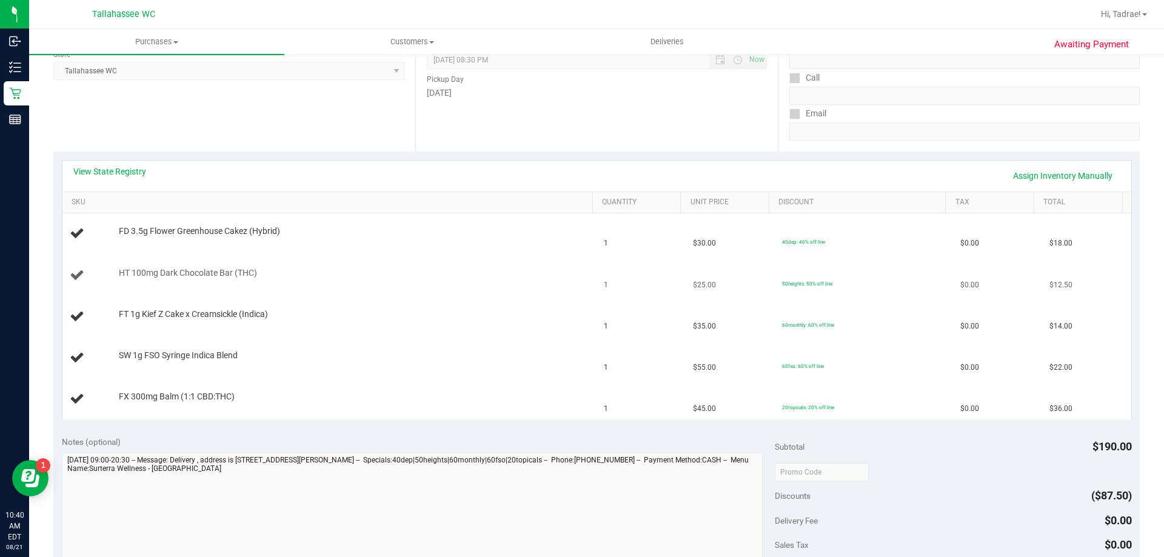
scroll to position [182, 0]
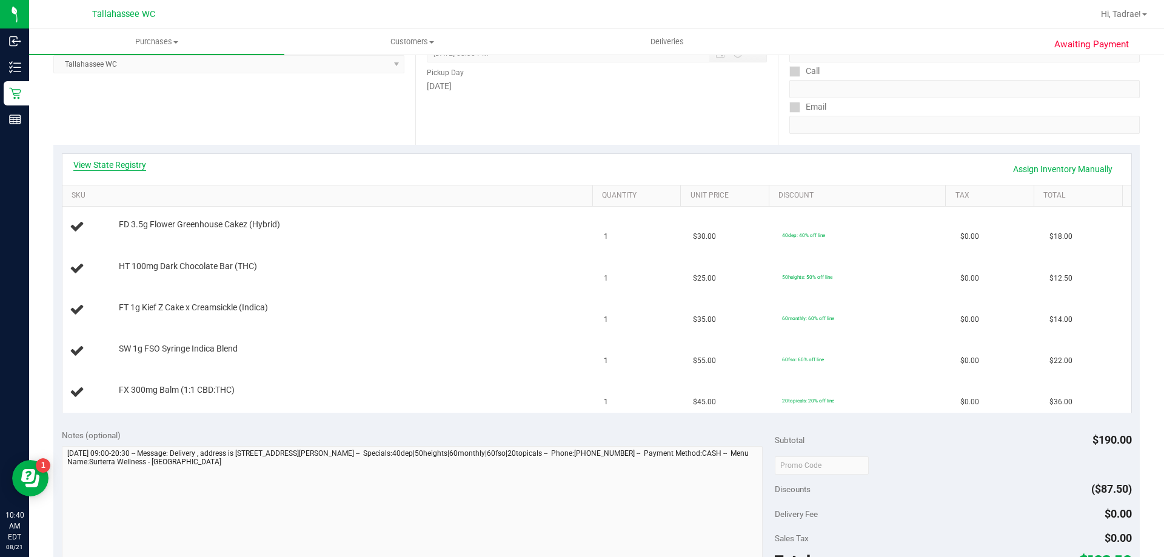
click at [121, 169] on link "View State Registry" at bounding box center [109, 165] width 73 height 12
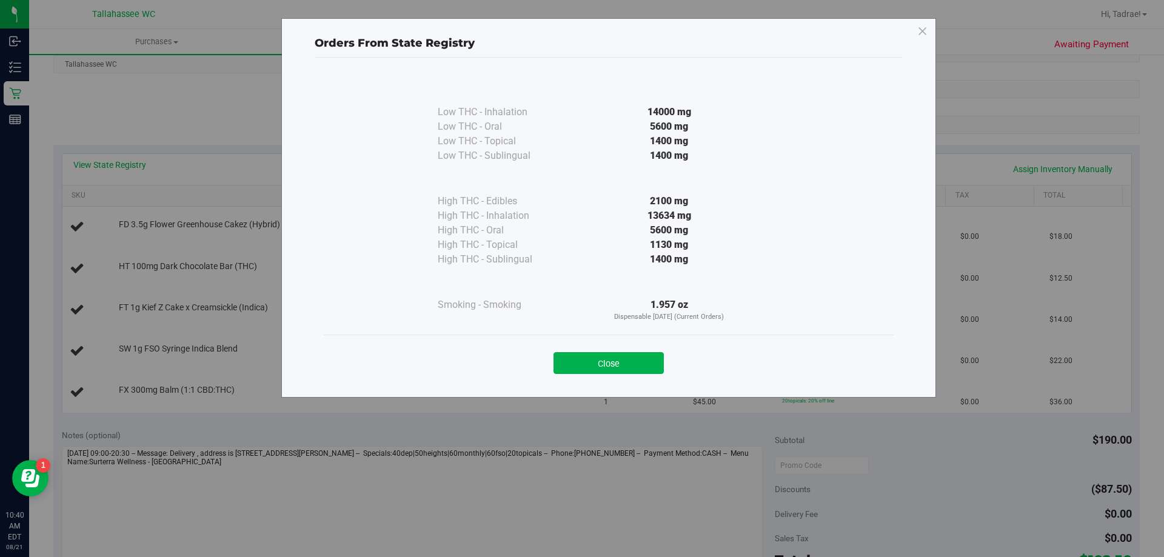
click at [642, 376] on div "Close" at bounding box center [609, 359] width 570 height 49
click at [635, 371] on button "Close" at bounding box center [609, 363] width 110 height 22
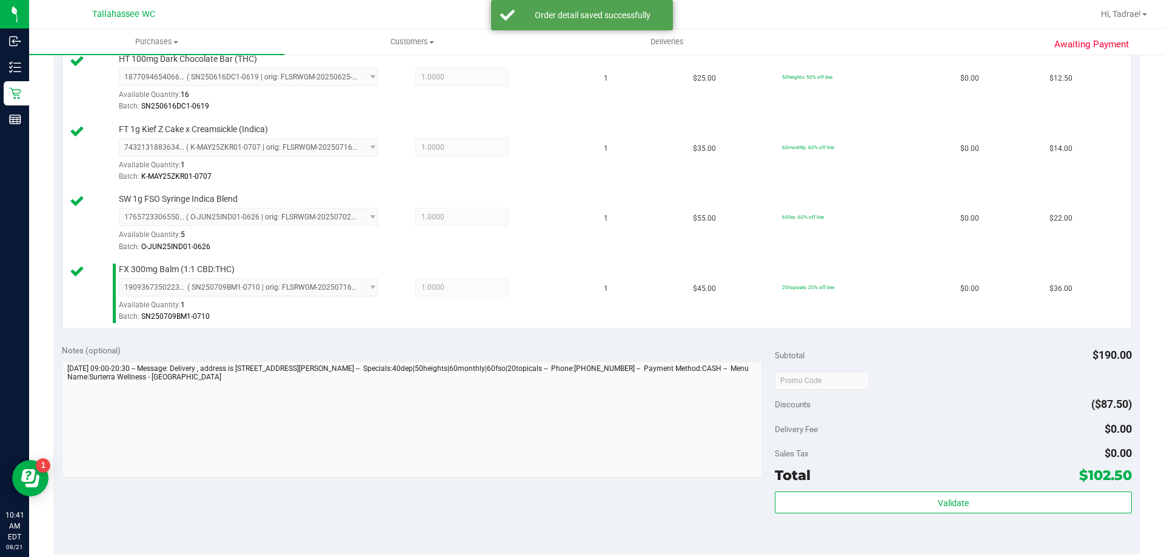
scroll to position [546, 0]
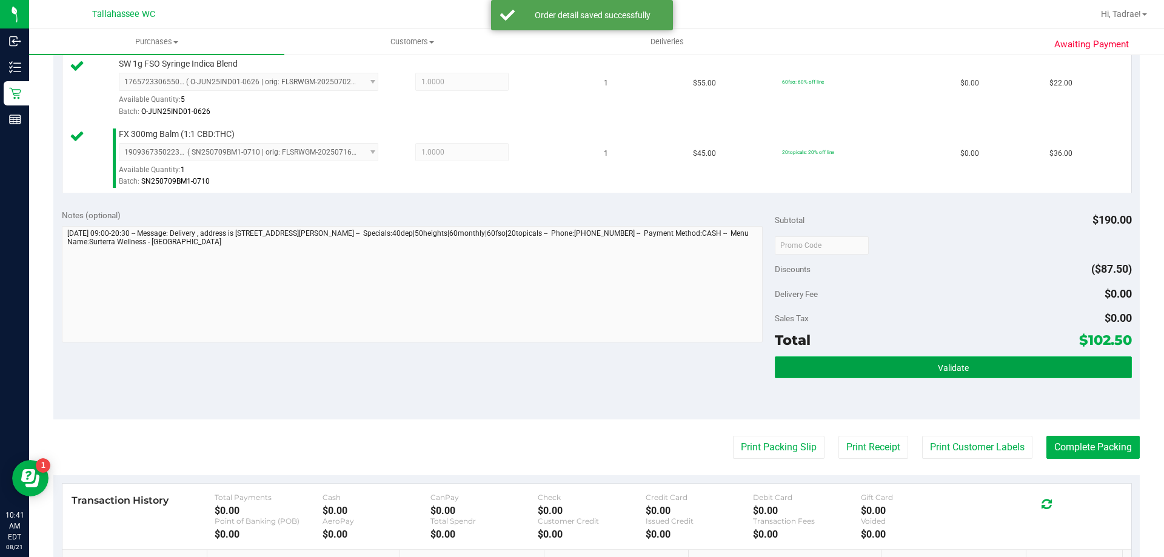
click at [887, 361] on button "Validate" at bounding box center [953, 368] width 357 height 22
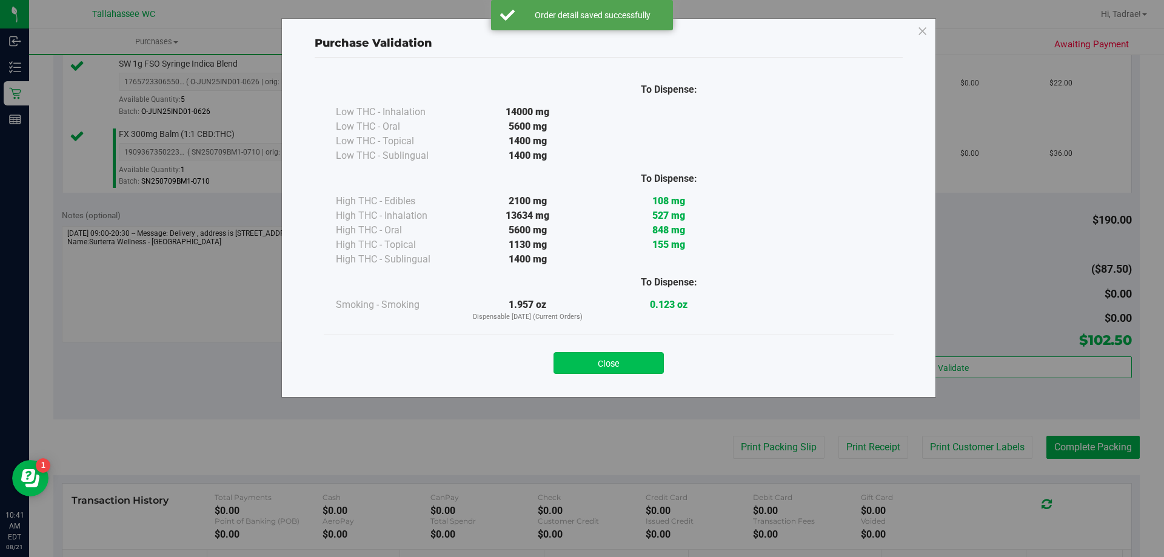
click at [628, 355] on button "Close" at bounding box center [609, 363] width 110 height 22
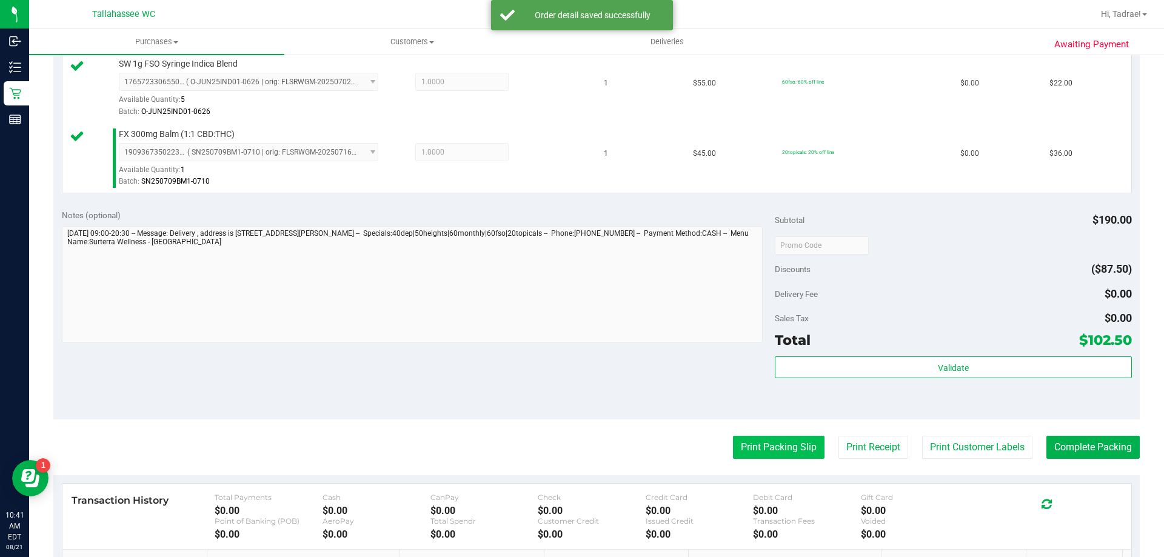
click at [760, 452] on button "Print Packing Slip" at bounding box center [779, 447] width 92 height 23
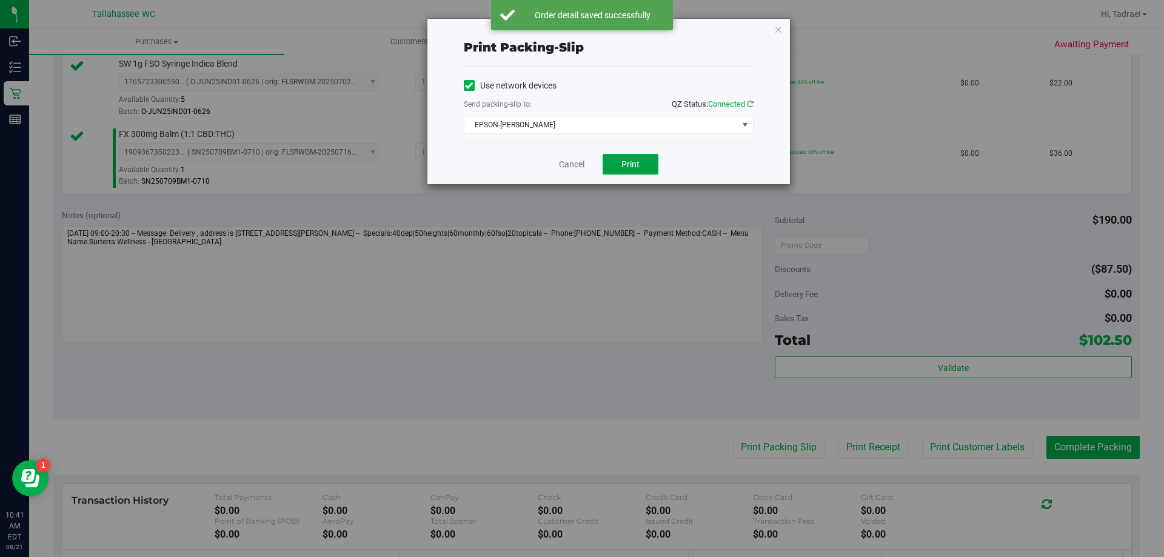
click at [638, 159] on span "Print" at bounding box center [631, 164] width 18 height 10
drag, startPoint x: 775, startPoint y: 29, endPoint x: 954, endPoint y: 260, distance: 292.2
click at [775, 32] on icon "button" at bounding box center [778, 29] width 8 height 15
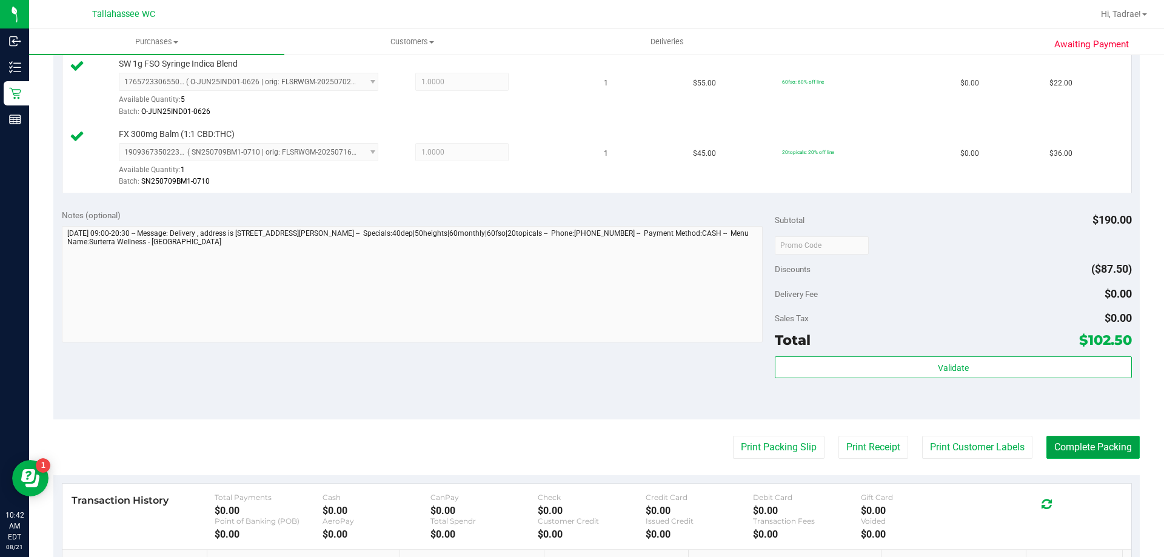
click at [1082, 442] on button "Complete Packing" at bounding box center [1093, 447] width 93 height 23
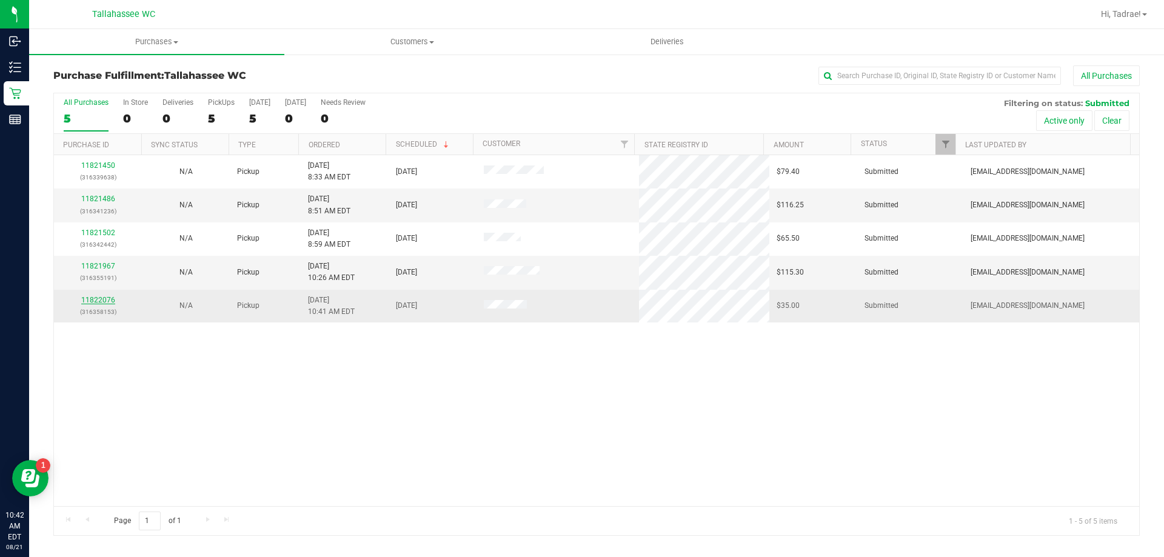
click at [106, 300] on link "11822076" at bounding box center [98, 300] width 34 height 8
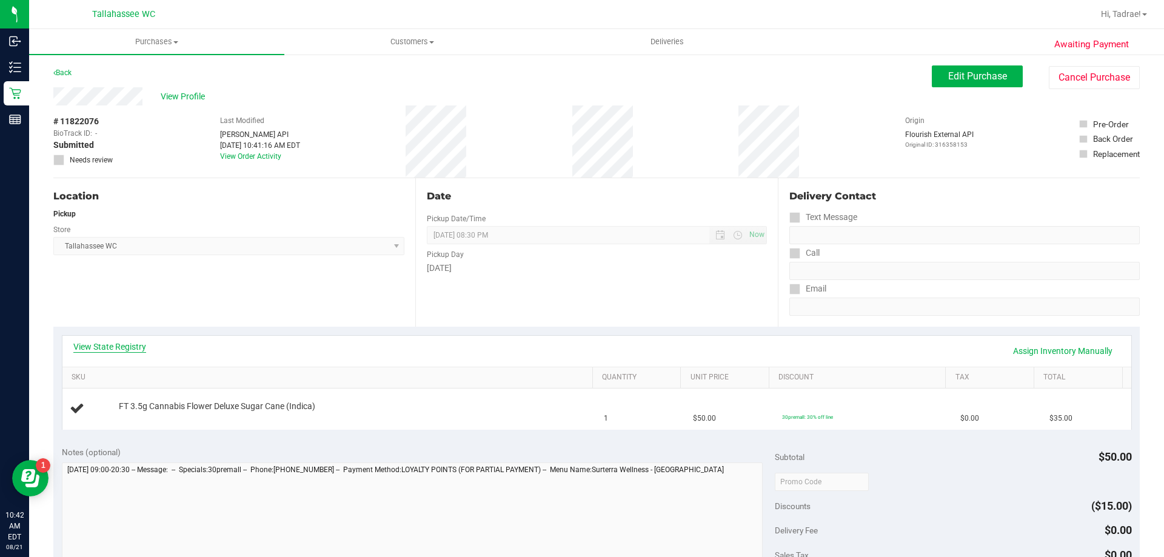
click at [120, 343] on link "View State Registry" at bounding box center [109, 347] width 73 height 12
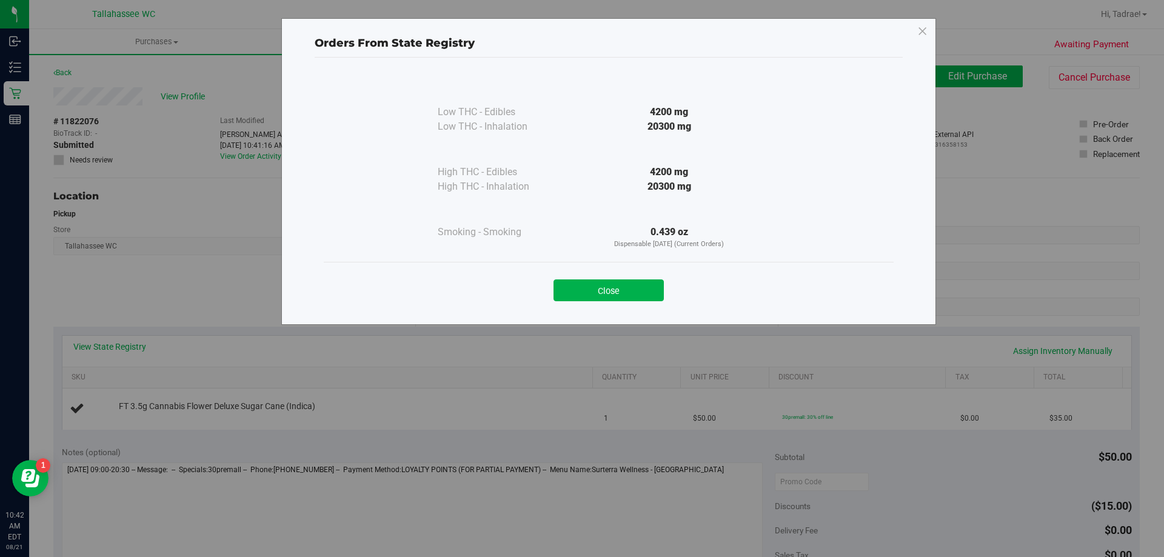
click at [606, 275] on div "Close" at bounding box center [609, 287] width 552 height 30
click at [599, 293] on button "Close" at bounding box center [609, 291] width 110 height 22
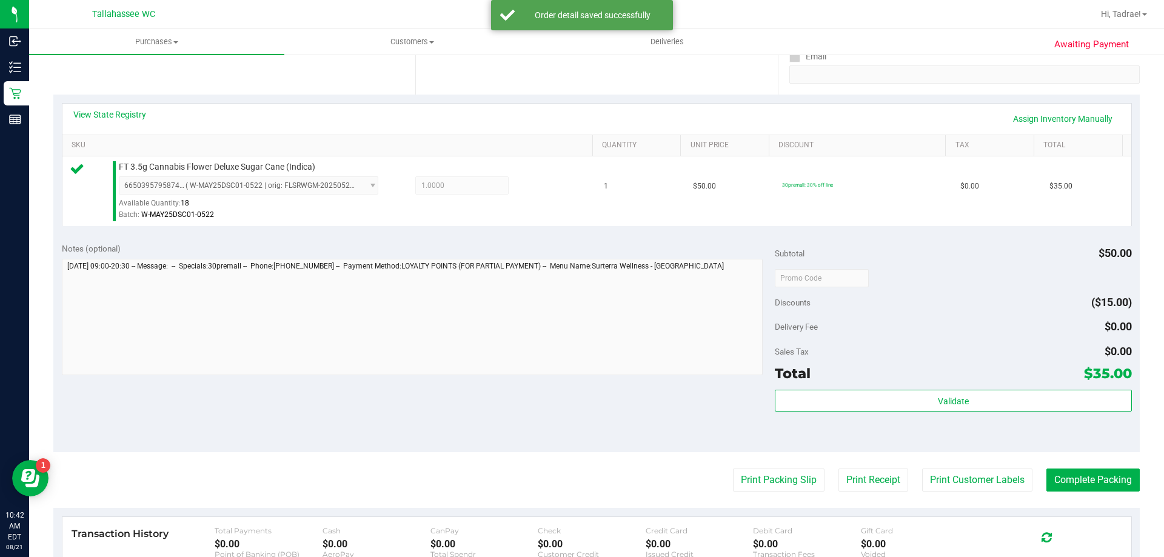
scroll to position [434, 0]
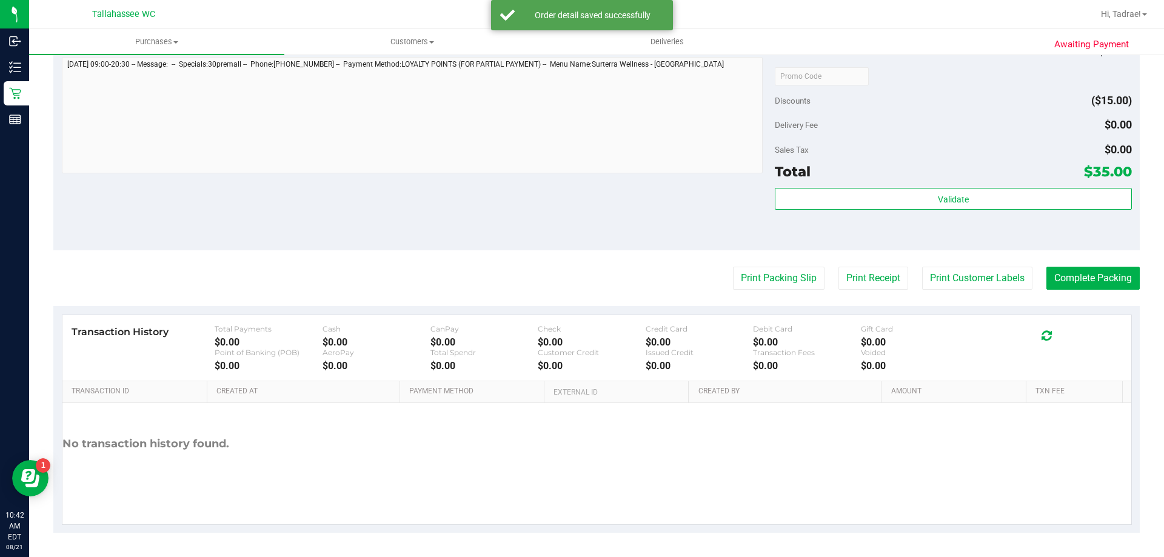
click at [869, 210] on div "Validate" at bounding box center [953, 215] width 357 height 55
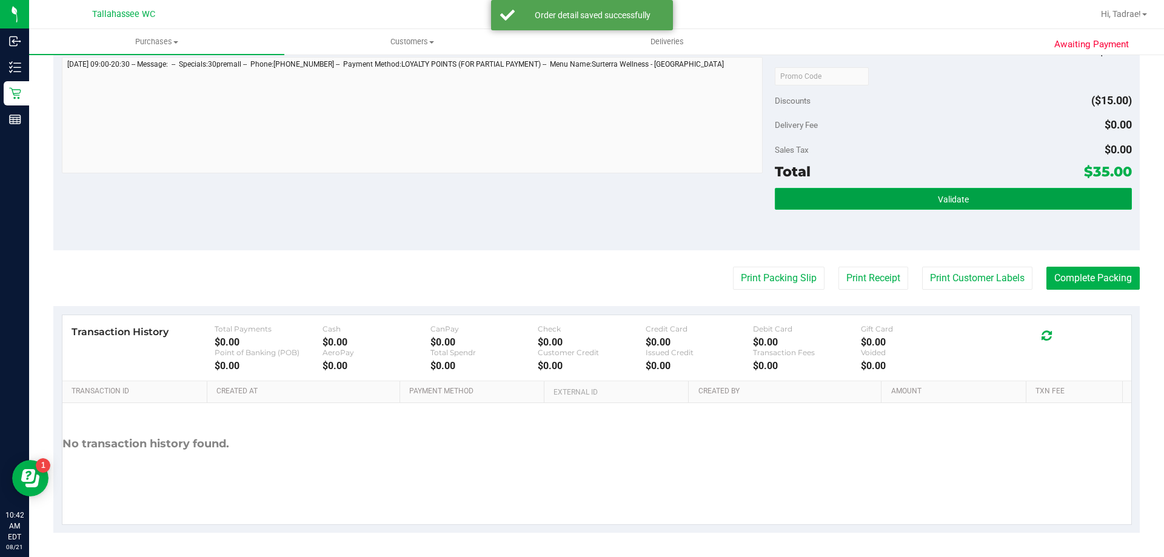
click at [871, 207] on button "Validate" at bounding box center [953, 199] width 357 height 22
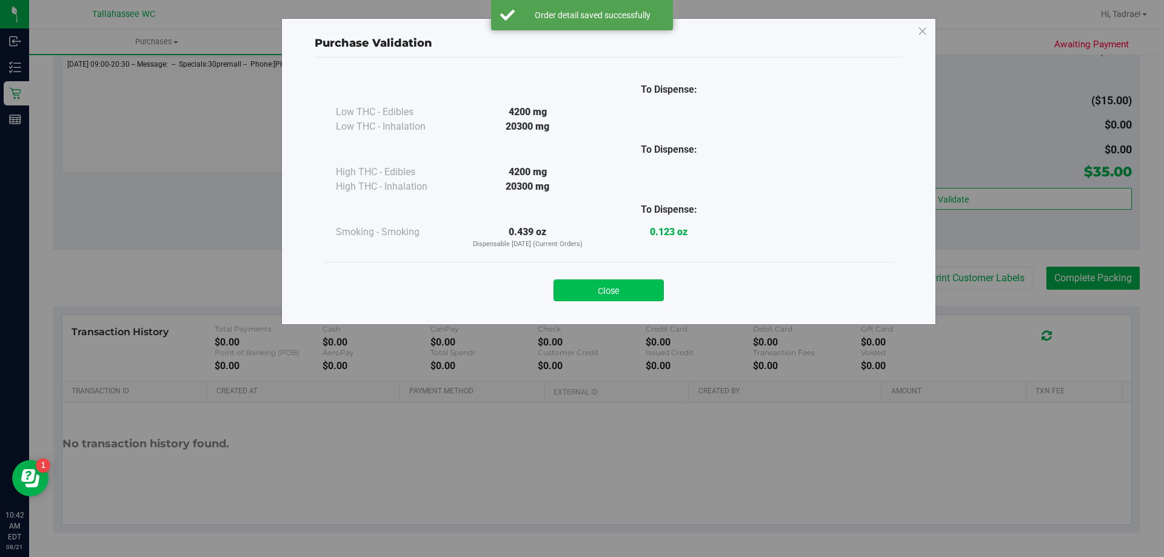
click at [629, 297] on button "Close" at bounding box center [609, 291] width 110 height 22
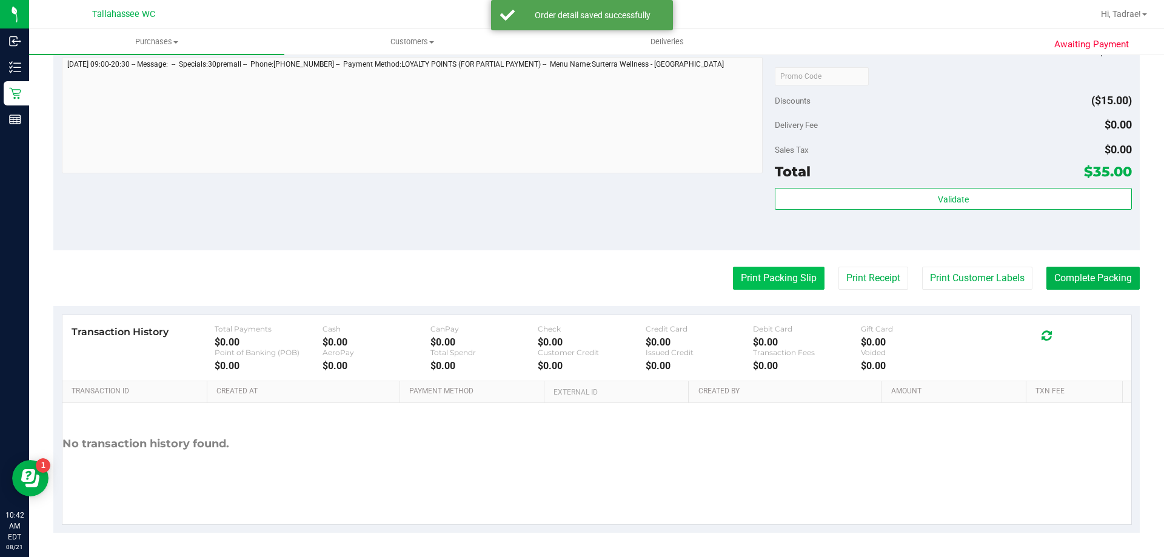
click at [756, 281] on button "Print Packing Slip" at bounding box center [779, 278] width 92 height 23
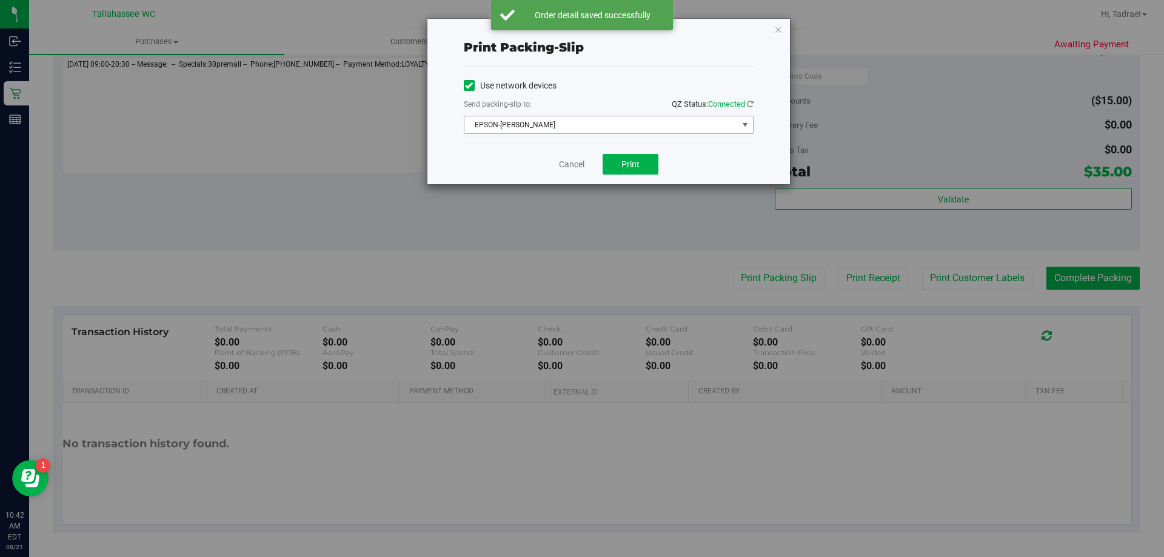
drag, startPoint x: 622, startPoint y: 124, endPoint x: 628, endPoint y: 144, distance: 21.5
click at [625, 136] on div "Use network devices Send packing-slip to: QZ Status: Connected EPSON-[PERSON_NA…" at bounding box center [609, 105] width 290 height 77
click at [636, 165] on span "Print" at bounding box center [631, 164] width 18 height 10
click at [779, 30] on icon "button" at bounding box center [778, 29] width 8 height 15
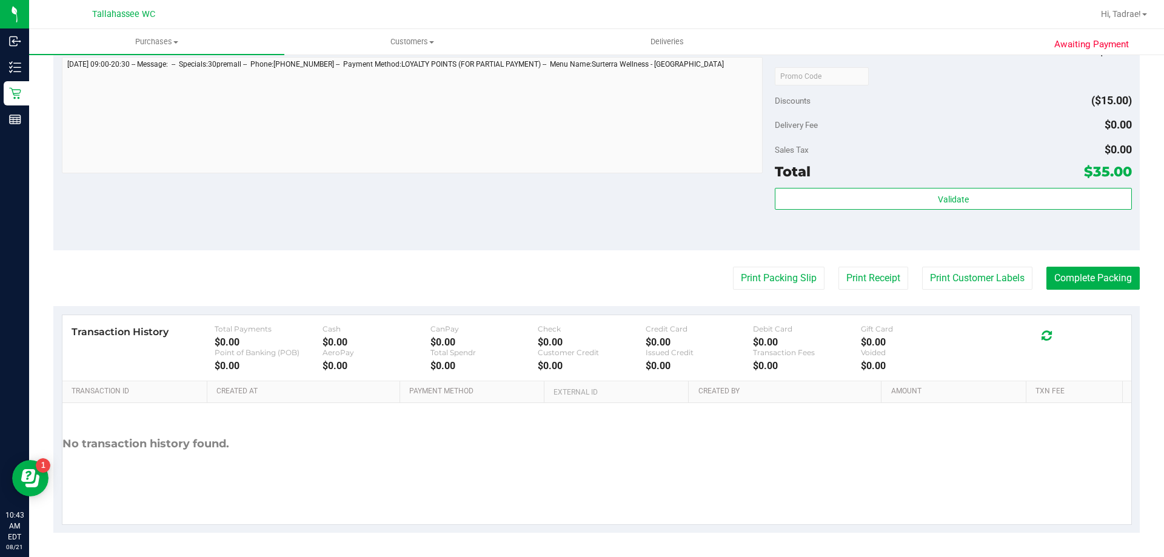
click at [930, 210] on div "Validate" at bounding box center [953, 199] width 357 height 23
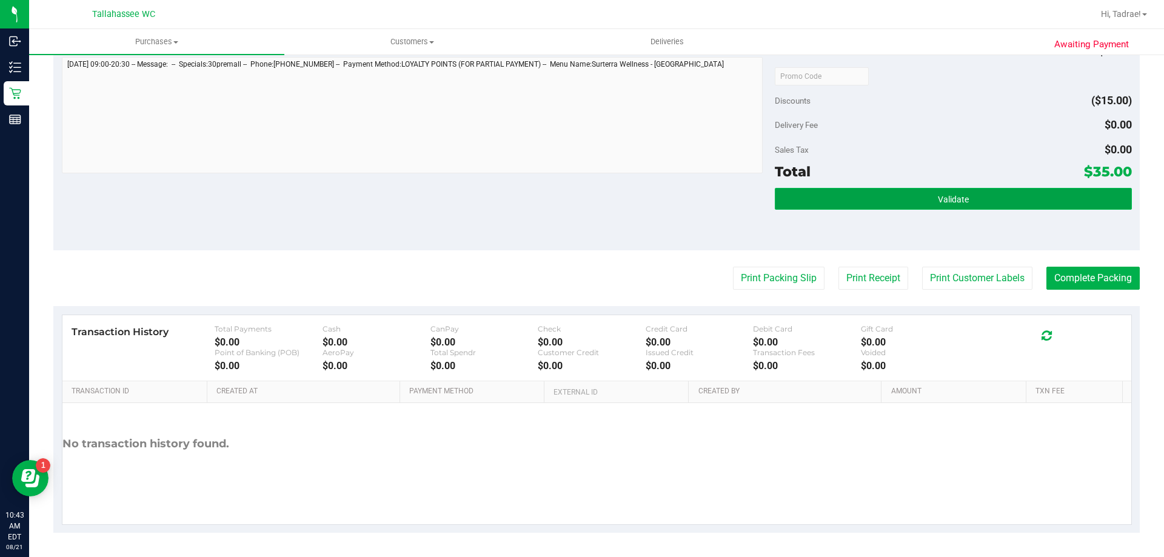
drag, startPoint x: 890, startPoint y: 204, endPoint x: 886, endPoint y: 234, distance: 29.9
click at [891, 206] on button "Validate" at bounding box center [953, 199] width 357 height 22
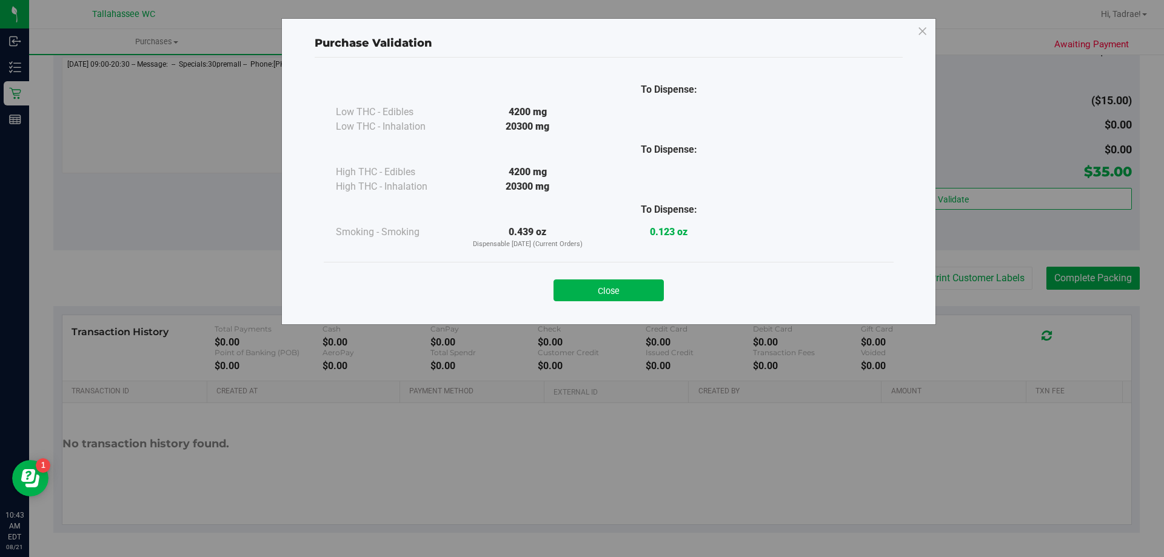
drag, startPoint x: 629, startPoint y: 289, endPoint x: 662, endPoint y: 297, distance: 34.3
click at [634, 289] on button "Close" at bounding box center [609, 291] width 110 height 22
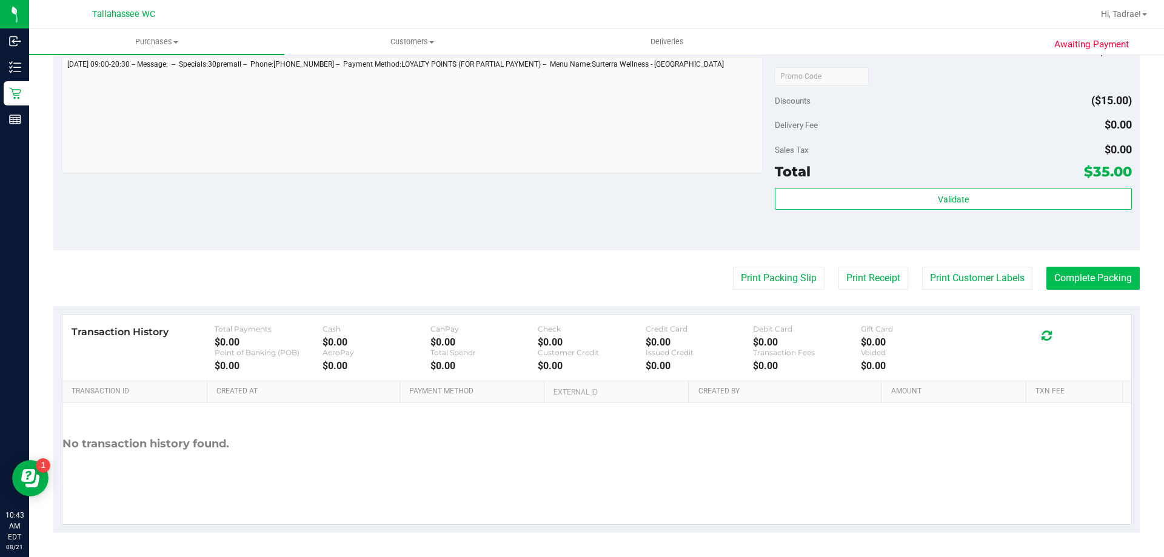
drag, startPoint x: 1080, startPoint y: 261, endPoint x: 1079, endPoint y: 277, distance: 15.2
click at [1079, 262] on purchase-details "Back Edit Purchase Cancel Purchase View Profile # 11822076 BioTrack ID: - Submi…" at bounding box center [596, 82] width 1087 height 902
click at [1079, 277] on button "Complete Packing" at bounding box center [1093, 278] width 93 height 23
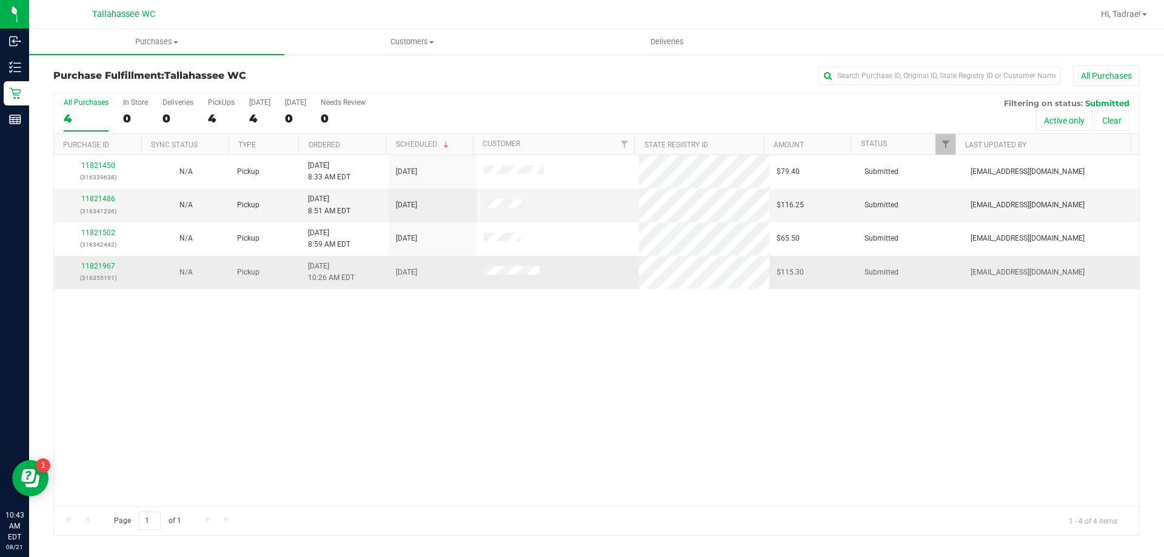
click at [102, 272] on div "11821967 (316355191)" at bounding box center [97, 272] width 73 height 23
click at [102, 268] on link "11821967" at bounding box center [98, 266] width 34 height 8
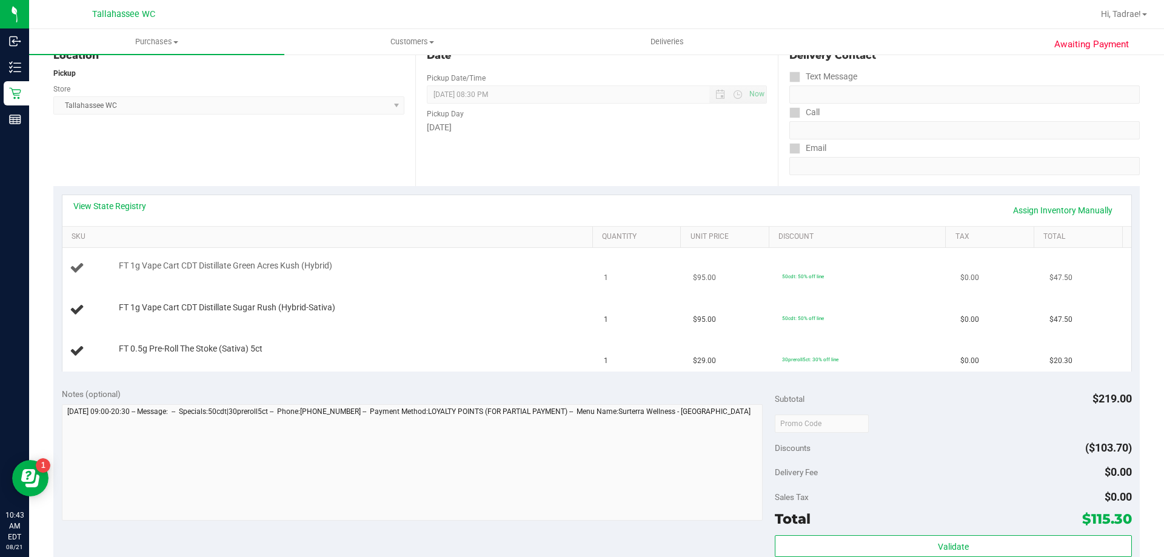
scroll to position [121, 0]
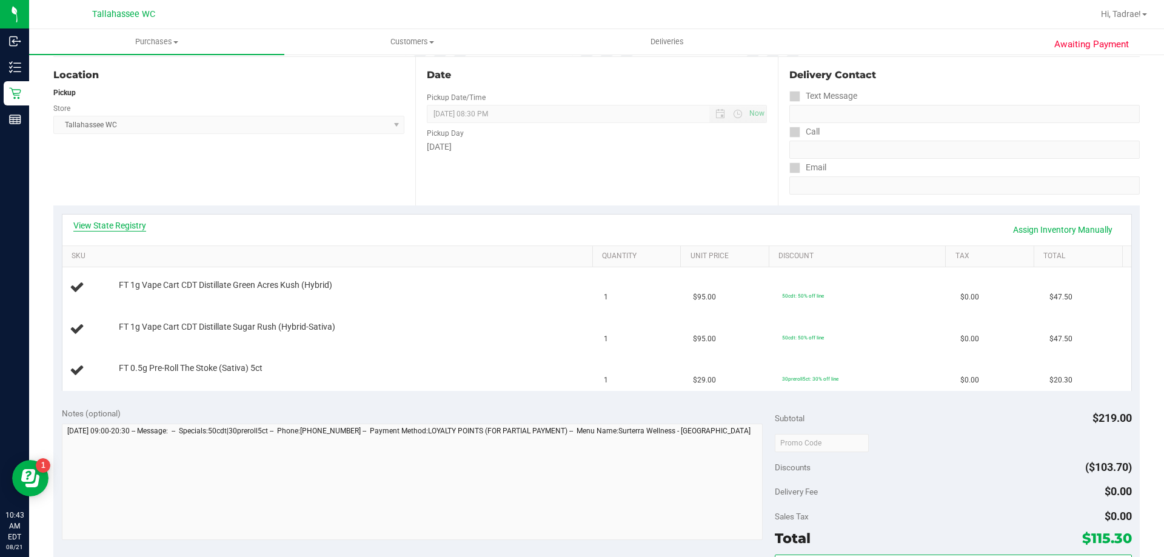
click at [142, 220] on link "View State Registry" at bounding box center [109, 226] width 73 height 12
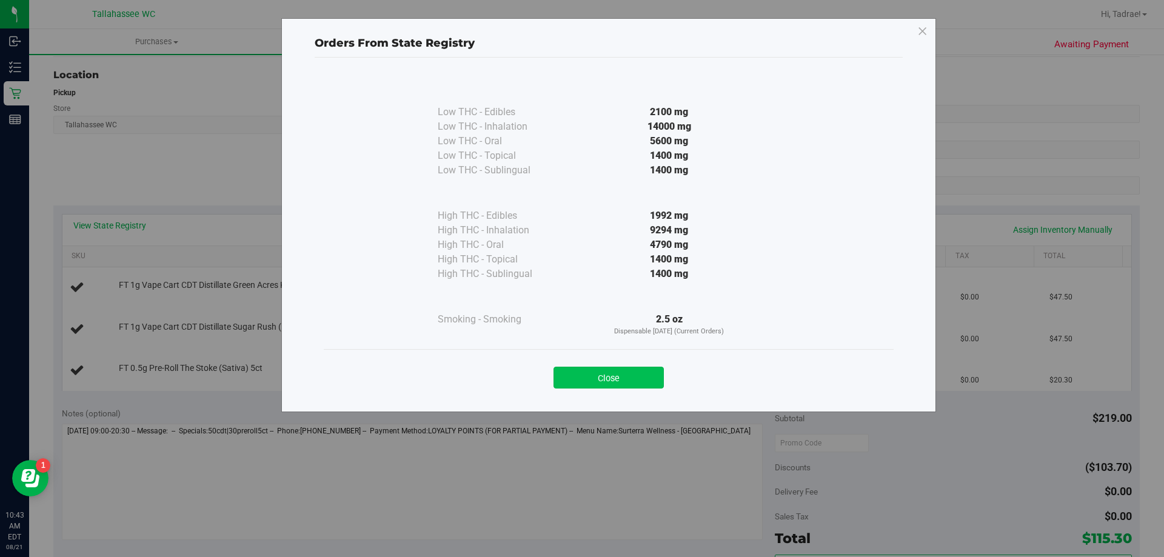
click at [595, 377] on button "Close" at bounding box center [609, 378] width 110 height 22
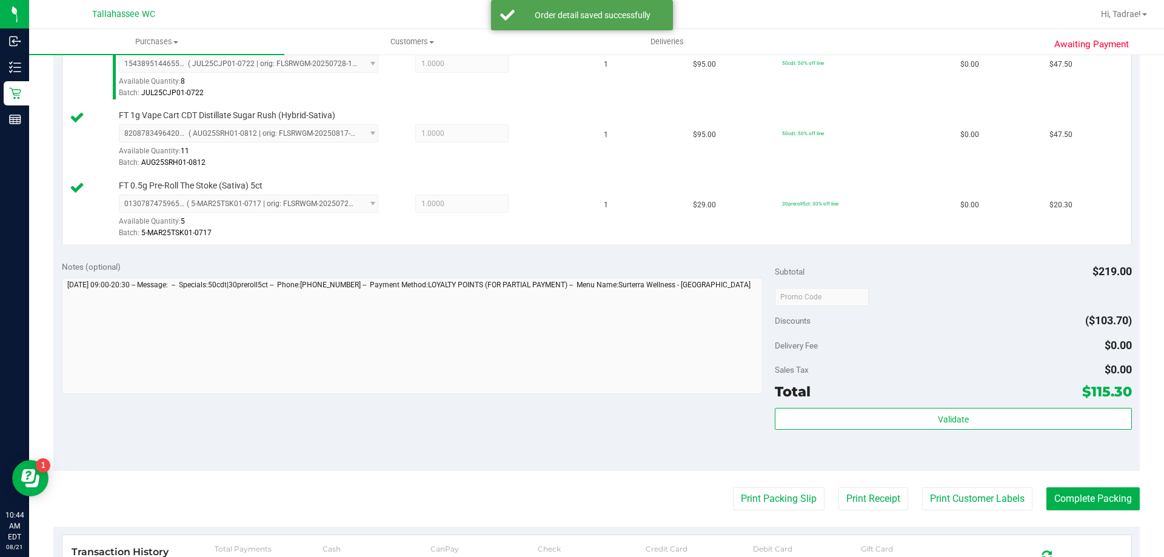
scroll to position [364, 0]
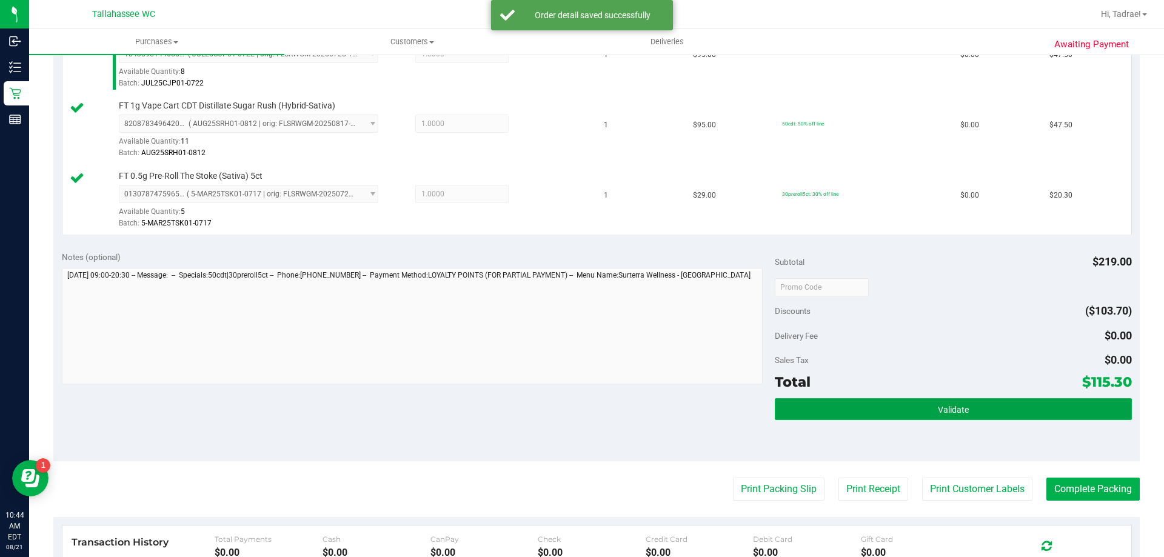
click at [892, 409] on button "Validate" at bounding box center [953, 409] width 357 height 22
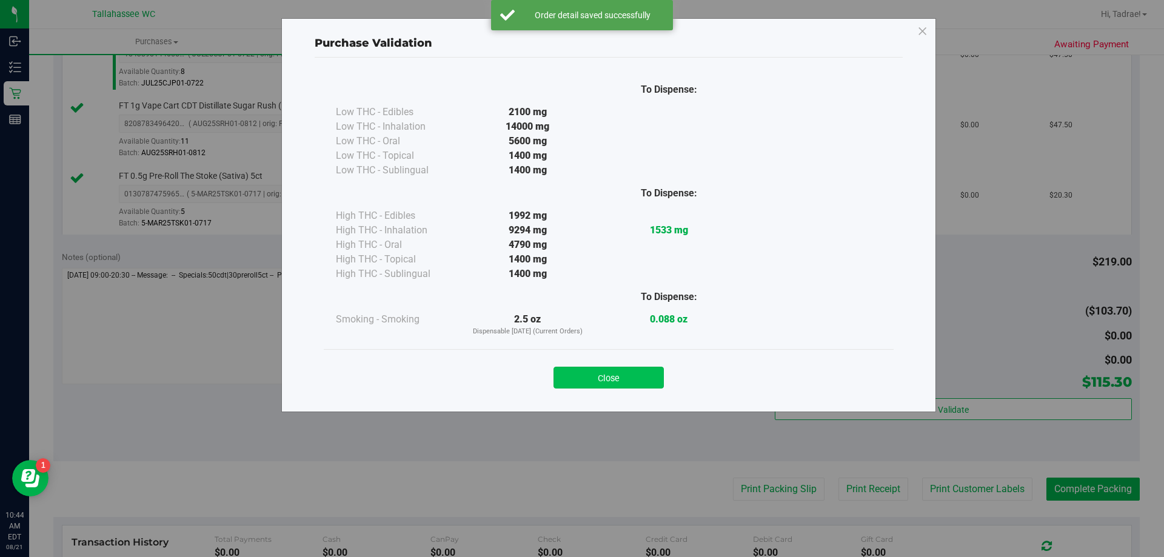
click at [617, 385] on button "Close" at bounding box center [609, 378] width 110 height 22
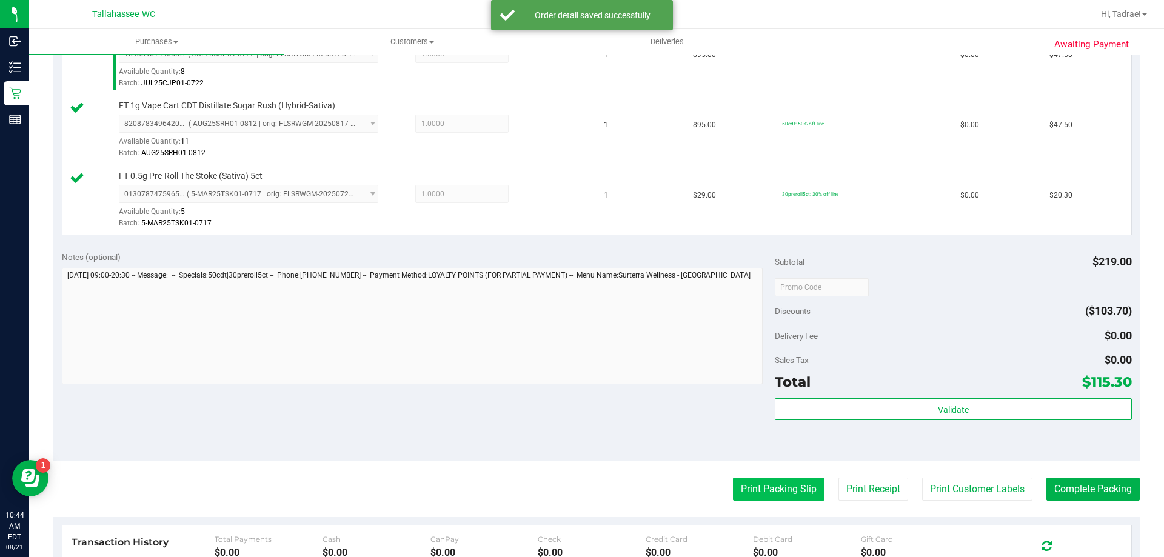
click at [753, 478] on button "Print Packing Slip" at bounding box center [779, 489] width 92 height 23
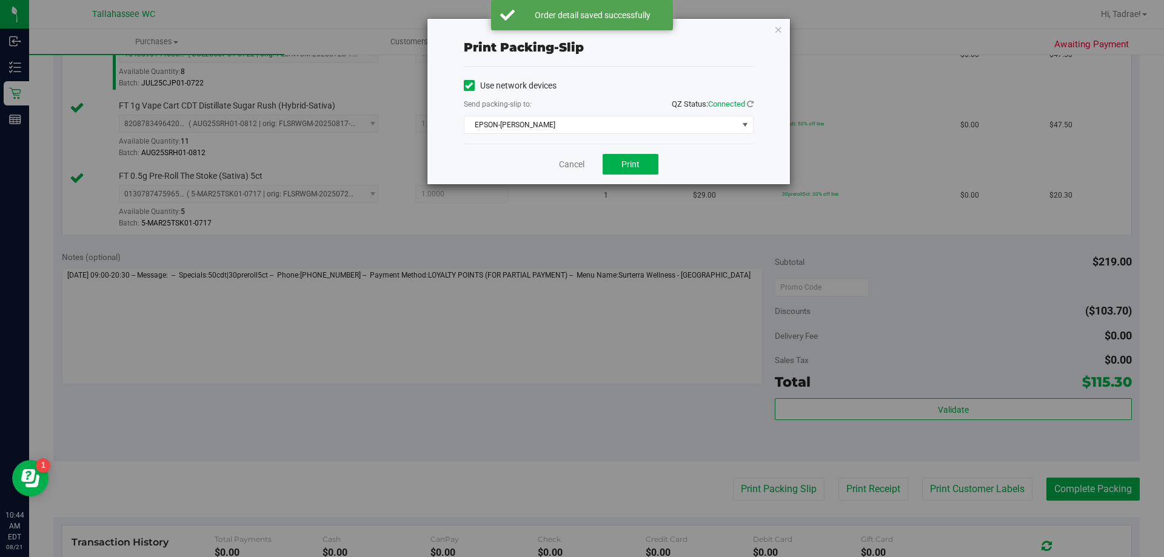
click at [623, 176] on div "Cancel Print" at bounding box center [609, 164] width 290 height 41
click at [626, 173] on button "Print" at bounding box center [631, 164] width 56 height 21
click at [778, 29] on icon "button" at bounding box center [778, 29] width 8 height 15
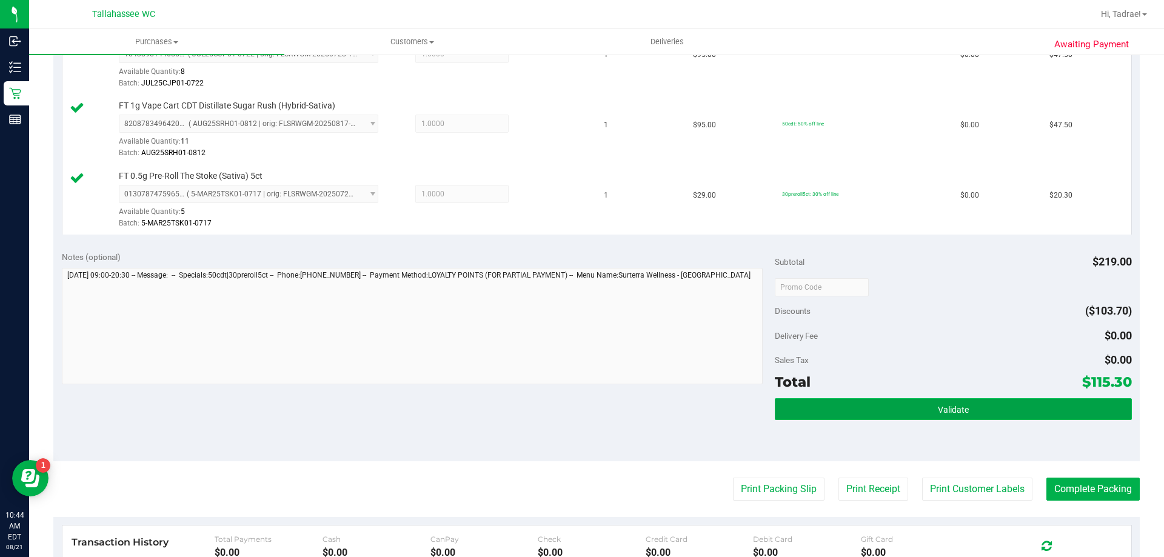
click at [840, 410] on button "Validate" at bounding box center [953, 409] width 357 height 22
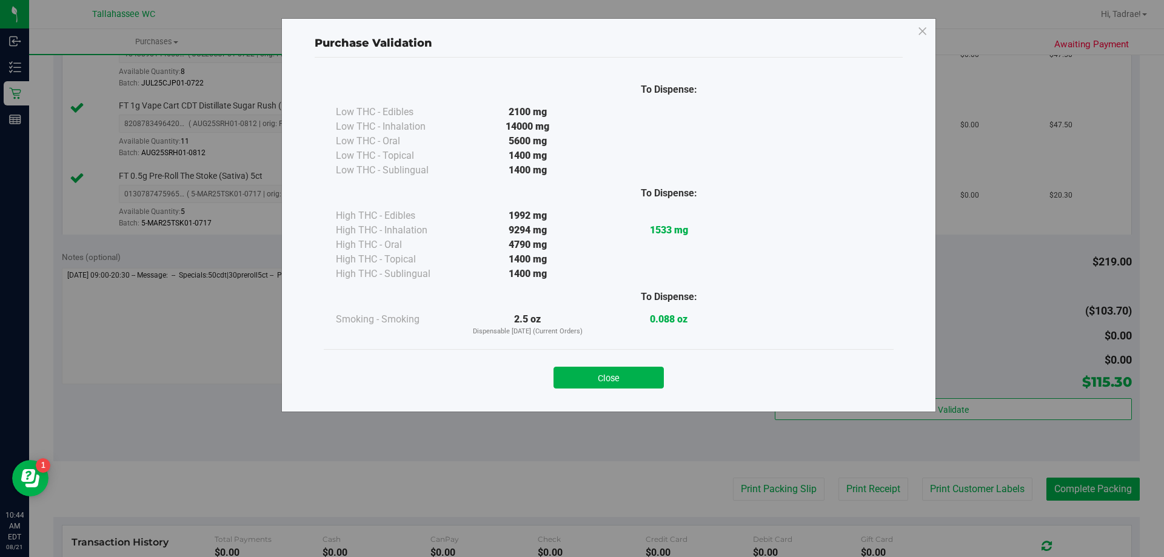
click at [622, 359] on div "Close" at bounding box center [609, 374] width 552 height 30
click at [640, 372] on button "Close" at bounding box center [609, 378] width 110 height 22
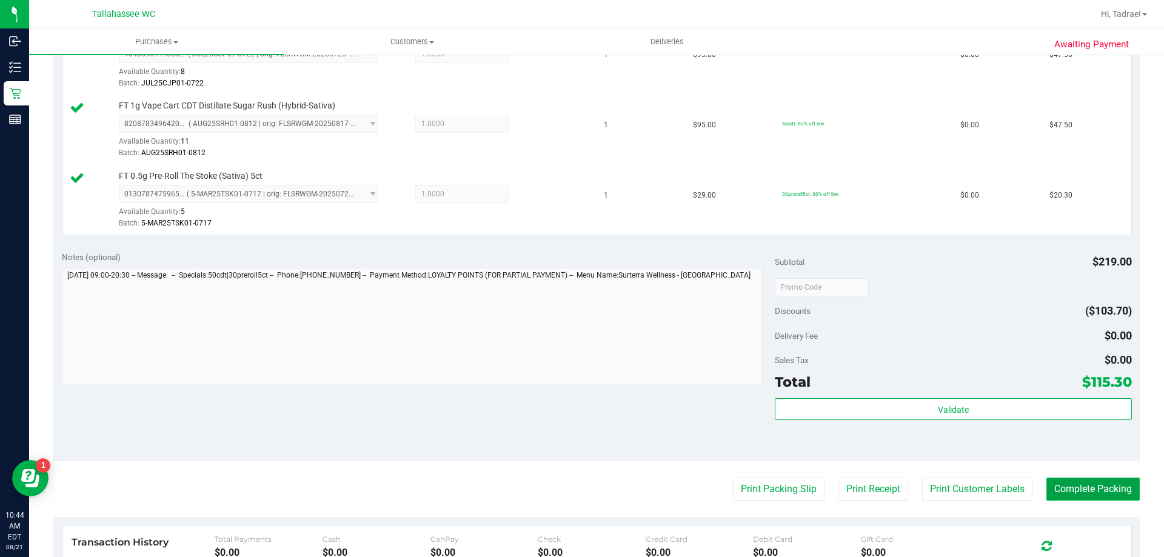
click at [1085, 484] on button "Complete Packing" at bounding box center [1093, 489] width 93 height 23
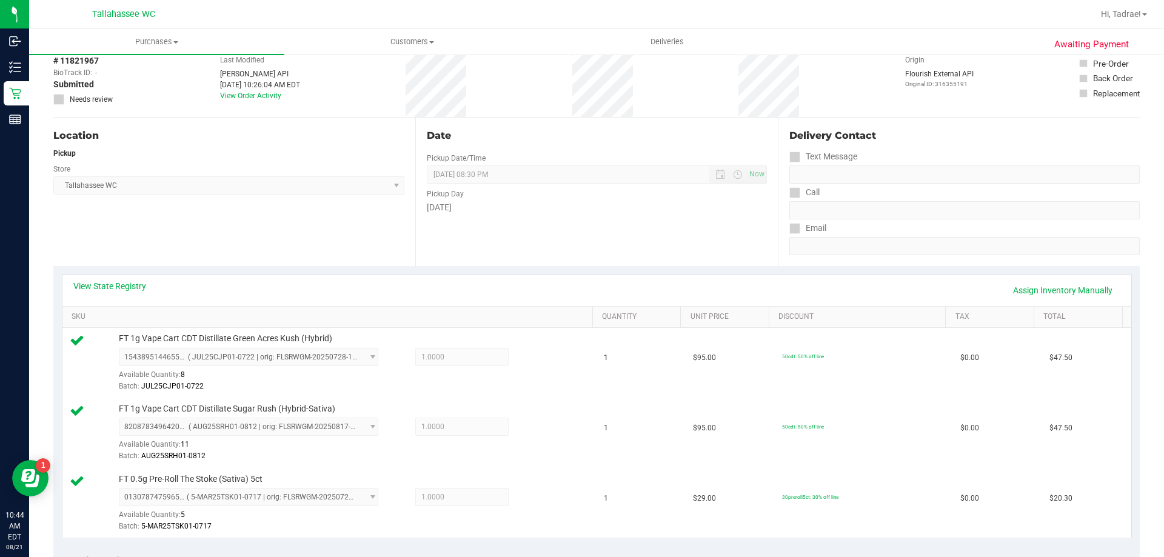
scroll to position [0, 0]
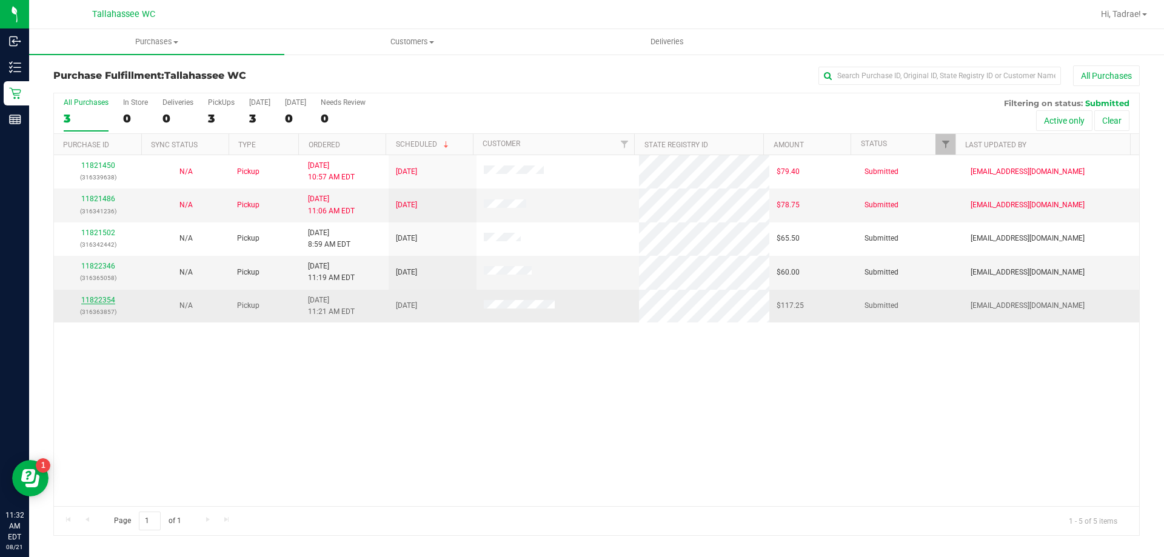
click at [102, 301] on link "11822354" at bounding box center [98, 300] width 34 height 8
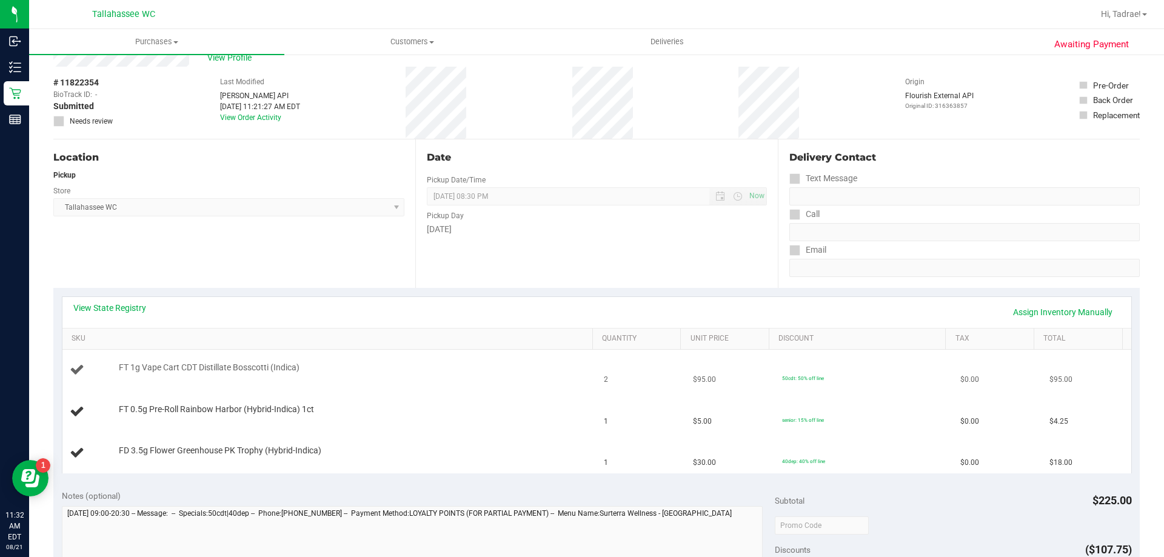
scroll to position [61, 0]
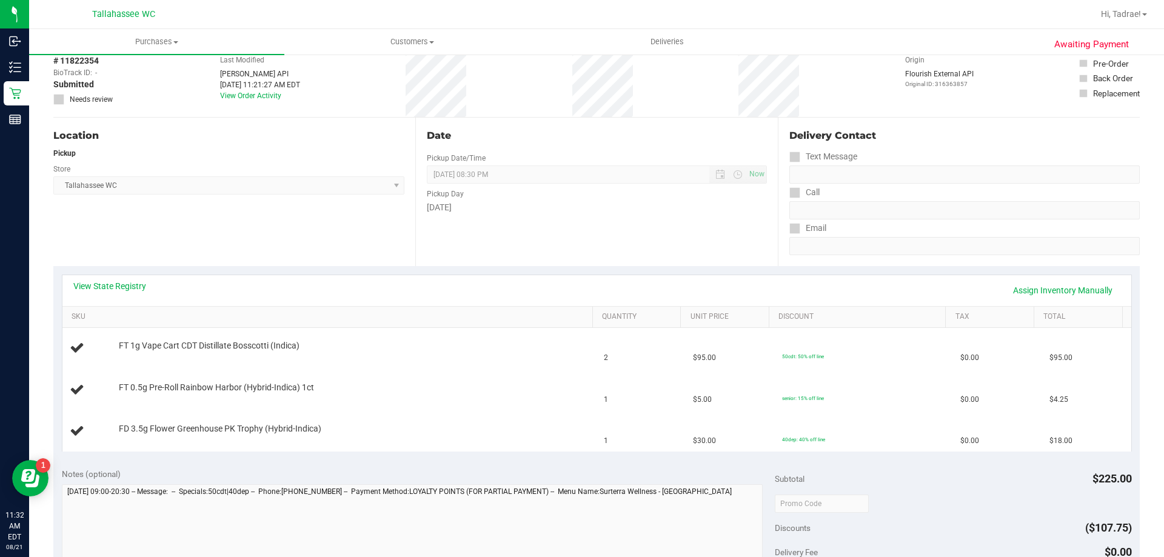
click at [119, 293] on div "View State Registry Assign Inventory Manually" at bounding box center [596, 290] width 1047 height 21
click at [119, 292] on link "View State Registry" at bounding box center [109, 286] width 73 height 12
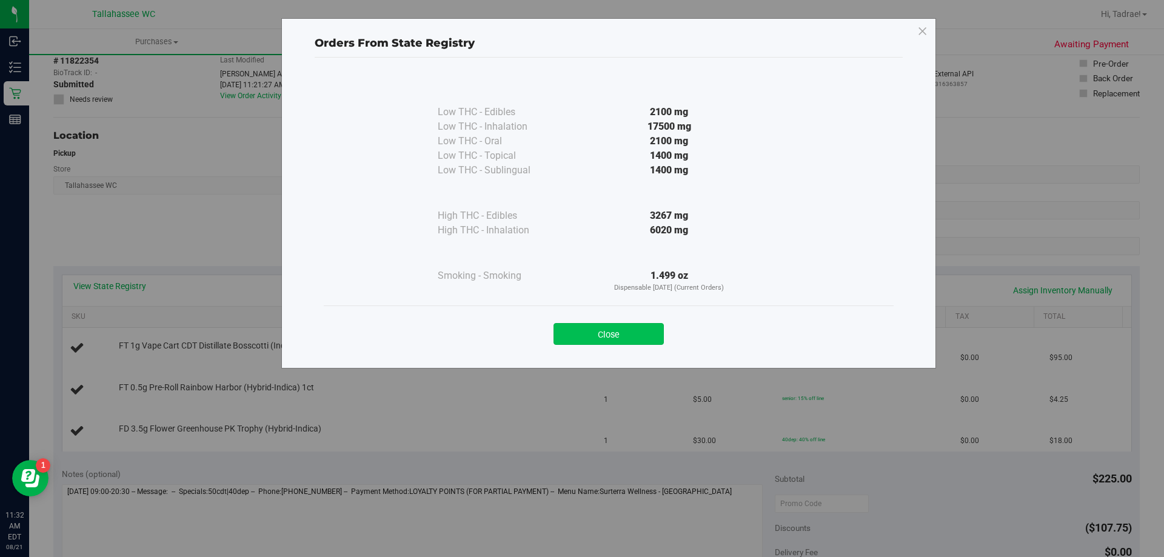
click at [626, 335] on button "Close" at bounding box center [609, 334] width 110 height 22
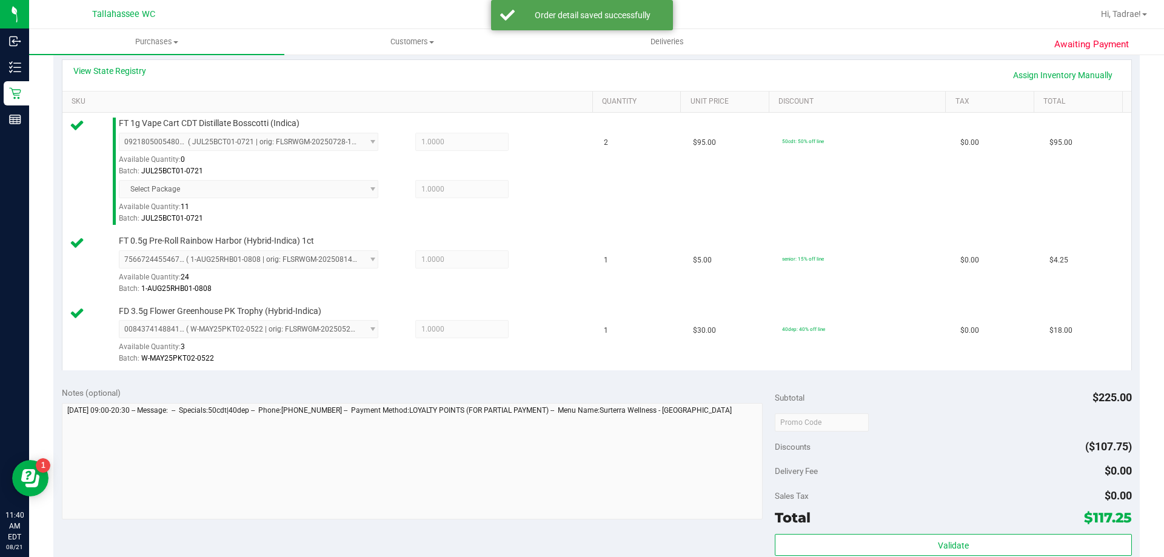
scroll to position [425, 0]
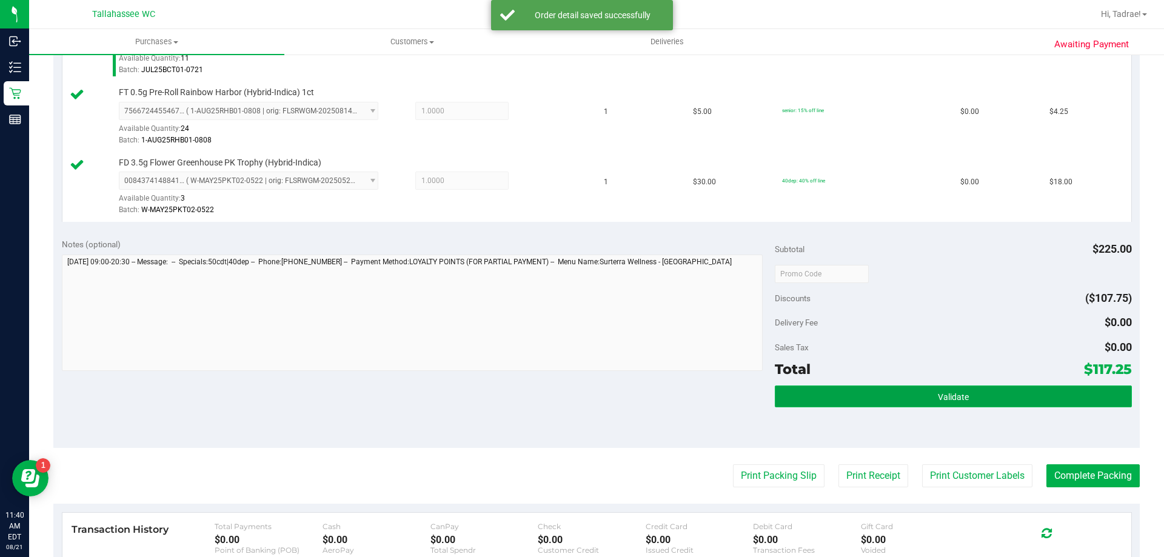
click at [872, 398] on button "Validate" at bounding box center [953, 397] width 357 height 22
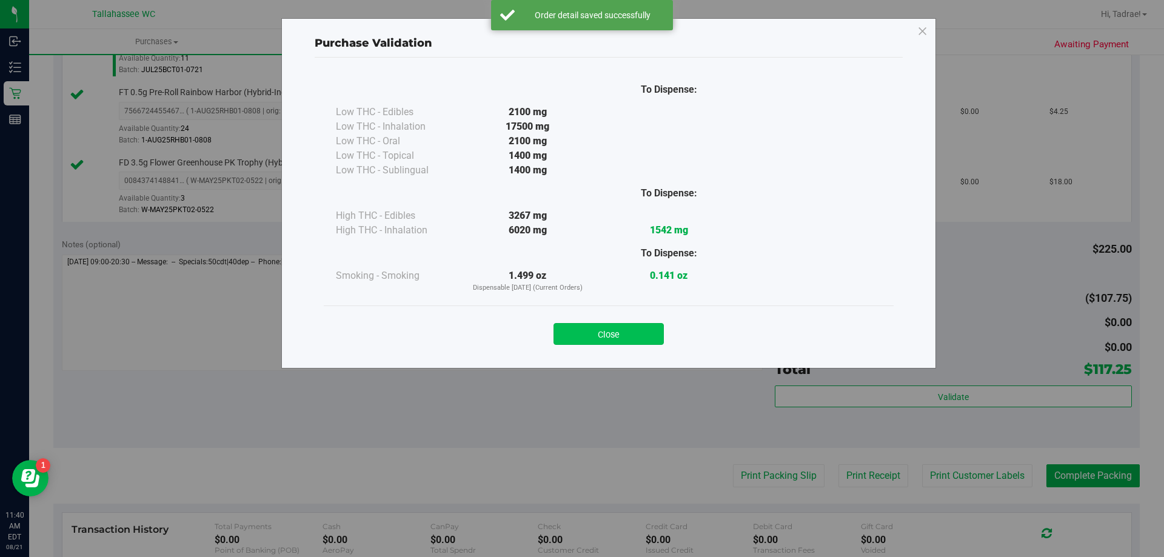
click at [622, 329] on button "Close" at bounding box center [609, 334] width 110 height 22
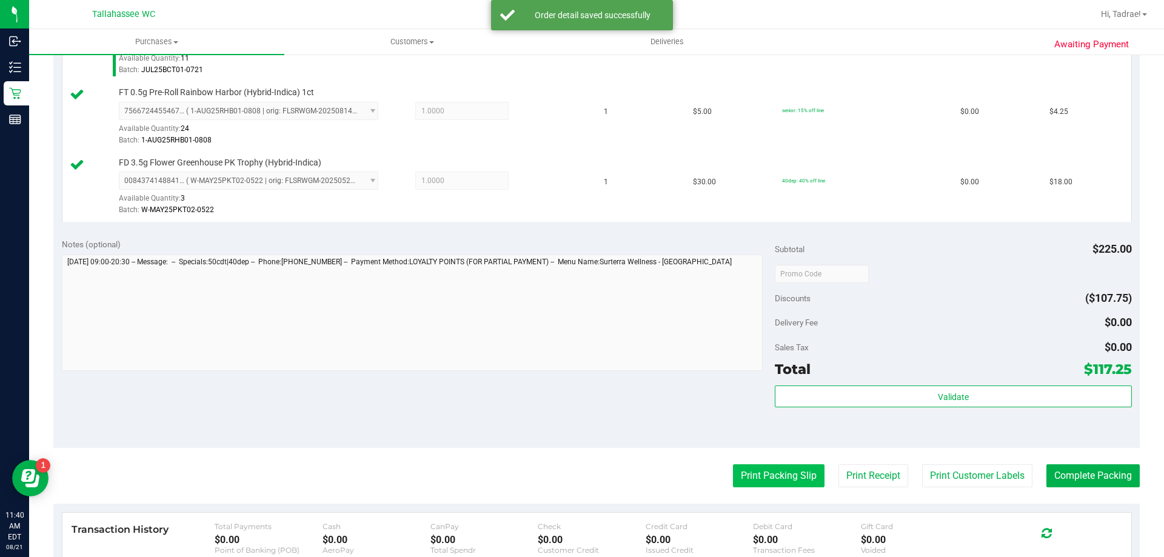
click at [777, 472] on button "Print Packing Slip" at bounding box center [779, 476] width 92 height 23
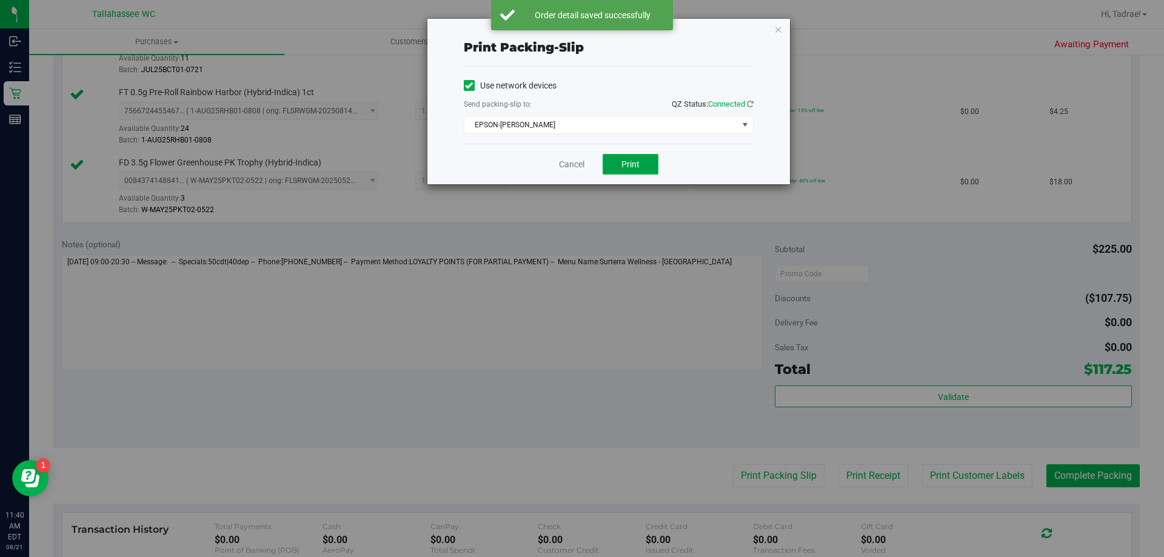
click at [651, 168] on button "Print" at bounding box center [631, 164] width 56 height 21
drag, startPoint x: 779, startPoint y: 27, endPoint x: 800, endPoint y: 52, distance: 33.2
click at [780, 27] on icon "button" at bounding box center [778, 29] width 8 height 15
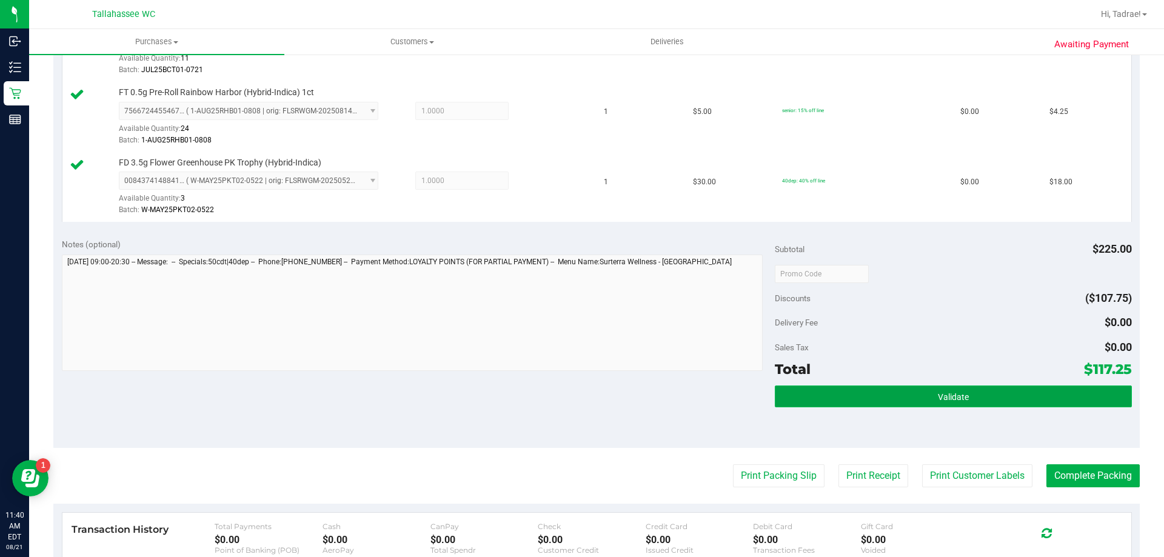
click at [932, 389] on button "Validate" at bounding box center [953, 397] width 357 height 22
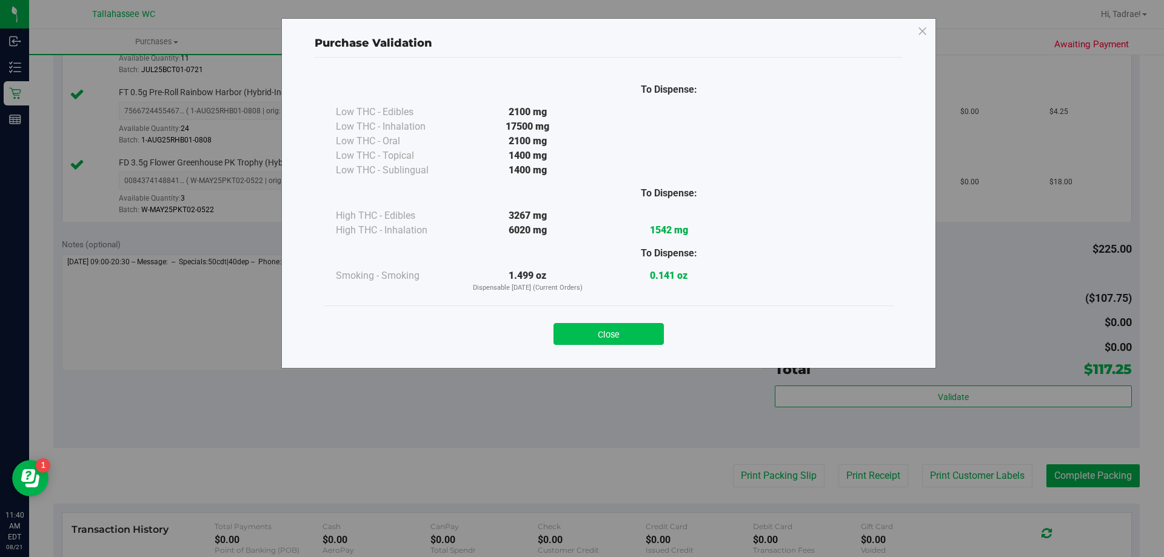
click at [603, 342] on button "Close" at bounding box center [609, 334] width 110 height 22
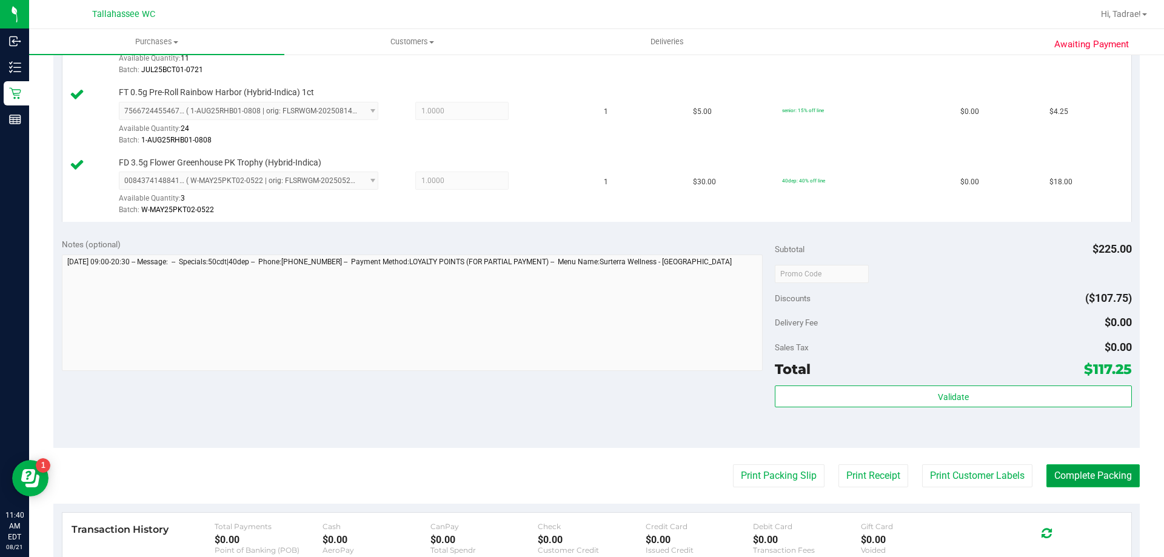
click at [1102, 468] on button "Complete Packing" at bounding box center [1093, 476] width 93 height 23
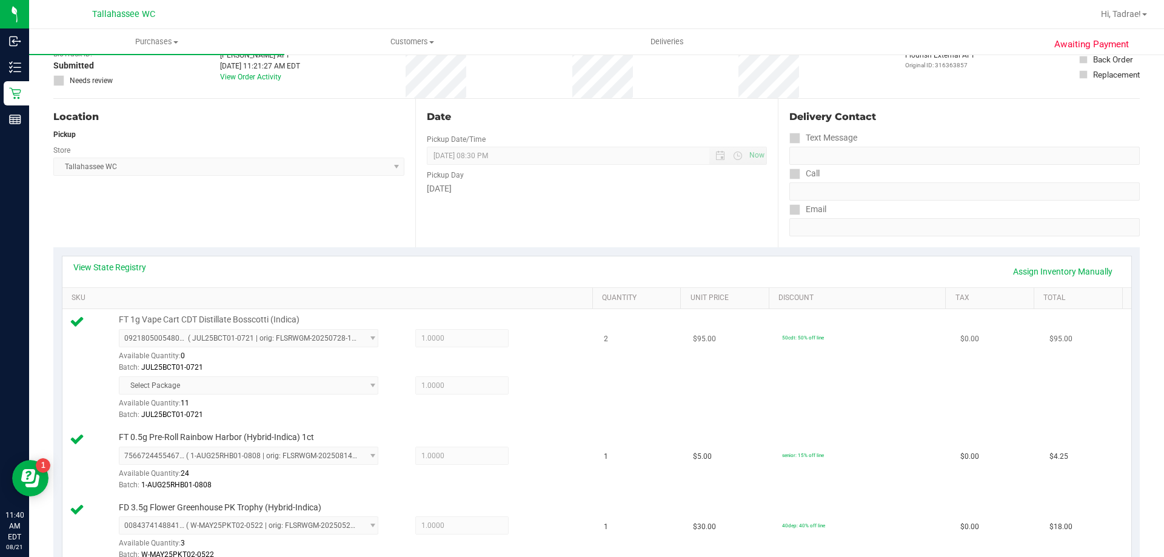
scroll to position [0, 0]
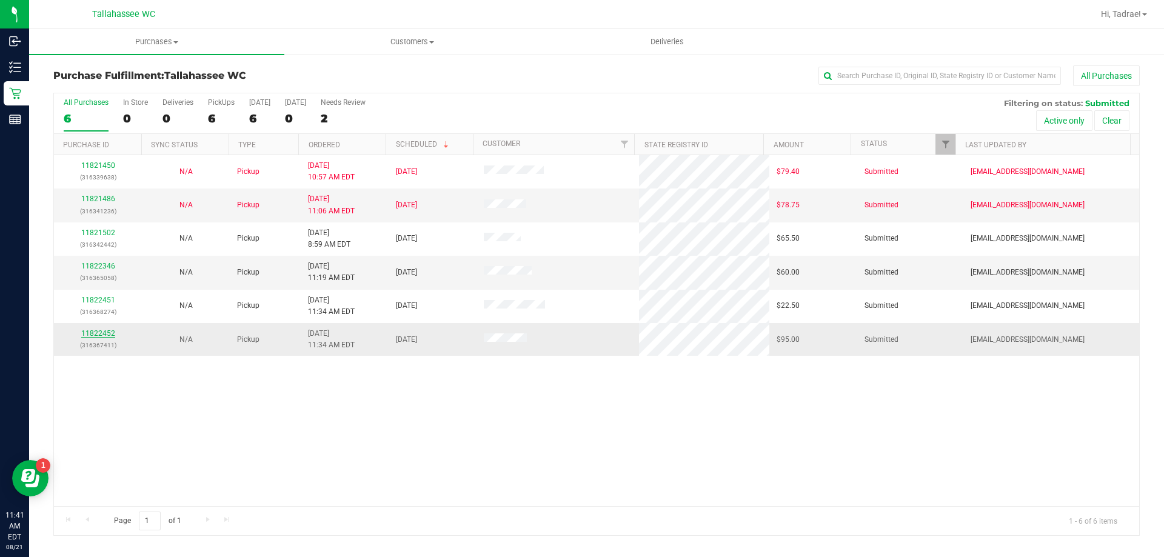
click at [101, 334] on link "11822452" at bounding box center [98, 333] width 34 height 8
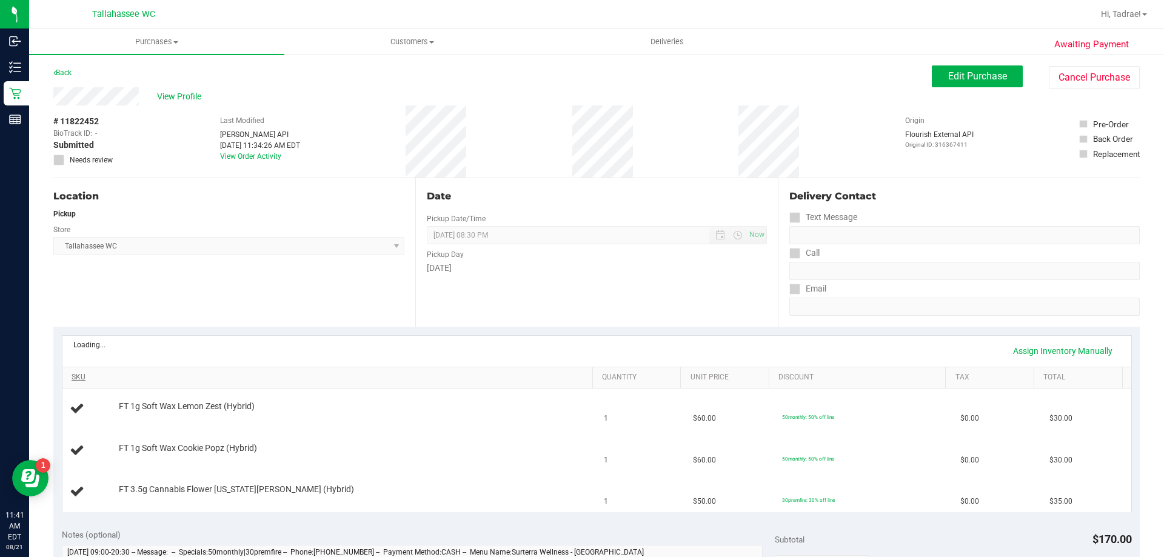
scroll to position [61, 0]
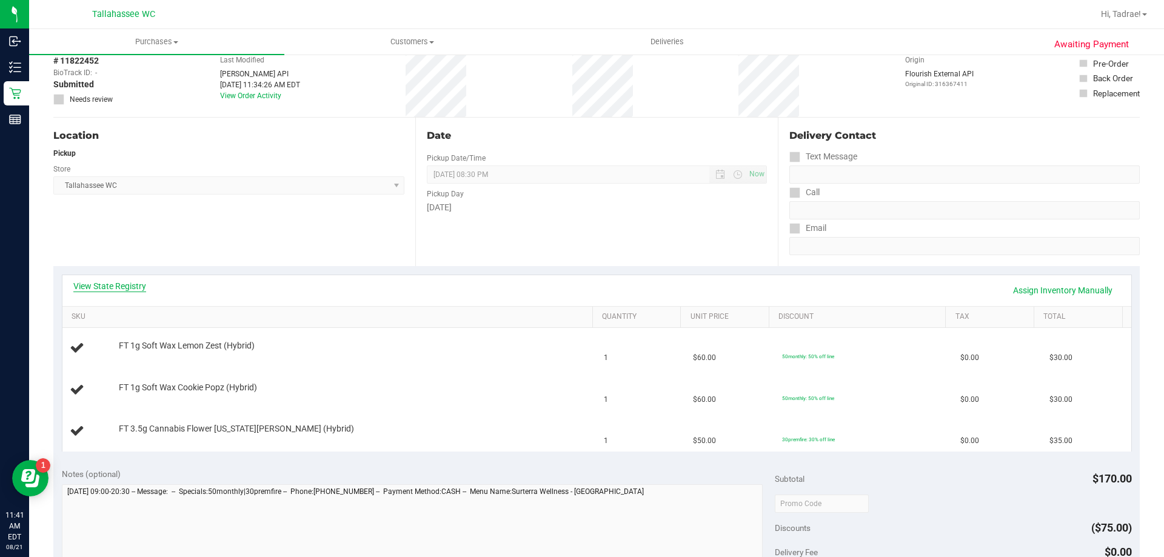
click at [125, 283] on link "View State Registry" at bounding box center [109, 286] width 73 height 12
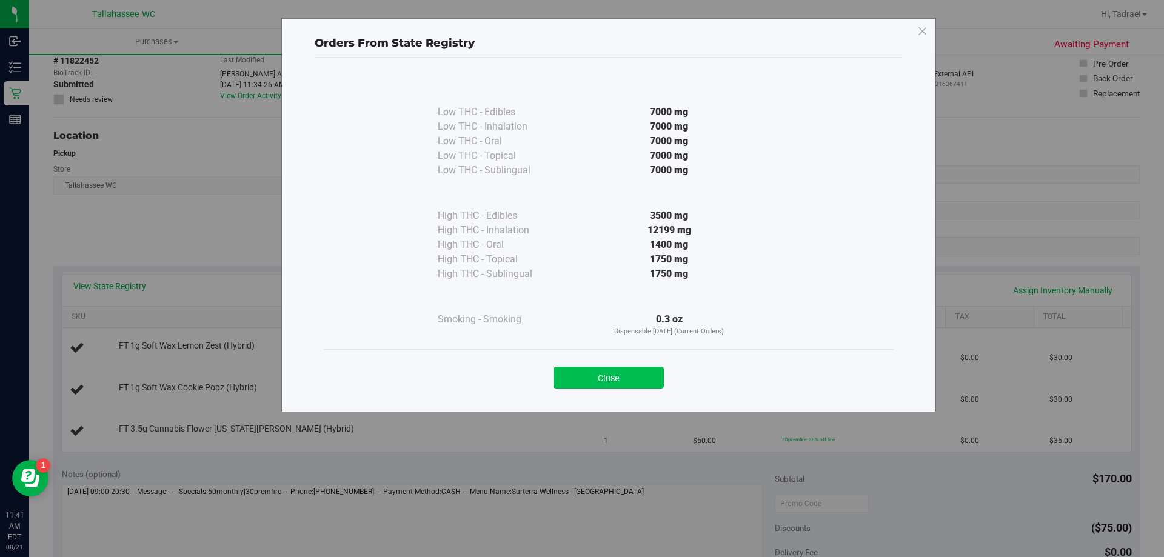
click at [622, 369] on button "Close" at bounding box center [609, 378] width 110 height 22
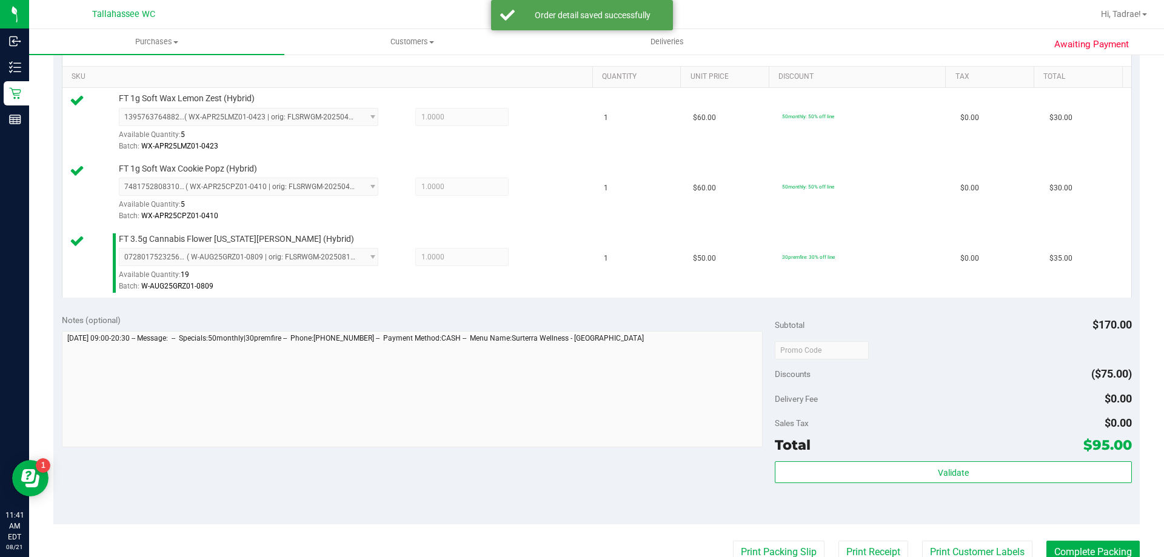
scroll to position [303, 0]
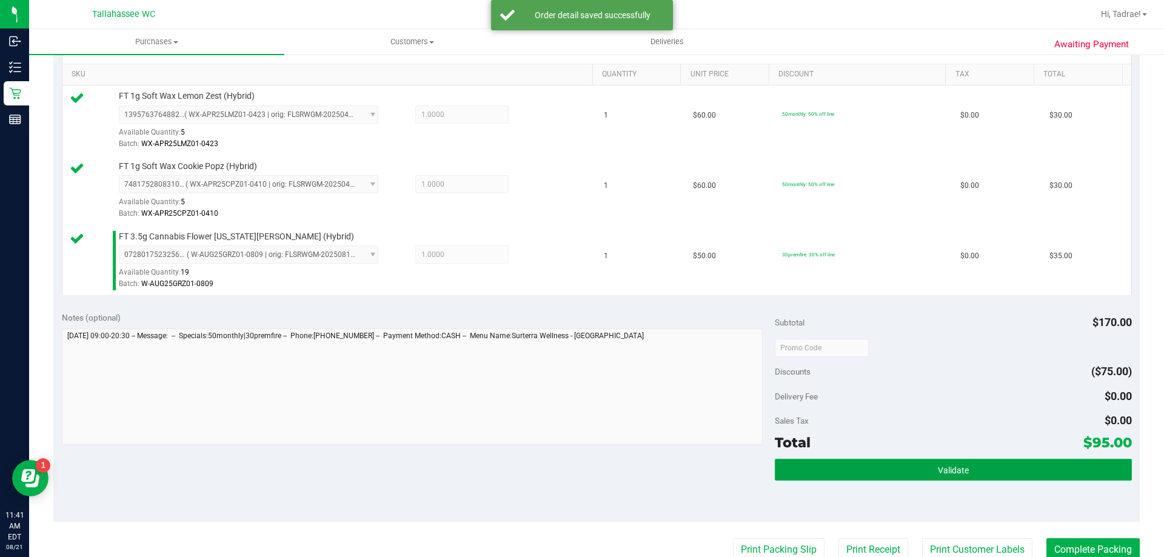
click at [827, 462] on button "Validate" at bounding box center [953, 470] width 357 height 22
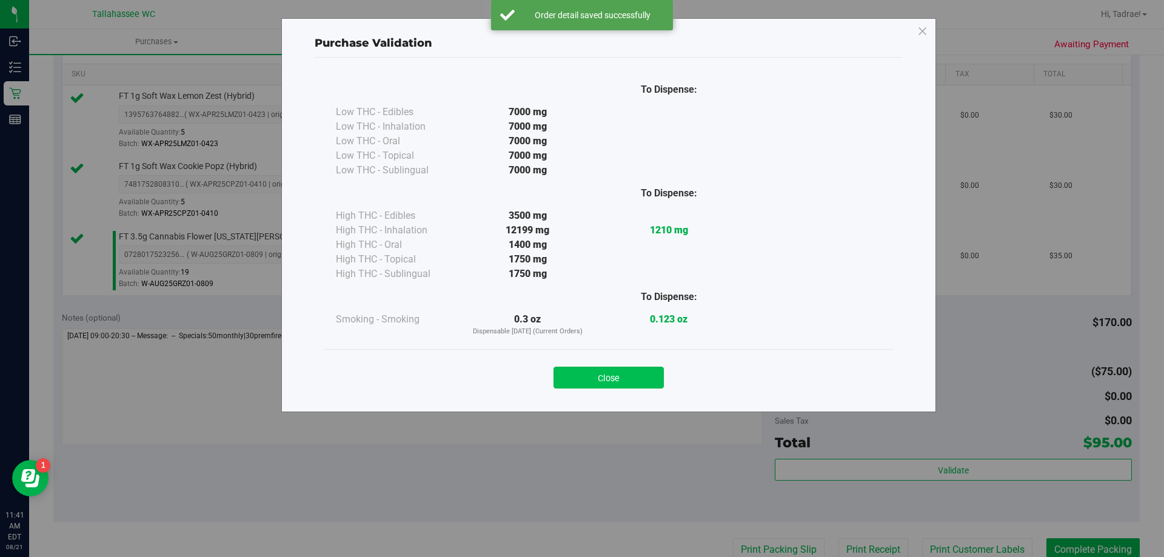
click at [629, 383] on button "Close" at bounding box center [609, 378] width 110 height 22
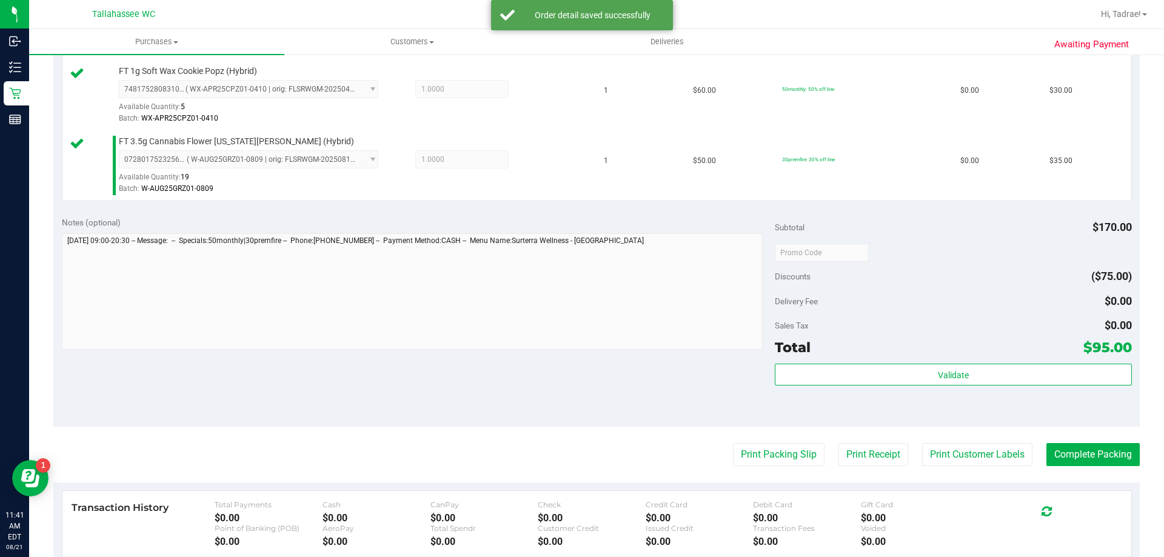
scroll to position [575, 0]
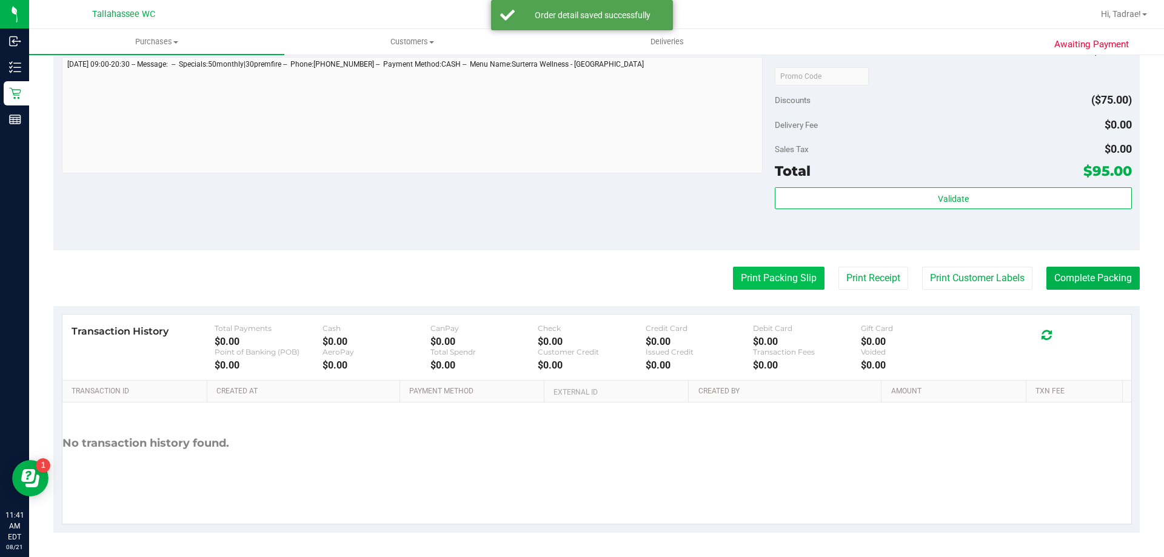
click at [773, 288] on button "Print Packing Slip" at bounding box center [779, 278] width 92 height 23
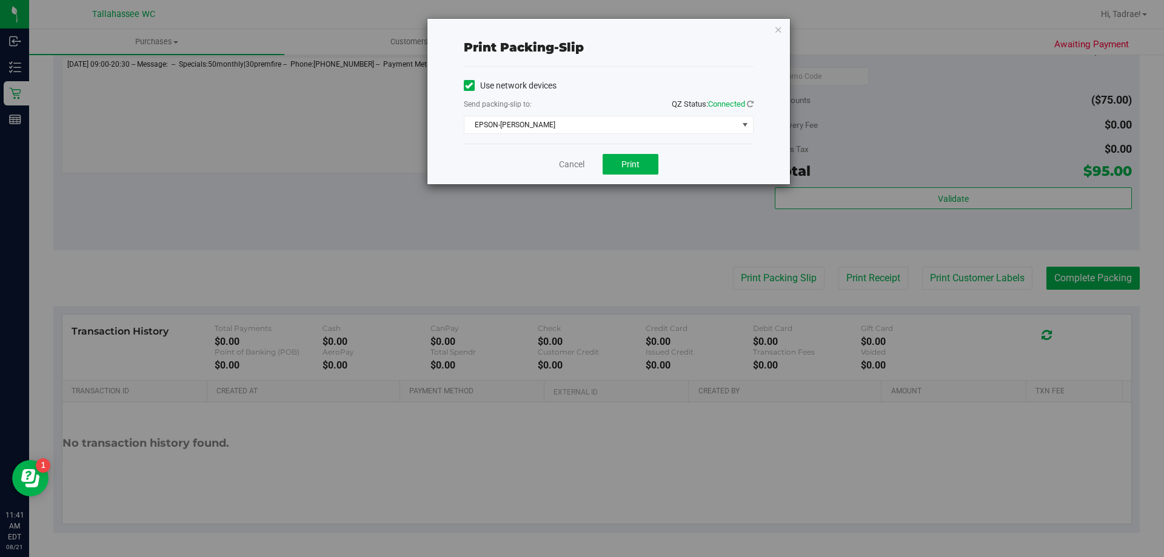
click at [660, 169] on div "Cancel Print" at bounding box center [609, 164] width 290 height 41
click at [629, 163] on span "Print" at bounding box center [631, 164] width 18 height 10
click at [777, 26] on icon "button" at bounding box center [778, 29] width 8 height 15
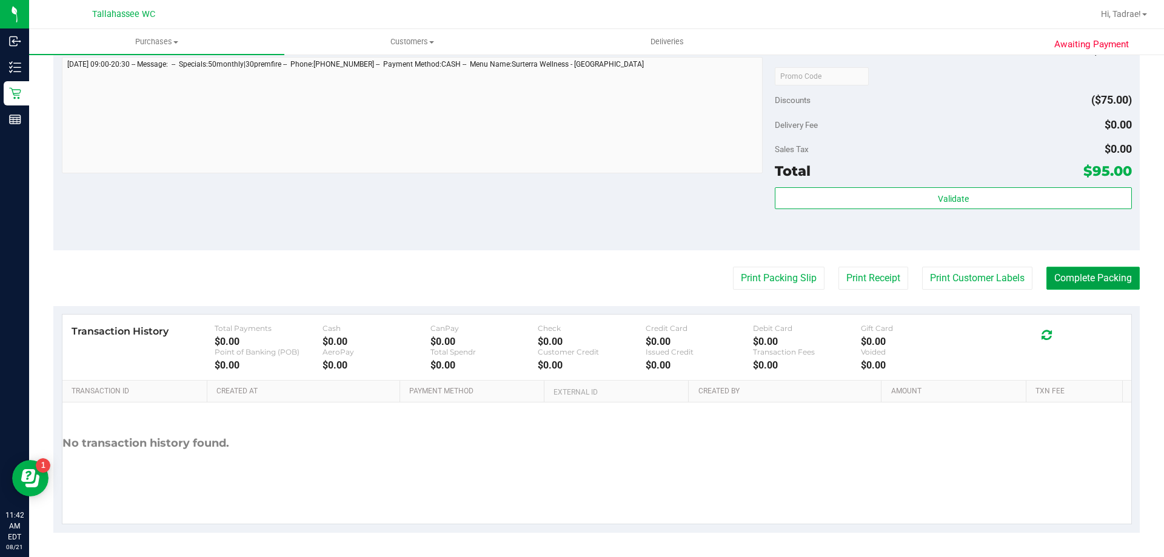
click at [1101, 273] on button "Complete Packing" at bounding box center [1093, 278] width 93 height 23
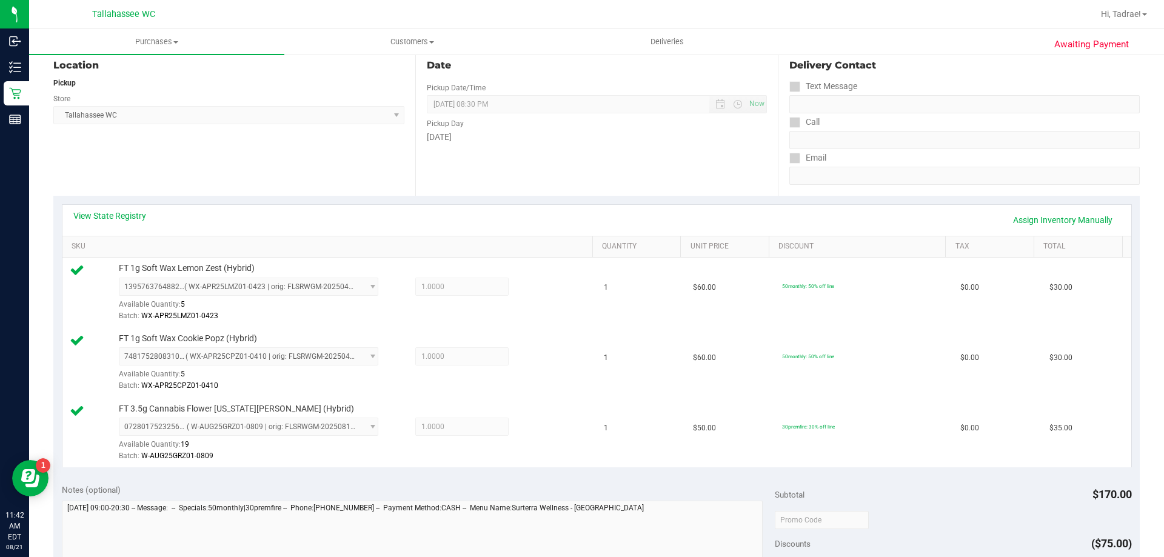
scroll to position [0, 0]
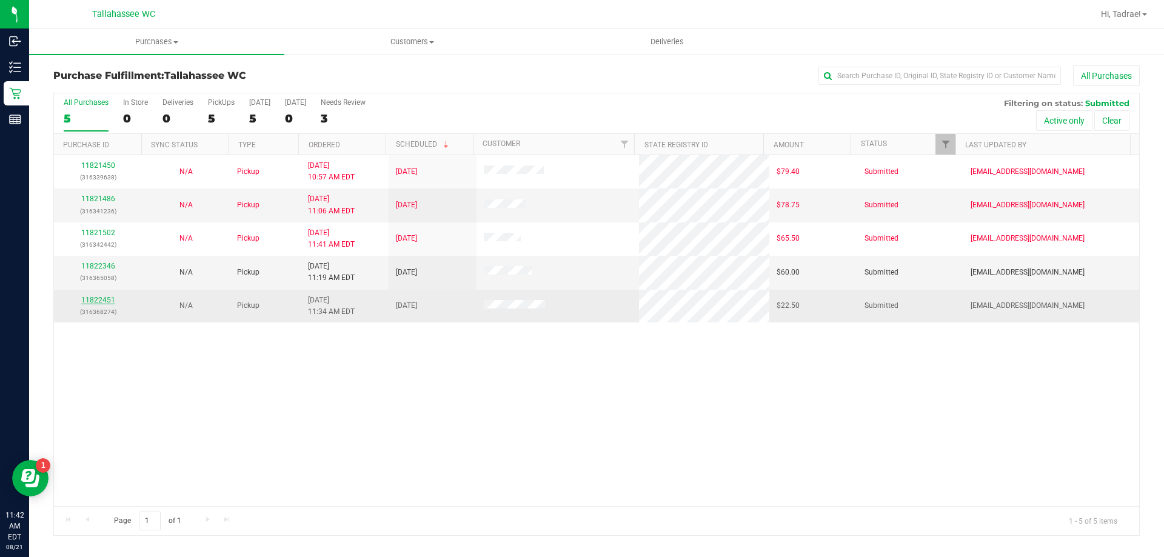
click at [86, 300] on link "11822451" at bounding box center [98, 300] width 34 height 8
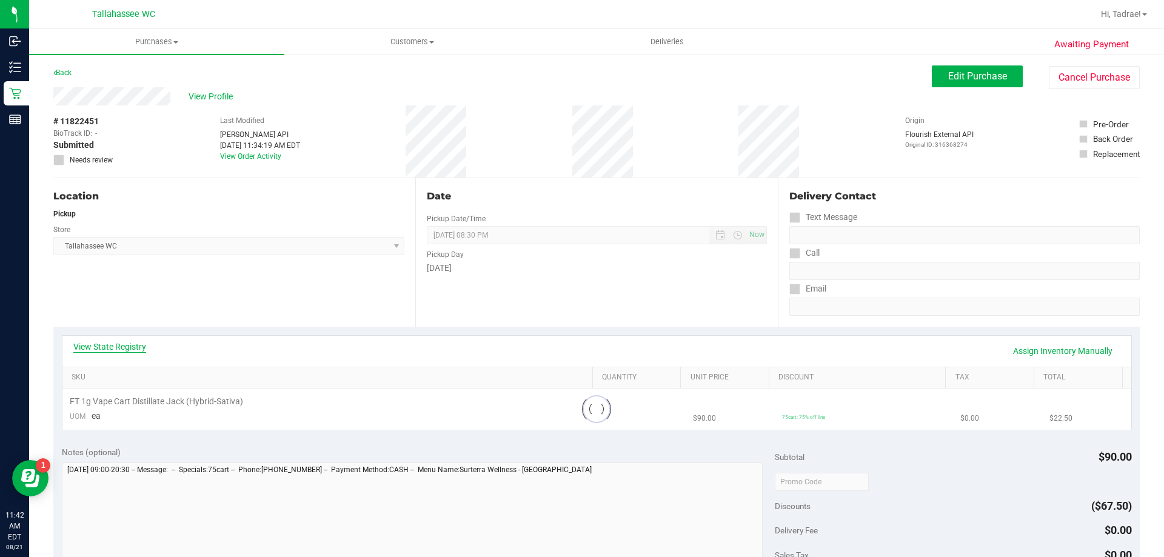
click at [122, 342] on link "View State Registry" at bounding box center [109, 347] width 73 height 12
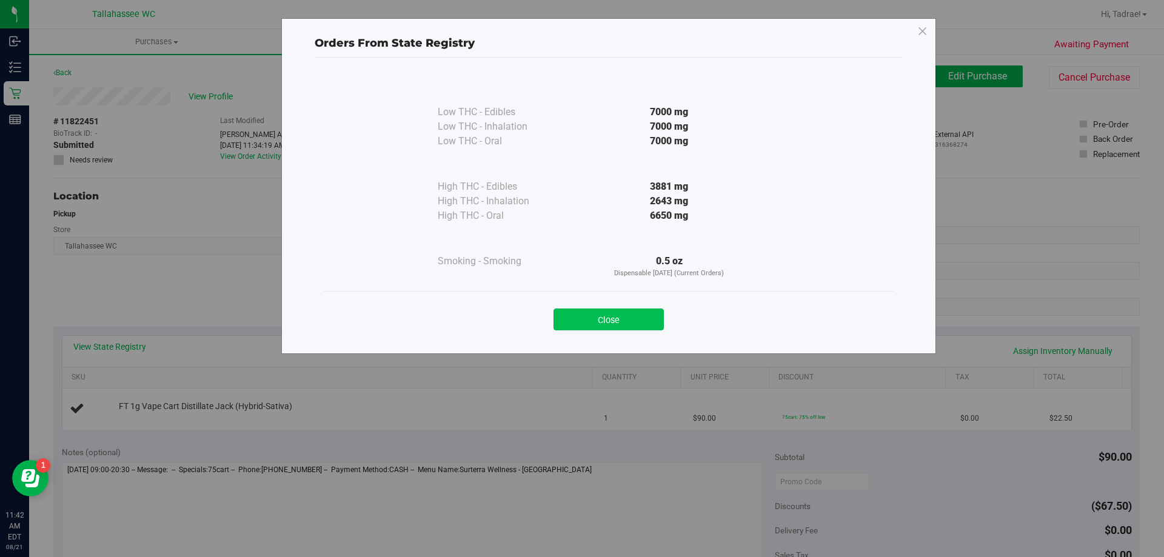
click at [603, 321] on button "Close" at bounding box center [609, 320] width 110 height 22
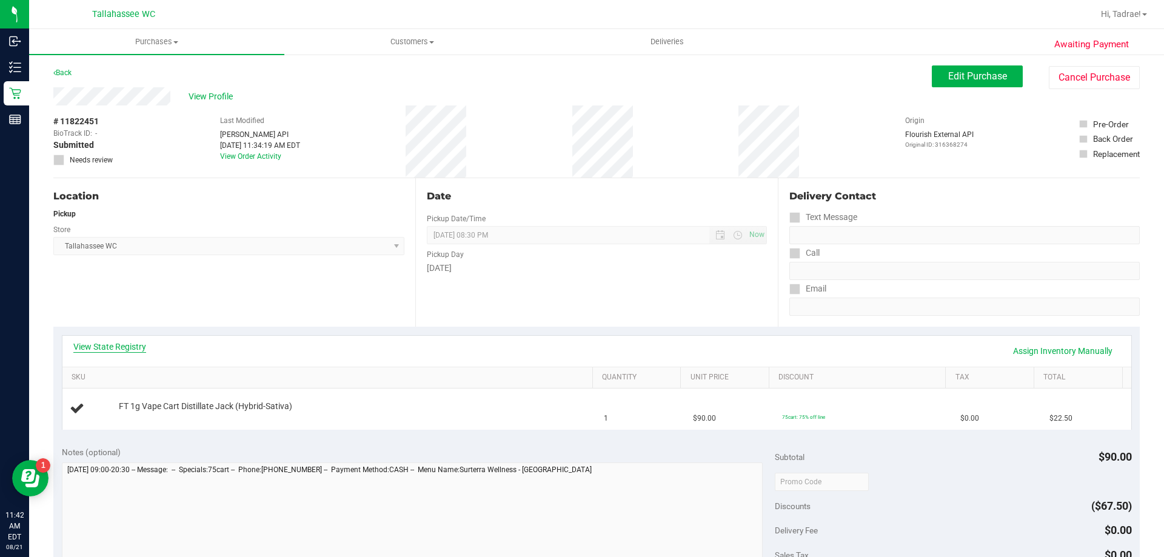
drag, startPoint x: 129, startPoint y: 340, endPoint x: 122, endPoint y: 344, distance: 8.2
click at [128, 340] on div "View State Registry Assign Inventory Manually" at bounding box center [596, 351] width 1069 height 31
click at [122, 344] on link "View State Registry" at bounding box center [109, 347] width 73 height 12
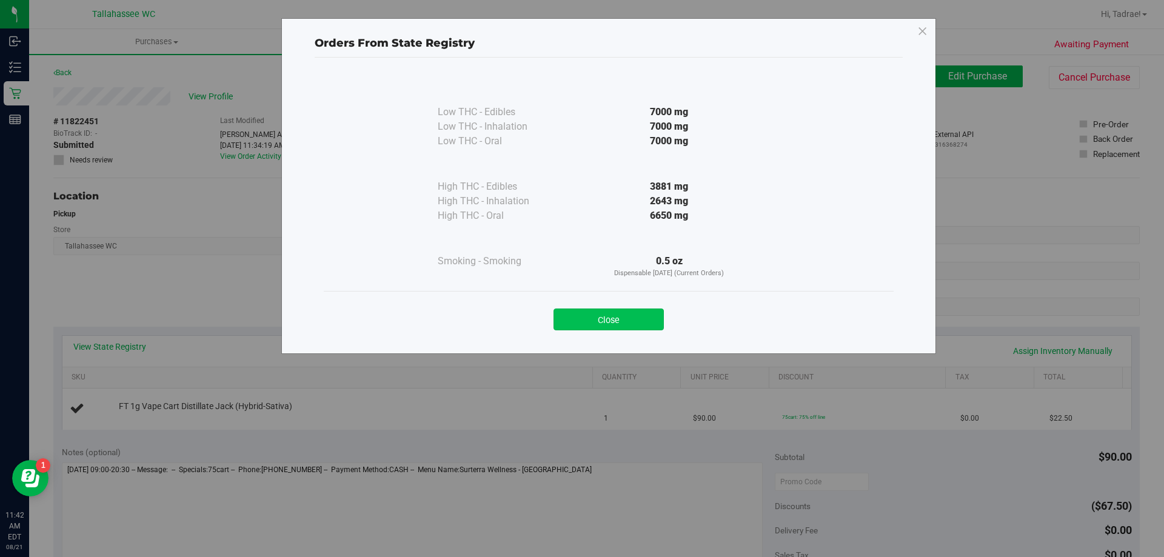
click at [596, 310] on button "Close" at bounding box center [609, 320] width 110 height 22
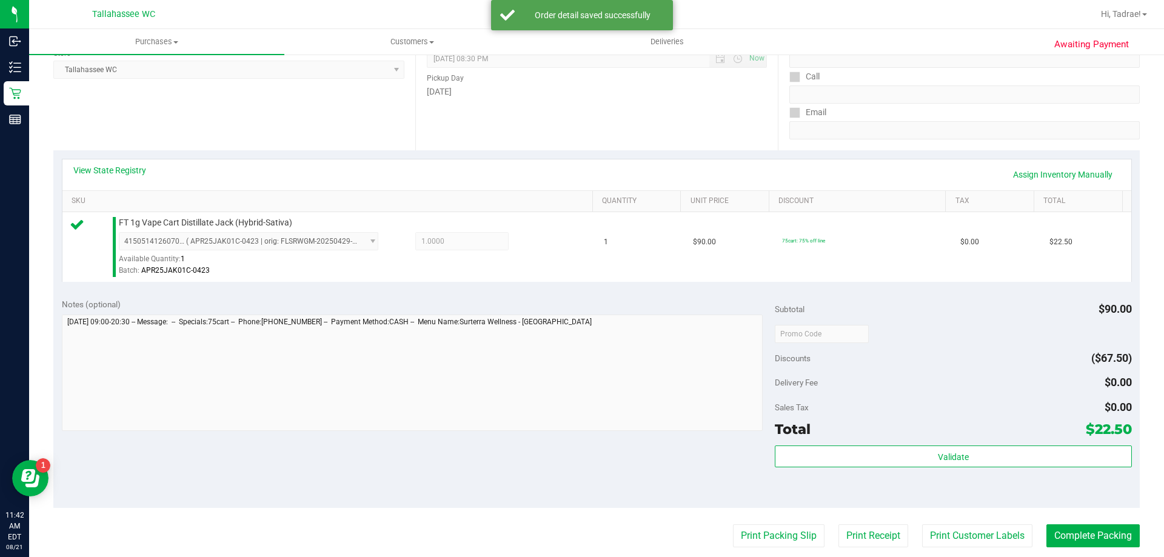
scroll to position [182, 0]
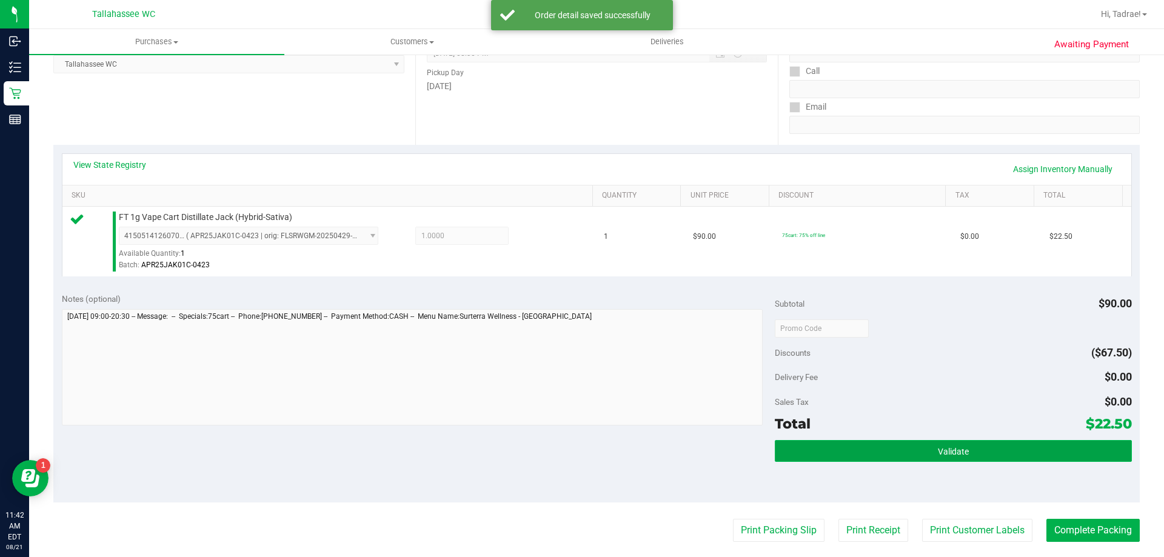
click at [924, 446] on button "Validate" at bounding box center [953, 451] width 357 height 22
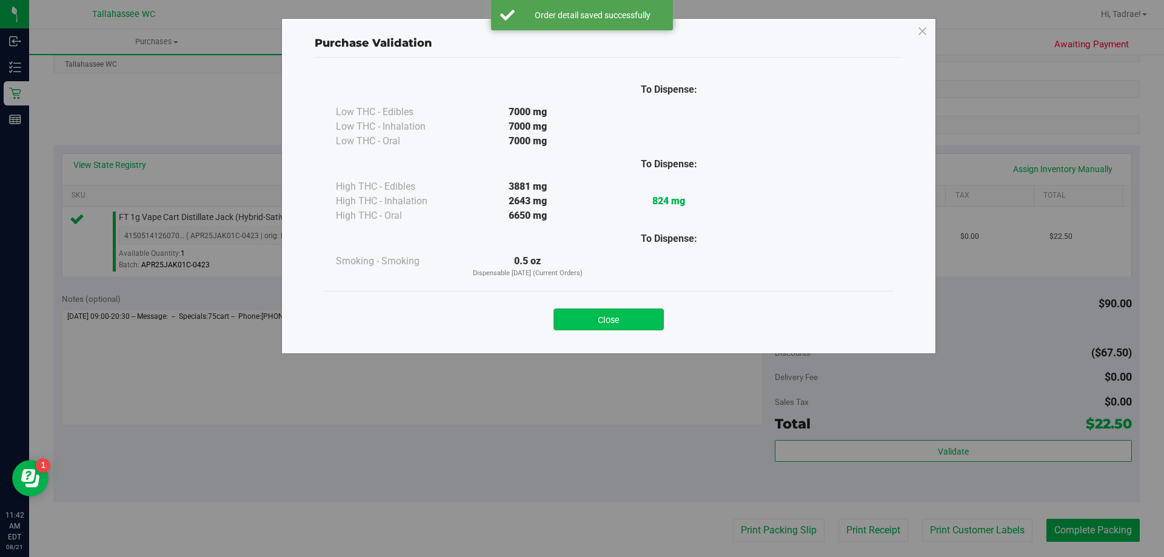
click at [629, 321] on button "Close" at bounding box center [609, 320] width 110 height 22
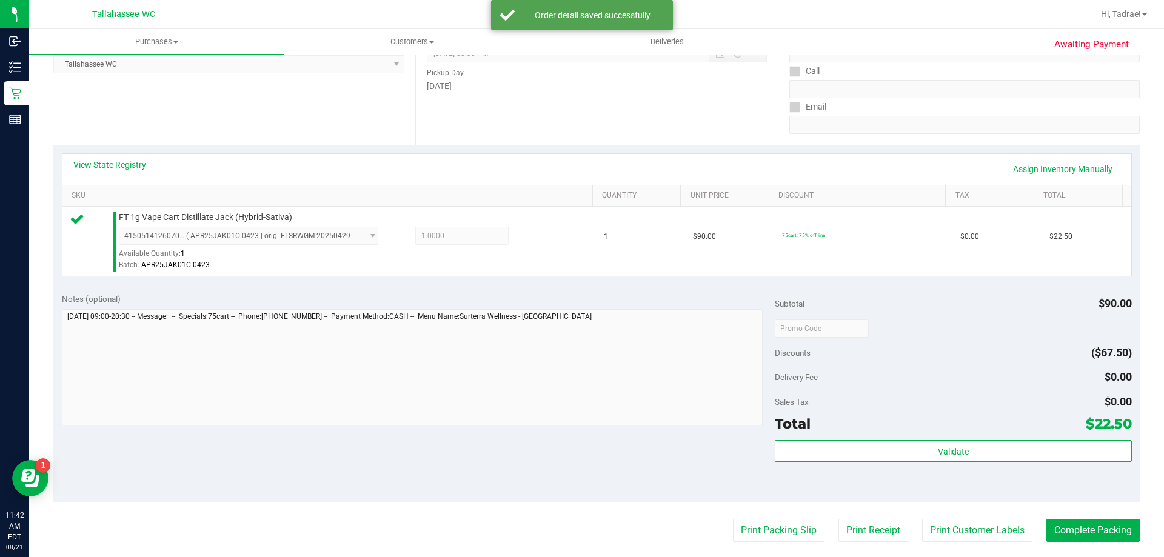
click at [762, 517] on purchase-details "Back Edit Purchase Cancel Purchase View Profile # 11822451 BioTrack ID: - Submi…" at bounding box center [596, 335] width 1087 height 902
click at [760, 526] on button "Print Packing Slip" at bounding box center [779, 530] width 92 height 23
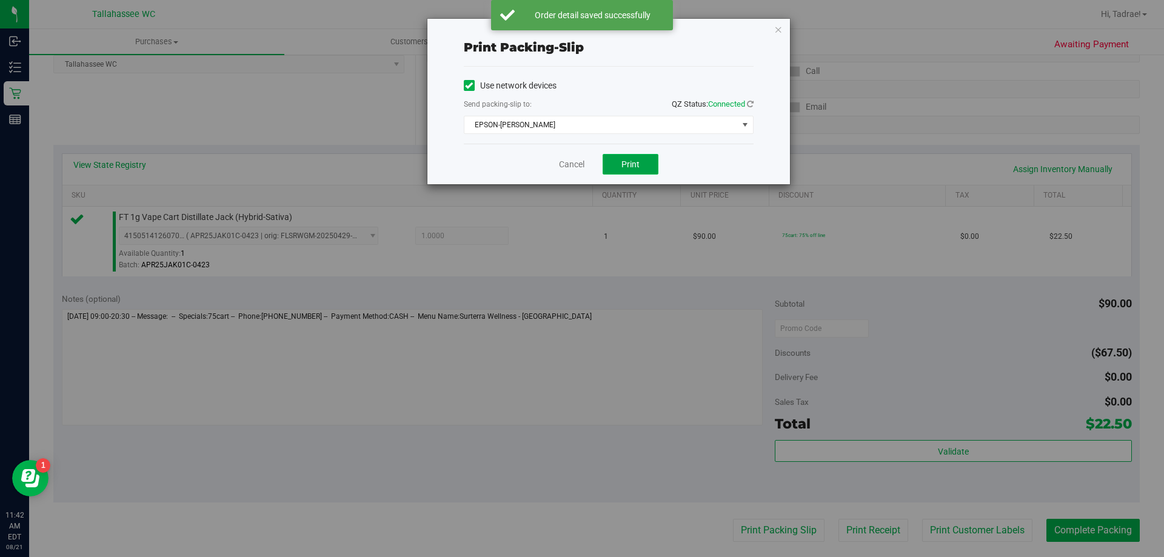
click at [646, 167] on button "Print" at bounding box center [631, 164] width 56 height 21
click at [779, 29] on icon "button" at bounding box center [778, 29] width 8 height 15
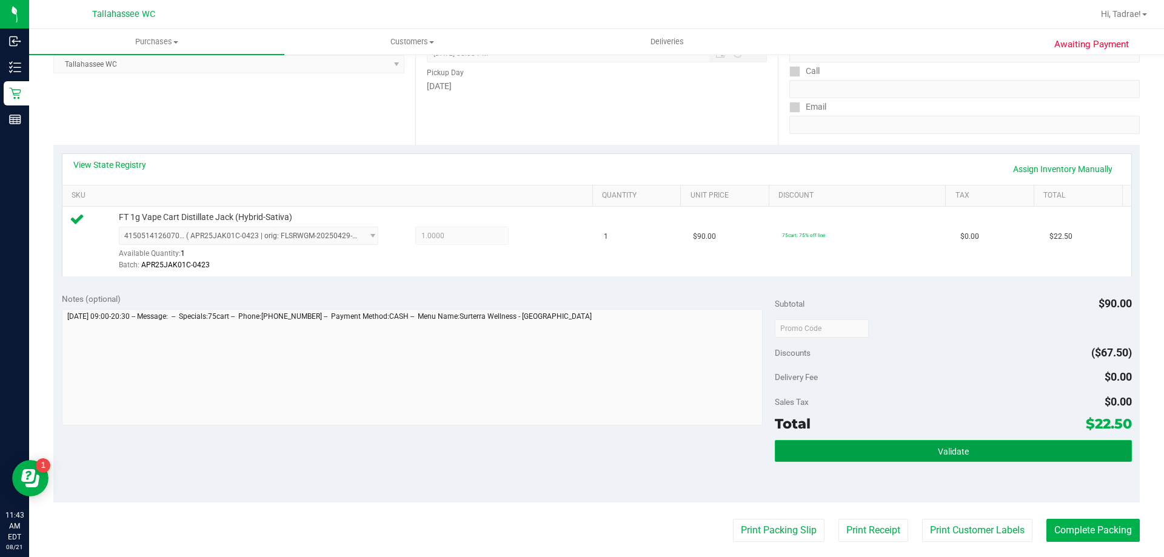
click at [951, 448] on span "Validate" at bounding box center [953, 452] width 31 height 10
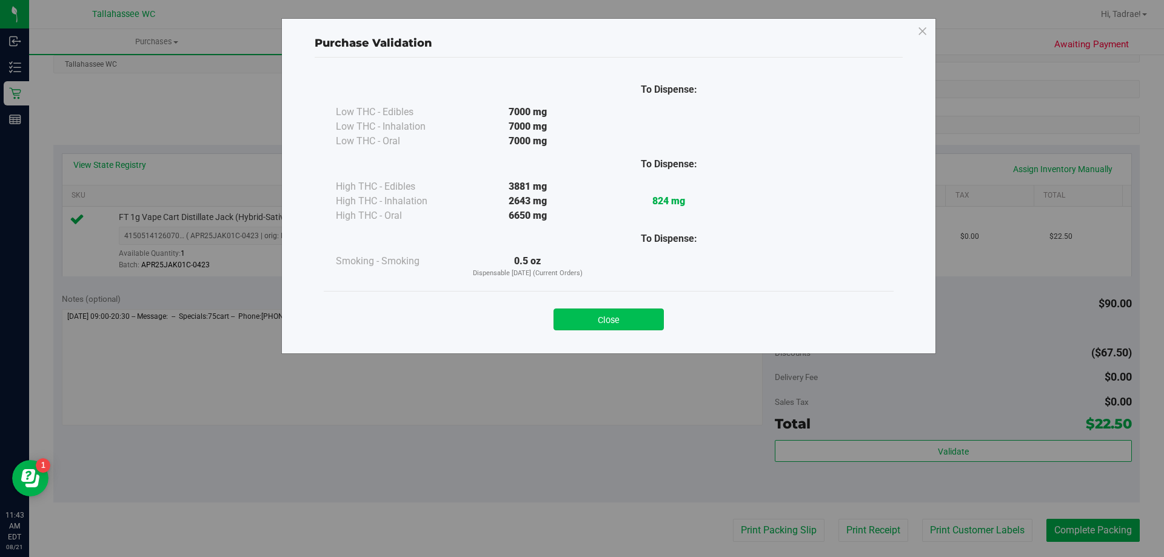
click at [616, 323] on button "Close" at bounding box center [609, 320] width 110 height 22
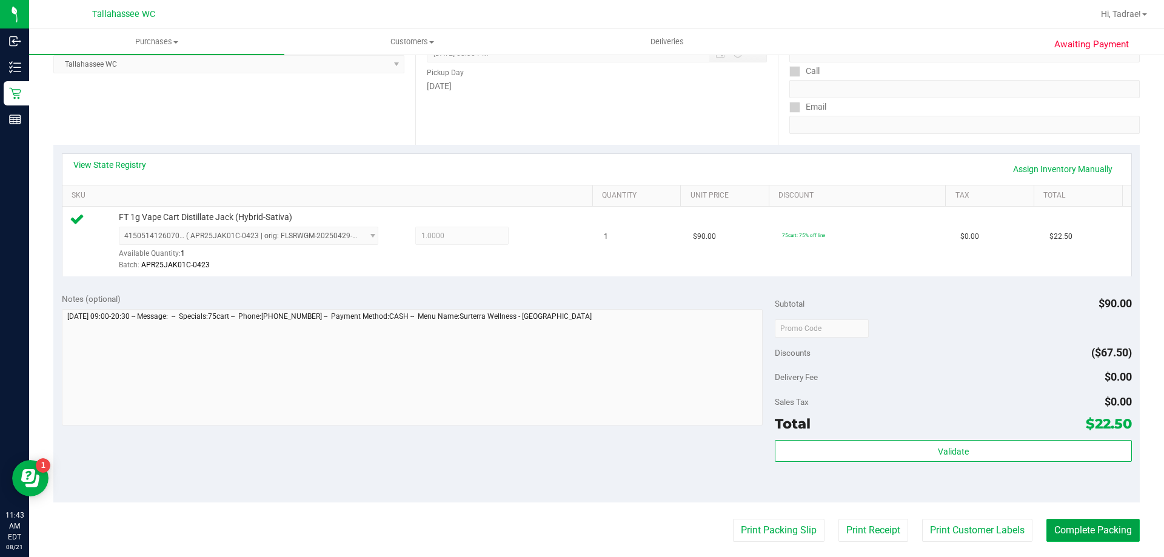
click at [1116, 539] on button "Complete Packing" at bounding box center [1093, 530] width 93 height 23
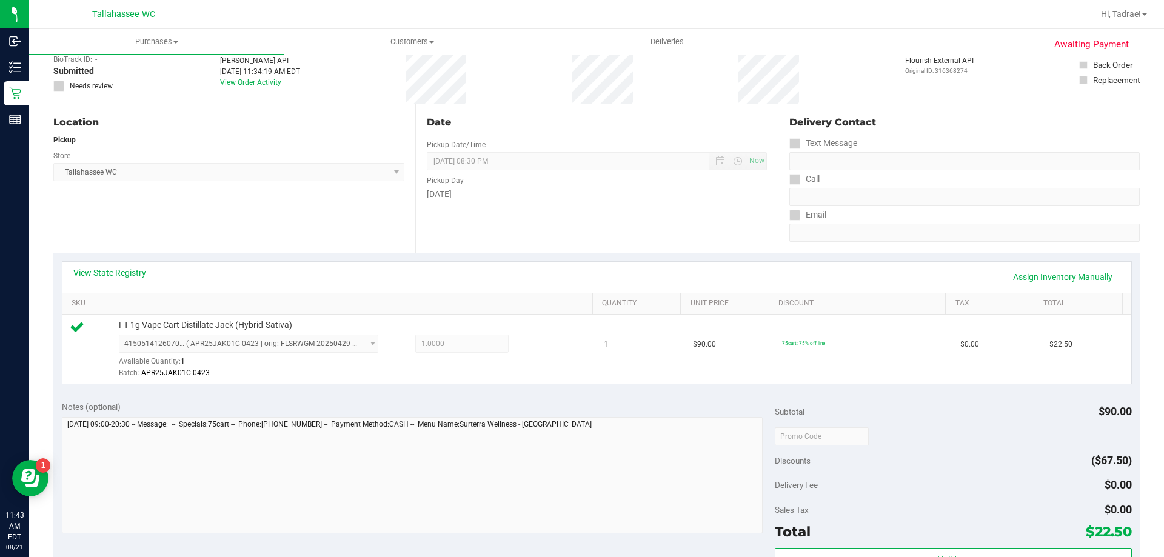
scroll to position [0, 0]
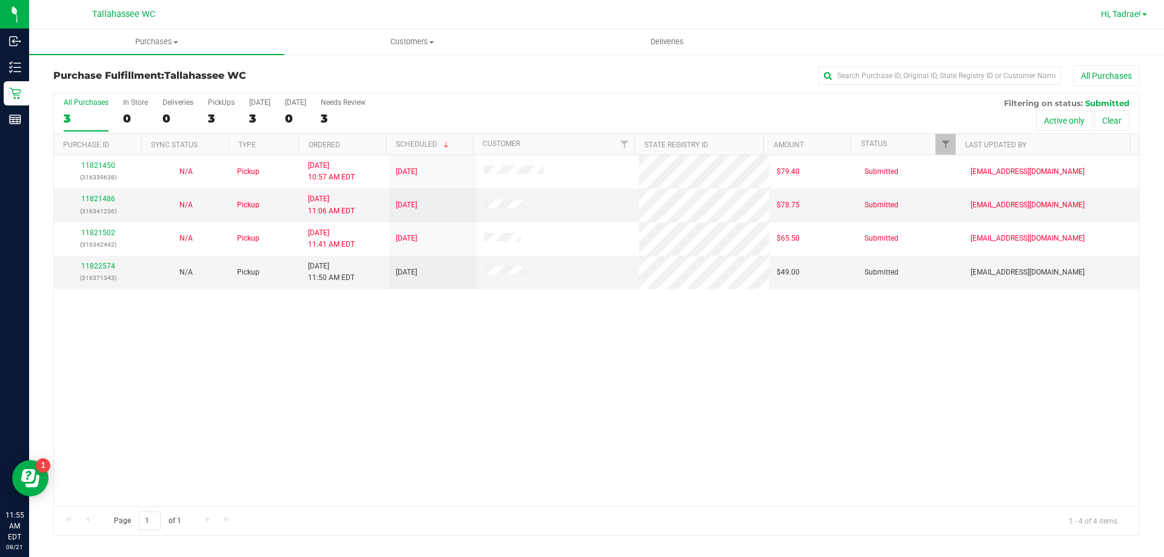
click at [1131, 18] on span "Hi, Tadrae!" at bounding box center [1121, 14] width 40 height 10
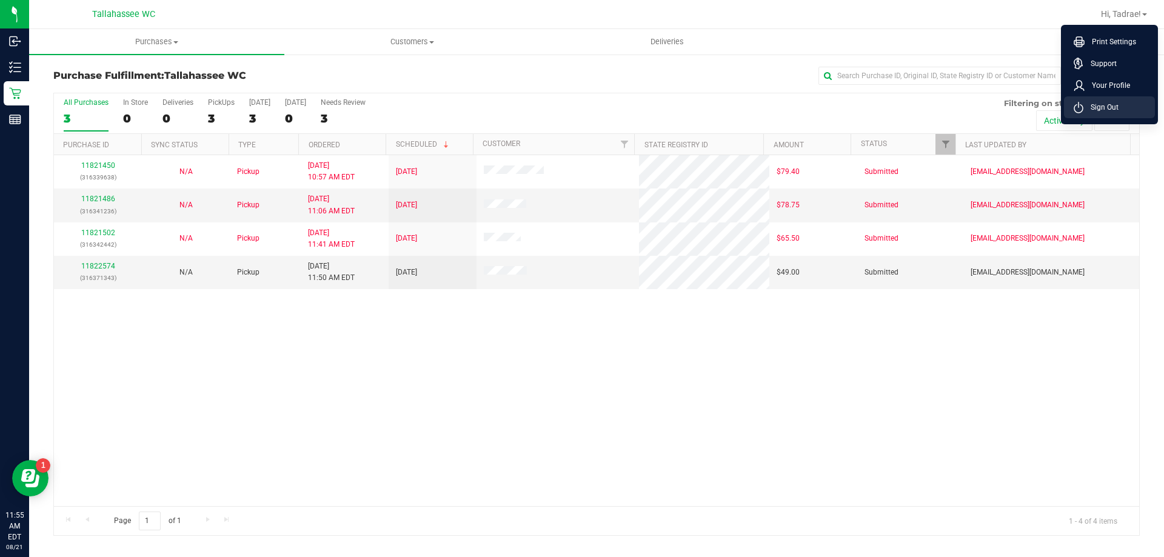
click at [1115, 101] on span "Sign Out" at bounding box center [1101, 107] width 35 height 12
